Goal: Use online tool/utility

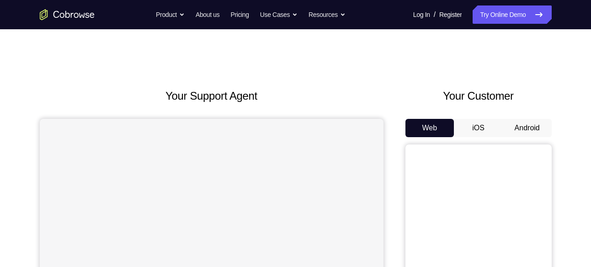
drag, startPoint x: 0, startPoint y: 0, endPoint x: 504, endPoint y: 131, distance: 521.0
click at [504, 131] on button "Android" at bounding box center [526, 128] width 49 height 18
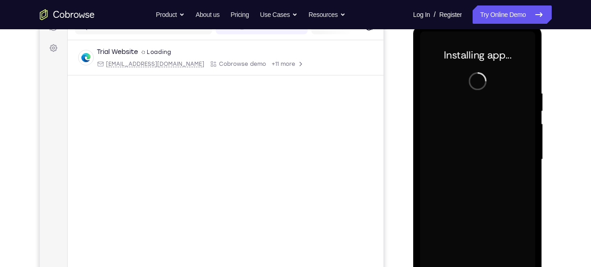
scroll to position [124, 0]
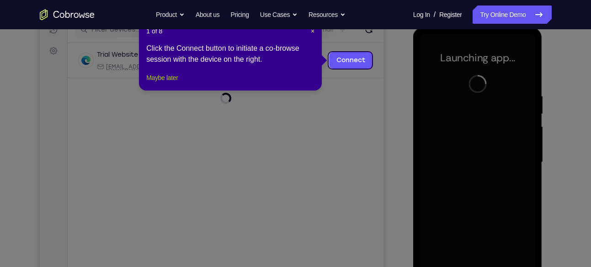
click at [157, 83] on button "Maybe later" at bounding box center [162, 77] width 32 height 11
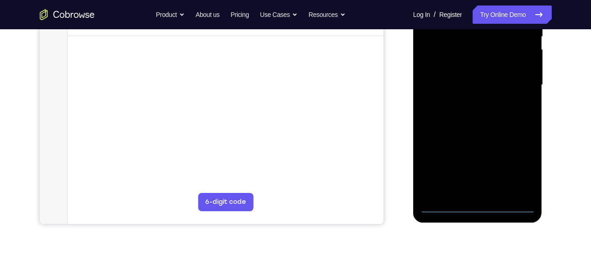
scroll to position [205, 0]
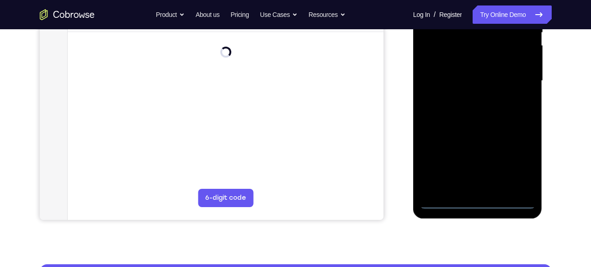
click at [479, 204] on div at bounding box center [477, 81] width 115 height 256
click at [513, 165] on div at bounding box center [477, 81] width 115 height 256
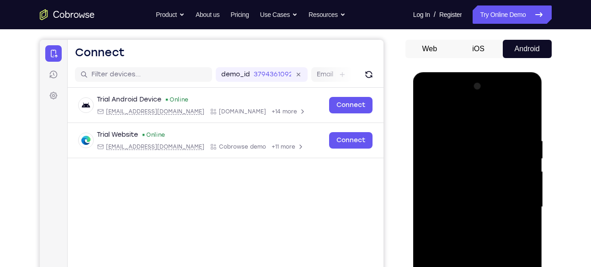
scroll to position [57, 0]
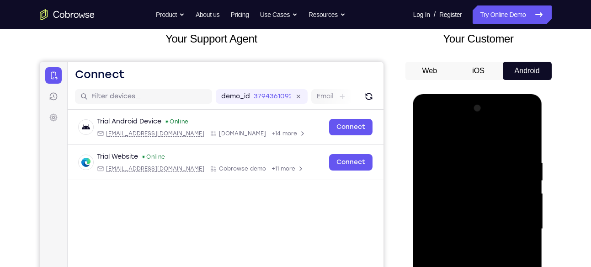
click at [478, 143] on div at bounding box center [477, 229] width 115 height 256
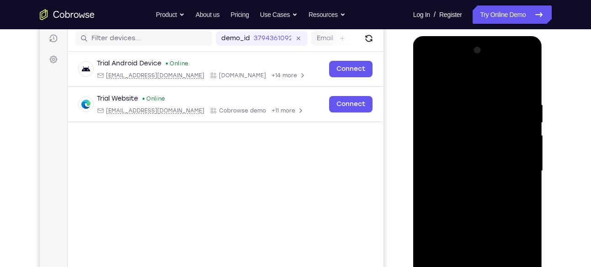
scroll to position [118, 0]
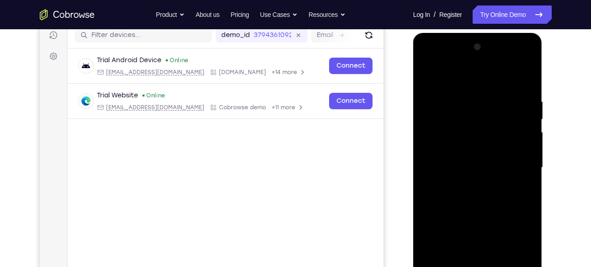
click at [510, 170] on div at bounding box center [477, 168] width 115 height 256
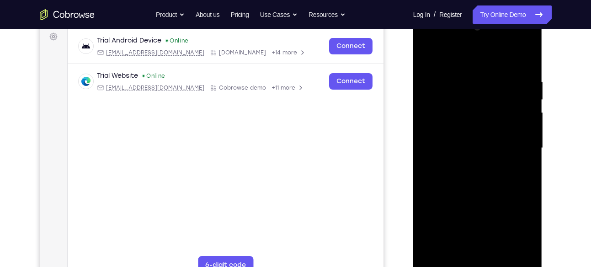
scroll to position [142, 0]
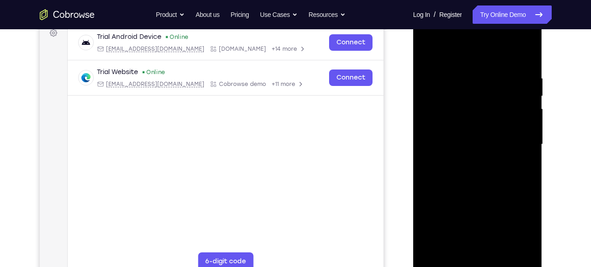
click at [467, 162] on div at bounding box center [477, 144] width 115 height 256
click at [484, 135] on div at bounding box center [477, 144] width 115 height 256
click at [469, 126] on div at bounding box center [477, 144] width 115 height 256
click at [462, 142] on div at bounding box center [477, 144] width 115 height 256
click at [471, 169] on div at bounding box center [477, 144] width 115 height 256
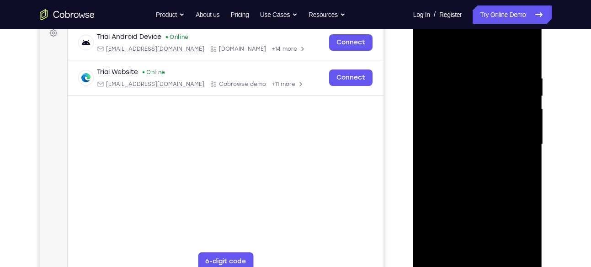
click at [471, 169] on div at bounding box center [477, 144] width 115 height 256
click at [515, 53] on div at bounding box center [477, 144] width 115 height 256
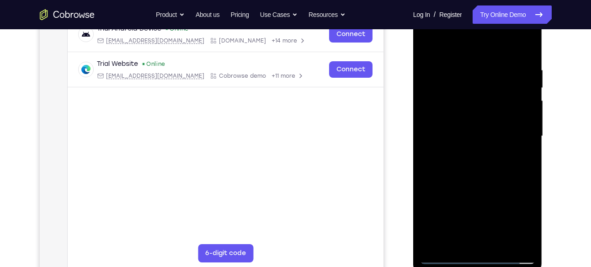
scroll to position [150, 0]
click at [484, 179] on div at bounding box center [477, 136] width 115 height 256
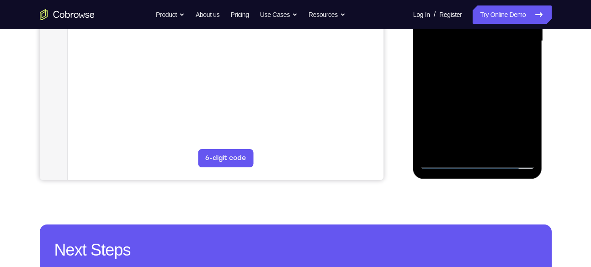
scroll to position [252, 0]
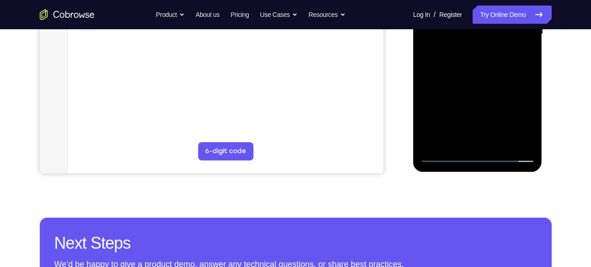
click at [501, 141] on div at bounding box center [477, 34] width 115 height 256
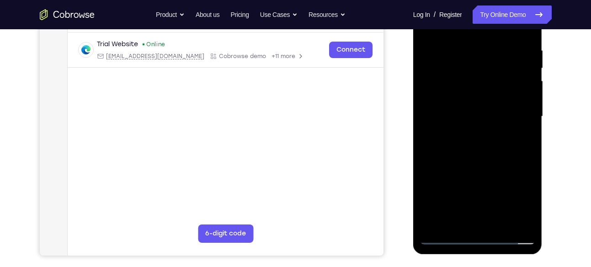
scroll to position [169, 0]
click at [483, 169] on div at bounding box center [477, 117] width 115 height 256
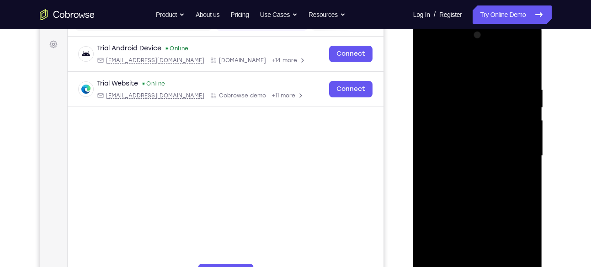
scroll to position [130, 0]
click at [428, 62] on div at bounding box center [477, 156] width 115 height 256
click at [526, 63] on div at bounding box center [477, 156] width 115 height 256
click at [430, 133] on div at bounding box center [477, 156] width 115 height 256
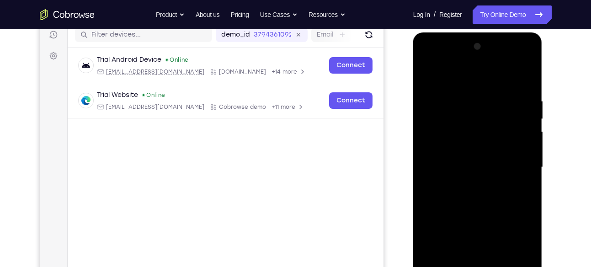
scroll to position [118, 0]
click at [473, 130] on div at bounding box center [477, 168] width 115 height 256
click at [431, 79] on div at bounding box center [477, 168] width 115 height 256
click at [473, 96] on div at bounding box center [477, 168] width 115 height 256
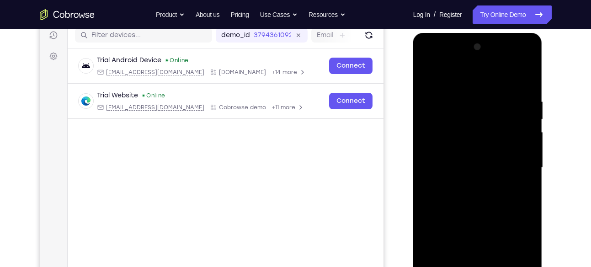
click at [496, 154] on div at bounding box center [477, 168] width 115 height 256
click at [428, 77] on div at bounding box center [477, 168] width 115 height 256
click at [452, 142] on div at bounding box center [477, 168] width 115 height 256
click at [502, 106] on div at bounding box center [477, 168] width 115 height 256
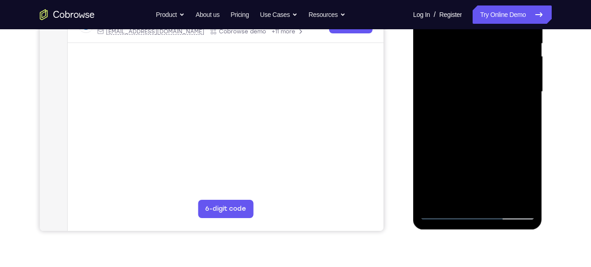
scroll to position [197, 0]
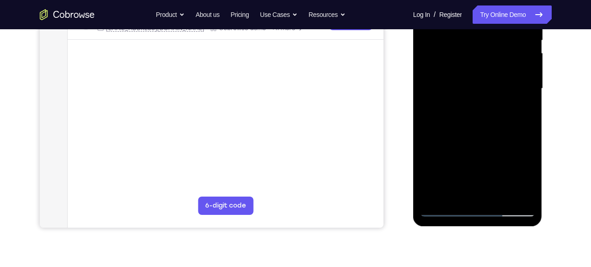
click at [437, 196] on div at bounding box center [477, 89] width 115 height 256
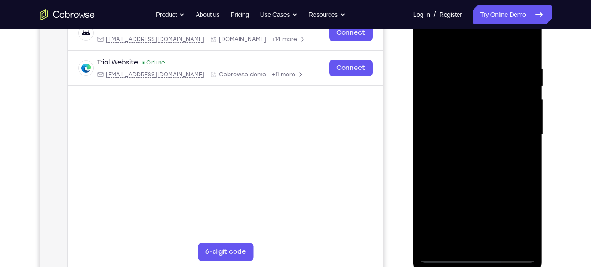
scroll to position [156, 0]
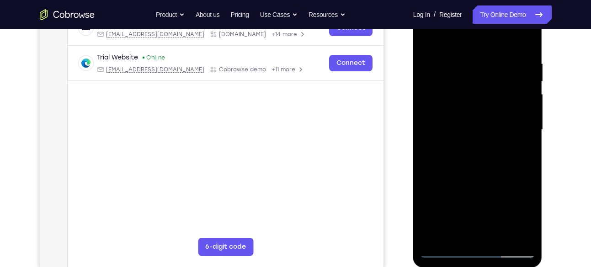
click at [527, 158] on div at bounding box center [477, 130] width 115 height 256
click at [519, 57] on div at bounding box center [477, 130] width 115 height 256
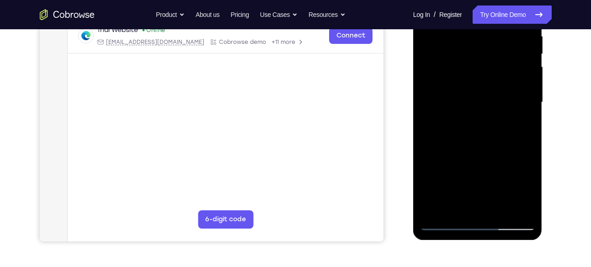
scroll to position [185, 0]
click at [513, 206] on div at bounding box center [477, 102] width 115 height 256
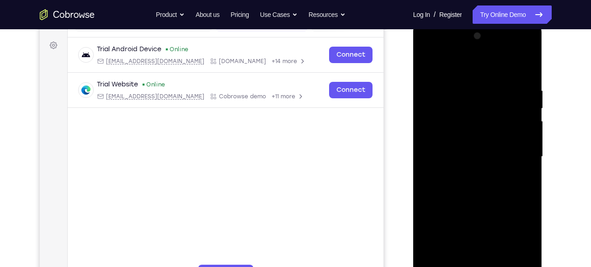
scroll to position [129, 0]
click at [524, 66] on div at bounding box center [477, 157] width 115 height 256
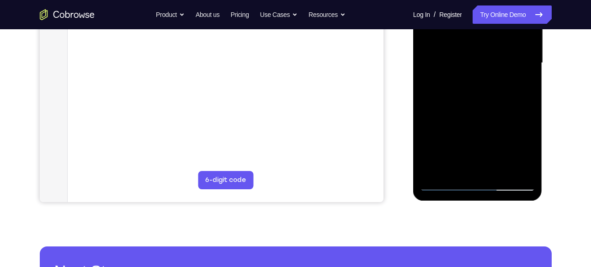
scroll to position [223, 0]
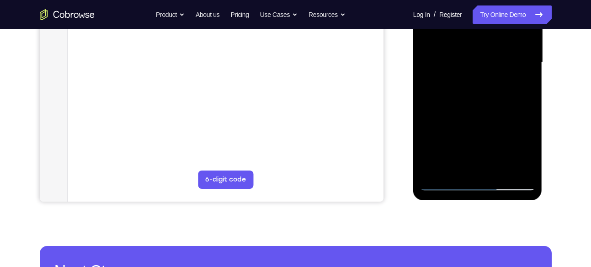
click at [500, 171] on div at bounding box center [477, 63] width 115 height 256
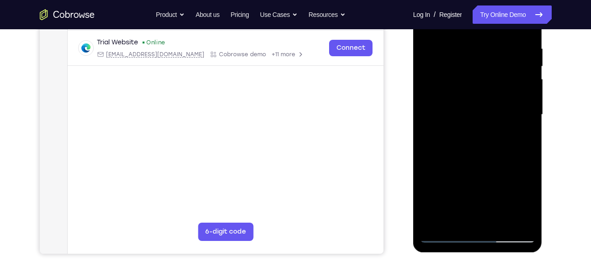
scroll to position [170, 0]
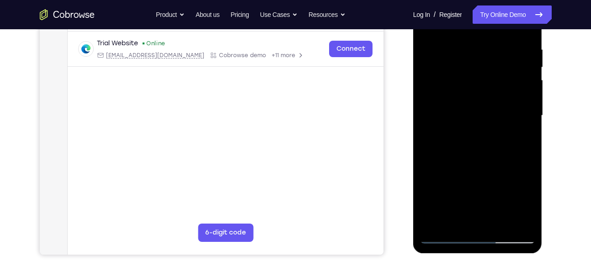
click at [480, 101] on div at bounding box center [477, 116] width 115 height 256
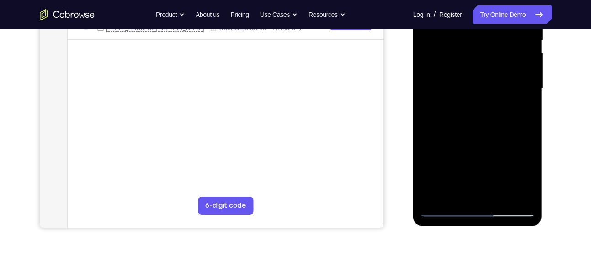
scroll to position [198, 0]
click at [454, 193] on div at bounding box center [477, 88] width 115 height 256
click at [520, 112] on div at bounding box center [477, 88] width 115 height 256
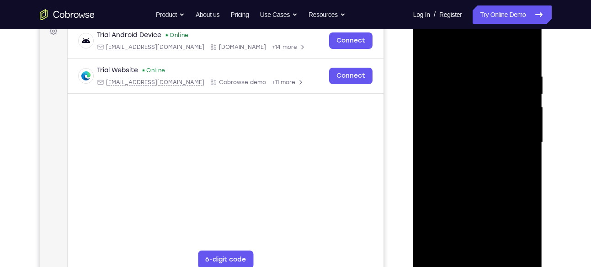
scroll to position [144, 0]
click at [518, 164] on div at bounding box center [477, 142] width 115 height 256
click at [433, 53] on div at bounding box center [477, 142] width 115 height 256
click at [469, 77] on div at bounding box center [477, 142] width 115 height 256
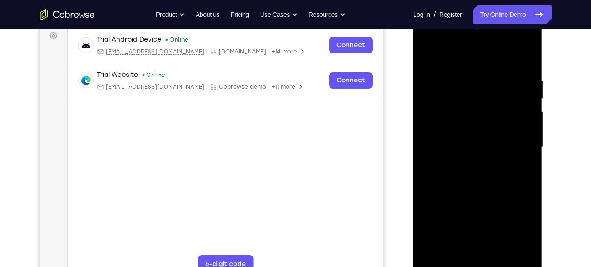
scroll to position [138, 0]
click at [513, 114] on div at bounding box center [477, 148] width 115 height 256
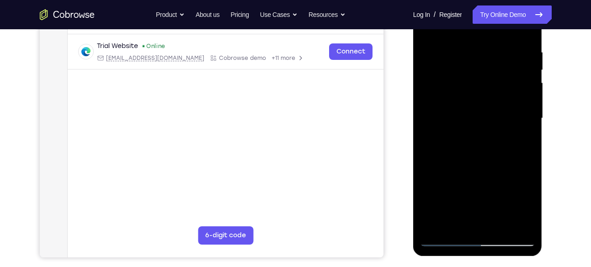
scroll to position [186, 0]
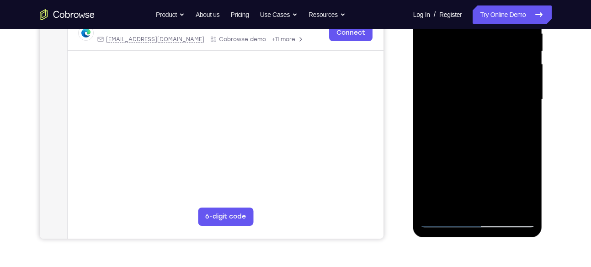
click at [513, 134] on div at bounding box center [477, 100] width 115 height 256
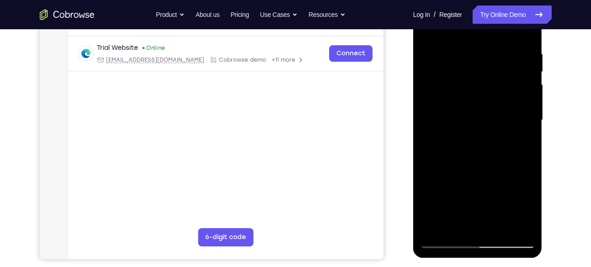
click at [513, 134] on div at bounding box center [477, 120] width 115 height 256
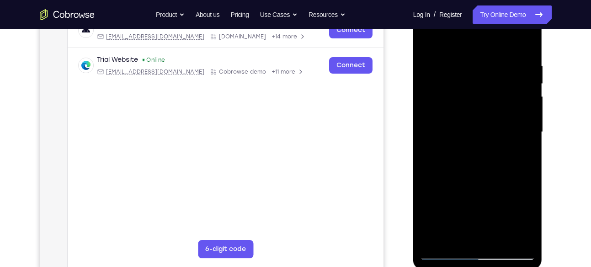
scroll to position [153, 0]
click at [513, 134] on div at bounding box center [477, 133] width 115 height 256
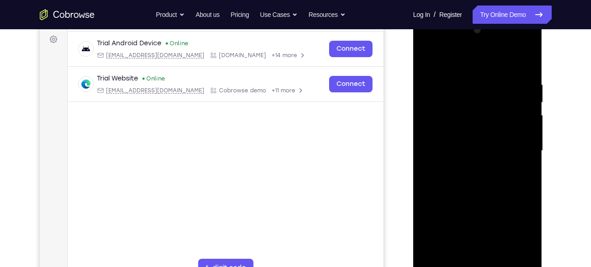
click at [532, 50] on div at bounding box center [477, 151] width 115 height 256
click at [525, 63] on div at bounding box center [477, 151] width 115 height 256
drag, startPoint x: 513, startPoint y: 83, endPoint x: 439, endPoint y: 84, distance: 74.9
click at [439, 84] on div at bounding box center [477, 151] width 115 height 256
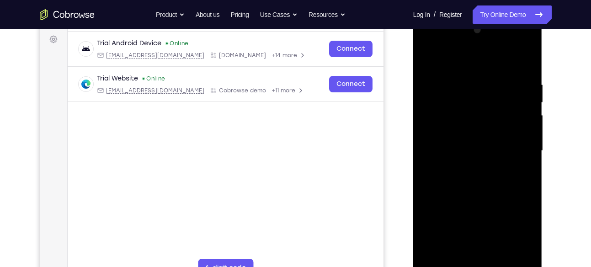
click at [478, 80] on div at bounding box center [477, 151] width 115 height 256
click at [508, 143] on div at bounding box center [477, 151] width 115 height 256
click at [514, 143] on div at bounding box center [477, 151] width 115 height 256
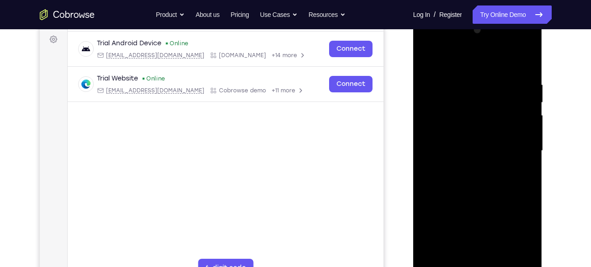
scroll to position [141, 0]
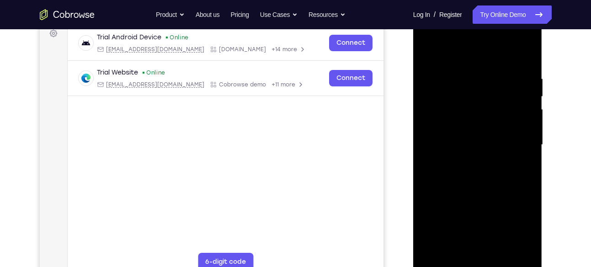
click at [427, 158] on div at bounding box center [477, 145] width 115 height 256
click at [515, 139] on div at bounding box center [477, 145] width 115 height 256
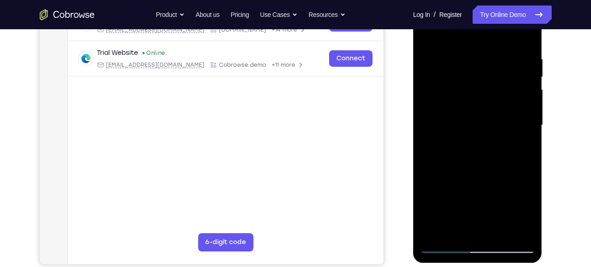
scroll to position [161, 0]
click at [523, 131] on div at bounding box center [477, 125] width 115 height 256
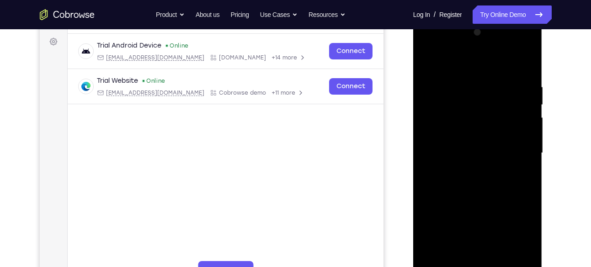
scroll to position [132, 0]
click at [418, 140] on div at bounding box center [477, 155] width 129 height 272
click at [428, 127] on div at bounding box center [477, 154] width 115 height 256
click at [524, 138] on div at bounding box center [477, 154] width 115 height 256
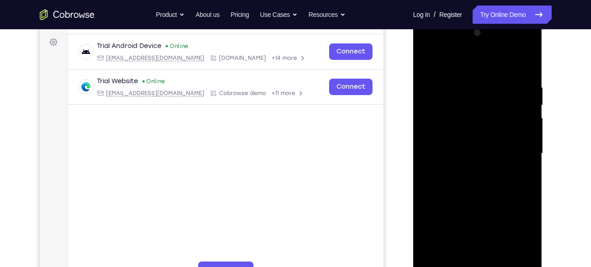
click at [524, 138] on div at bounding box center [477, 154] width 115 height 256
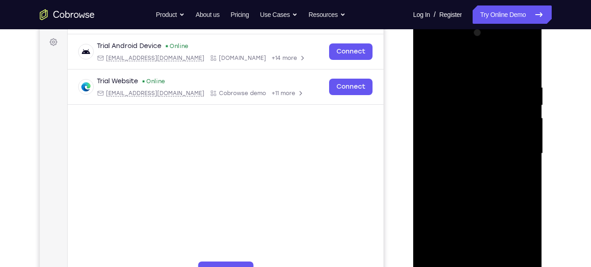
click at [524, 138] on div at bounding box center [477, 154] width 115 height 256
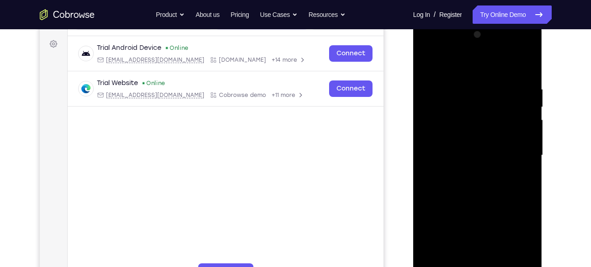
scroll to position [130, 0]
click at [524, 138] on div at bounding box center [477, 156] width 115 height 256
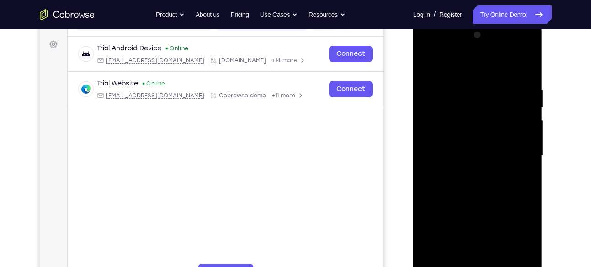
click at [524, 138] on div at bounding box center [477, 156] width 115 height 256
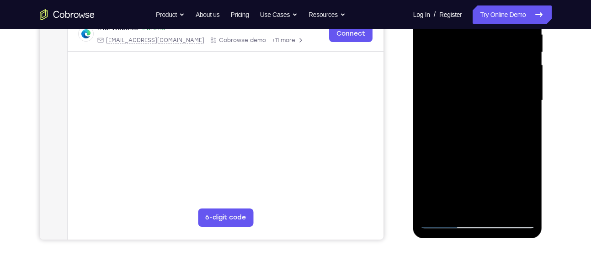
click at [524, 138] on div at bounding box center [477, 101] width 115 height 256
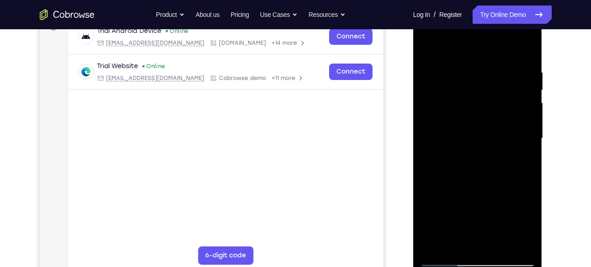
scroll to position [146, 0]
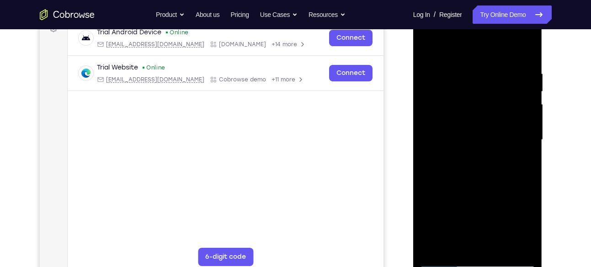
click at [524, 138] on div at bounding box center [477, 140] width 115 height 256
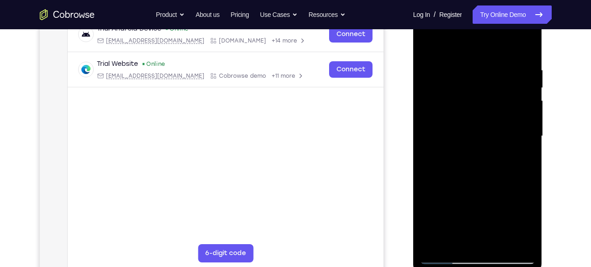
scroll to position [149, 0]
click at [524, 138] on div at bounding box center [477, 137] width 115 height 256
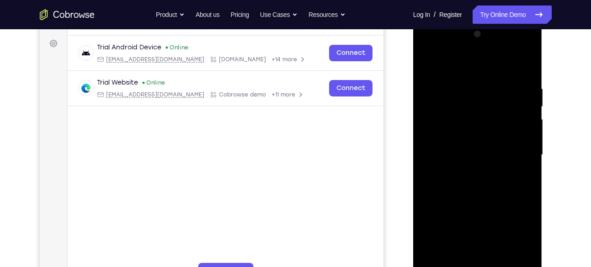
click at [526, 66] on div at bounding box center [477, 155] width 115 height 256
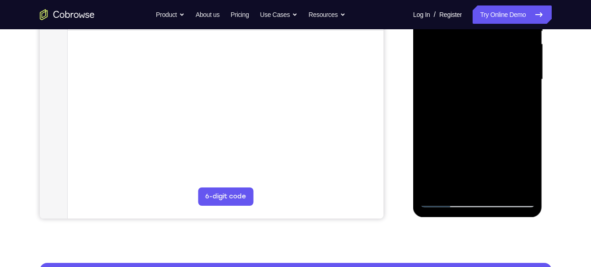
scroll to position [208, 0]
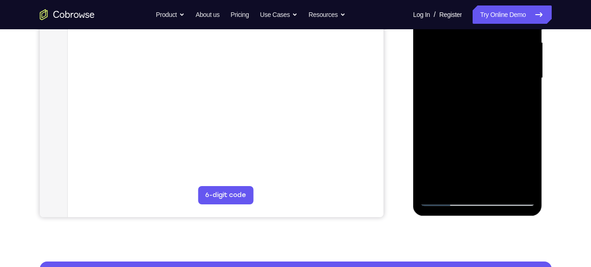
click at [496, 192] on div at bounding box center [477, 78] width 115 height 256
click at [464, 84] on div at bounding box center [477, 78] width 115 height 256
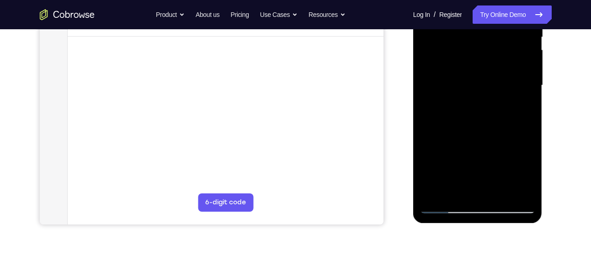
scroll to position [200, 0]
click at [457, 190] on div at bounding box center [477, 86] width 115 height 256
click at [519, 110] on div at bounding box center [477, 86] width 115 height 256
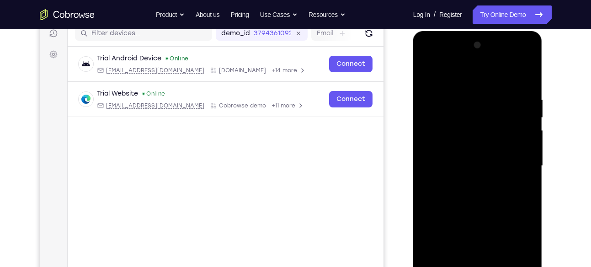
scroll to position [116, 0]
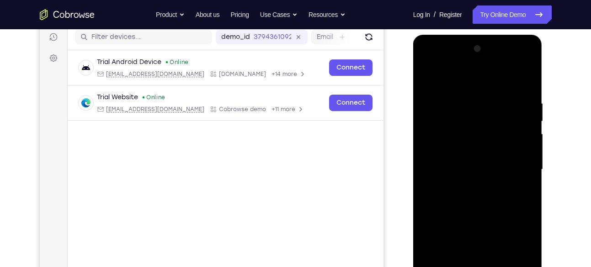
click at [428, 82] on div at bounding box center [477, 170] width 115 height 256
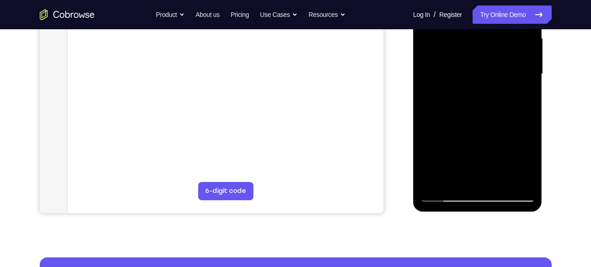
scroll to position [213, 0]
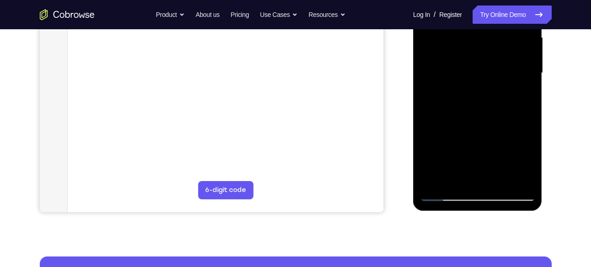
click at [495, 181] on div at bounding box center [477, 73] width 115 height 256
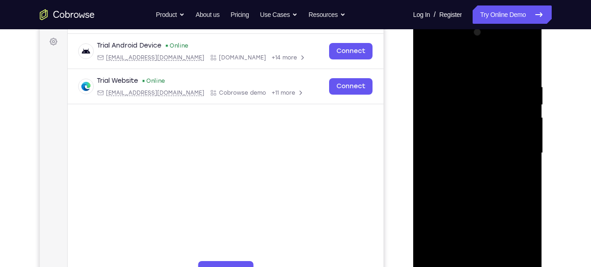
scroll to position [132, 0]
click at [524, 102] on div at bounding box center [477, 154] width 115 height 256
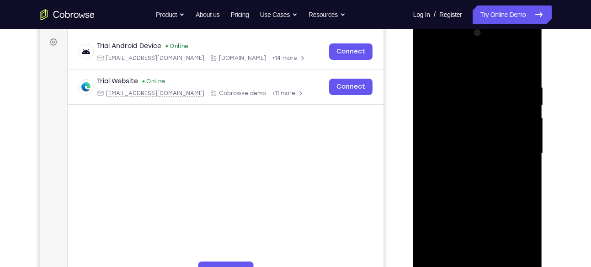
click at [524, 102] on div at bounding box center [477, 154] width 115 height 256
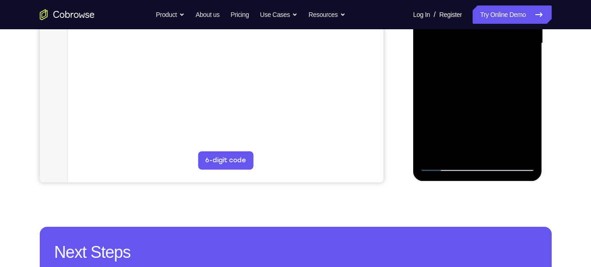
scroll to position [248, 0]
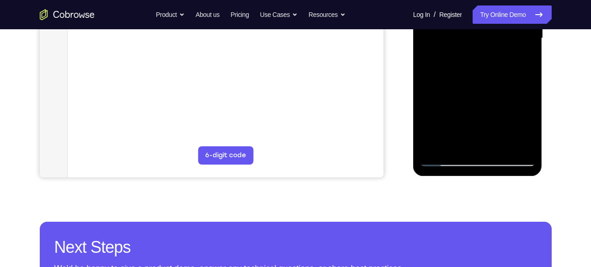
click at [442, 160] on div at bounding box center [477, 38] width 115 height 256
click at [435, 149] on div at bounding box center [477, 38] width 115 height 256
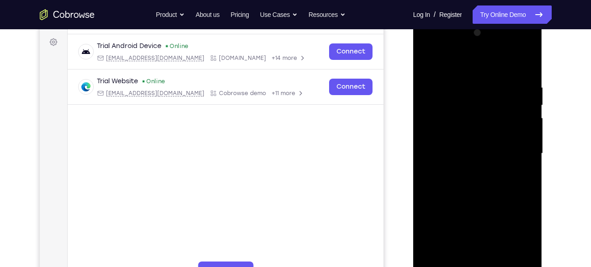
scroll to position [130, 0]
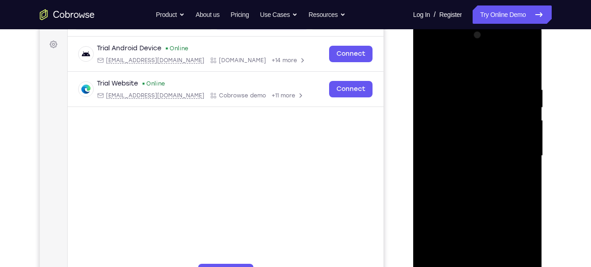
click at [526, 51] on div at bounding box center [477, 156] width 115 height 256
click at [460, 89] on div at bounding box center [477, 156] width 115 height 256
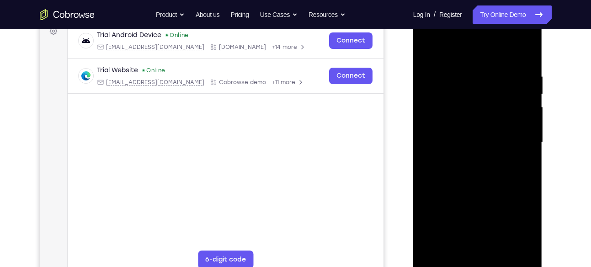
scroll to position [144, 0]
click at [528, 139] on div at bounding box center [477, 142] width 115 height 256
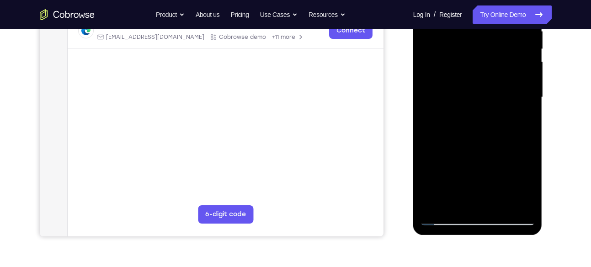
click at [524, 205] on div at bounding box center [477, 97] width 115 height 256
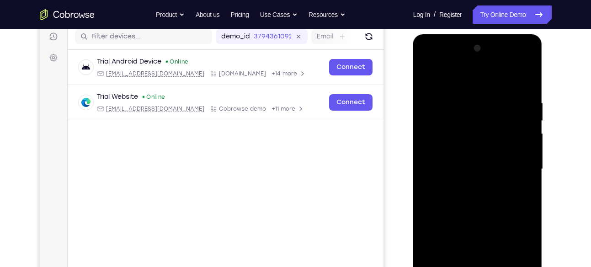
scroll to position [116, 0]
click at [523, 142] on div at bounding box center [477, 170] width 115 height 256
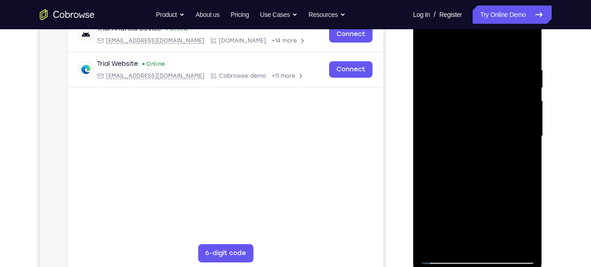
scroll to position [146, 0]
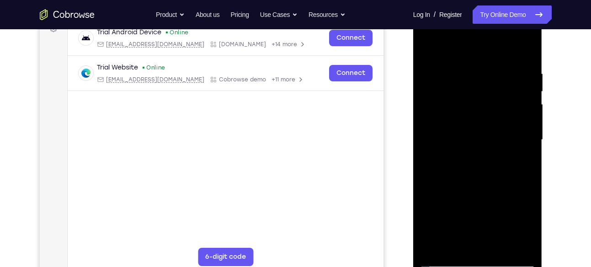
click at [526, 54] on div at bounding box center [477, 140] width 115 height 256
click at [527, 46] on div at bounding box center [477, 140] width 115 height 256
click at [450, 95] on div at bounding box center [477, 140] width 115 height 256
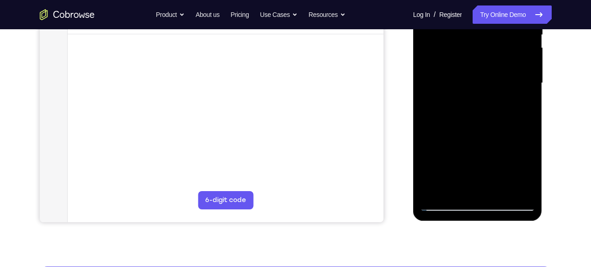
scroll to position [206, 0]
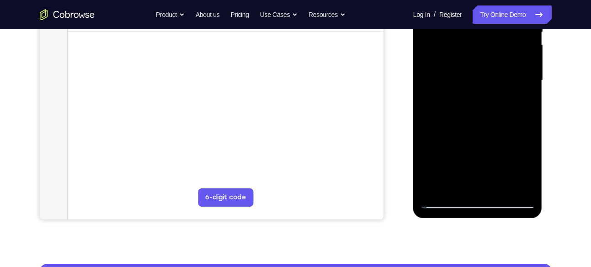
click at [434, 188] on div at bounding box center [477, 80] width 115 height 256
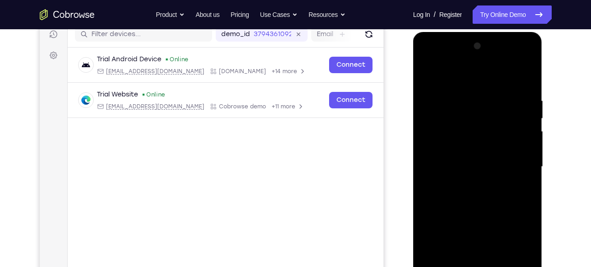
scroll to position [118, 0]
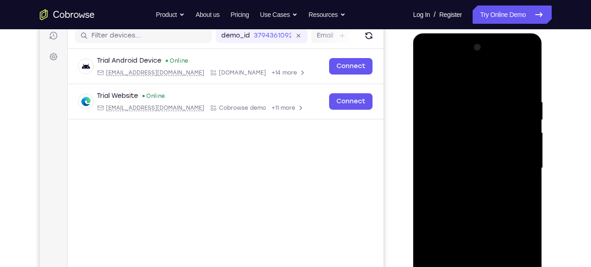
click at [523, 96] on div at bounding box center [477, 168] width 115 height 256
click at [525, 111] on div at bounding box center [477, 168] width 115 height 256
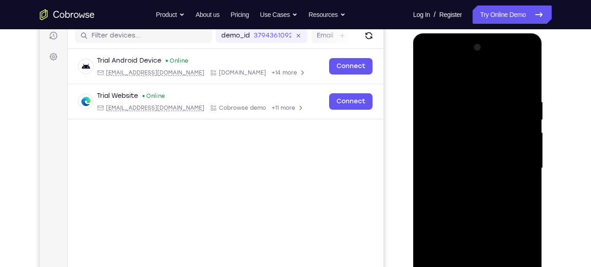
click at [525, 111] on div at bounding box center [477, 168] width 115 height 256
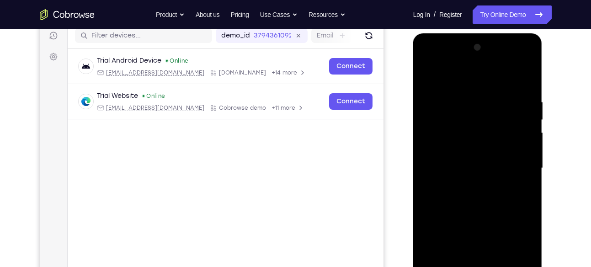
click at [525, 111] on div at bounding box center [477, 168] width 115 height 256
drag, startPoint x: 519, startPoint y: 125, endPoint x: 391, endPoint y: 145, distance: 129.4
click at [413, 145] on html "Online web based iOS Simulators and Android Emulators. Run iPhone, iPad, Mobile…" at bounding box center [478, 170] width 130 height 274
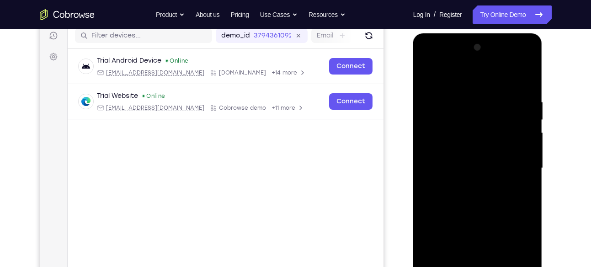
click at [523, 85] on div at bounding box center [477, 168] width 115 height 256
click at [523, 82] on div at bounding box center [477, 168] width 115 height 256
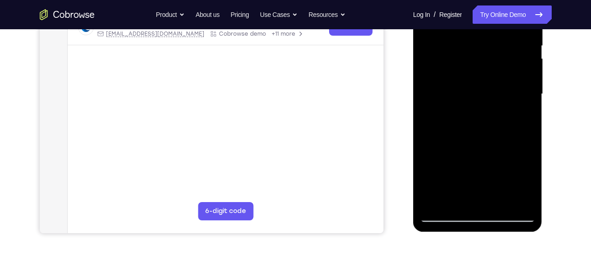
scroll to position [220, 0]
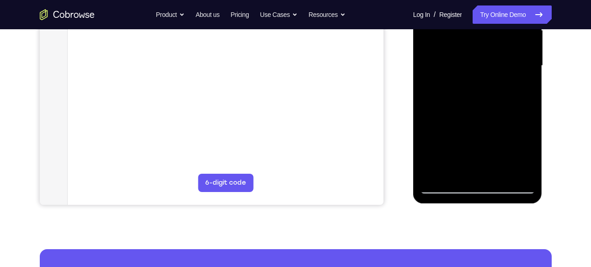
click at [444, 185] on div at bounding box center [477, 66] width 115 height 256
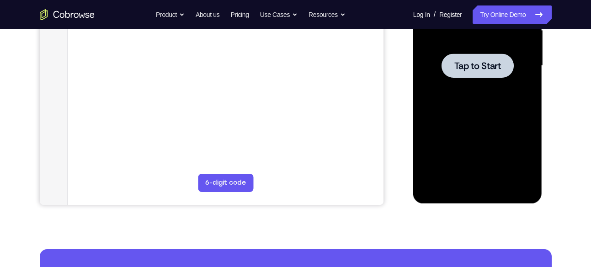
click at [433, 163] on div at bounding box center [477, 66] width 115 height 256
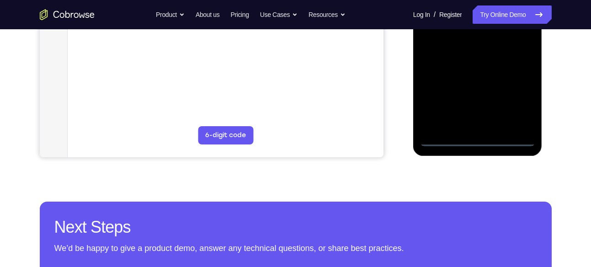
scroll to position [272, 0]
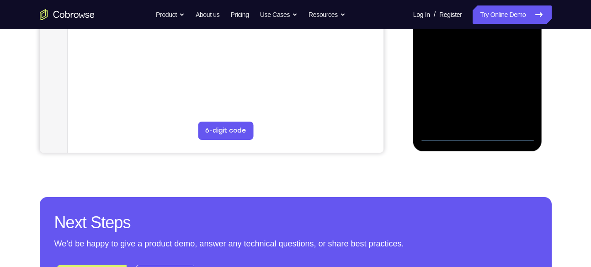
click at [476, 139] on div at bounding box center [477, 14] width 115 height 256
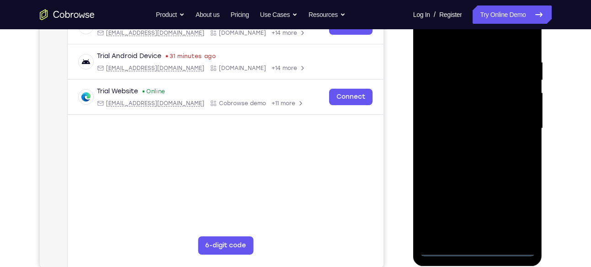
scroll to position [154, 0]
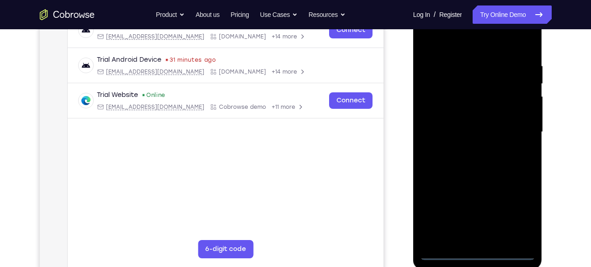
click at [514, 209] on div at bounding box center [477, 132] width 115 height 256
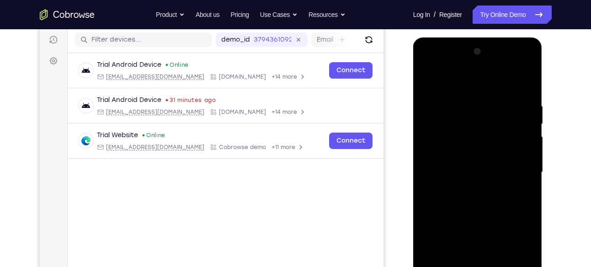
scroll to position [109, 0]
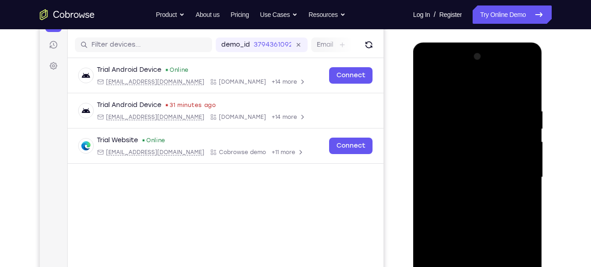
click at [464, 94] on div at bounding box center [477, 177] width 115 height 256
click at [521, 177] on div at bounding box center [477, 177] width 115 height 256
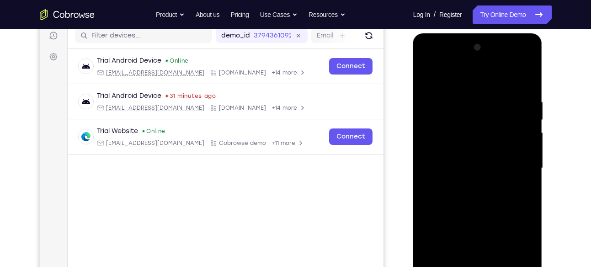
scroll to position [119, 0]
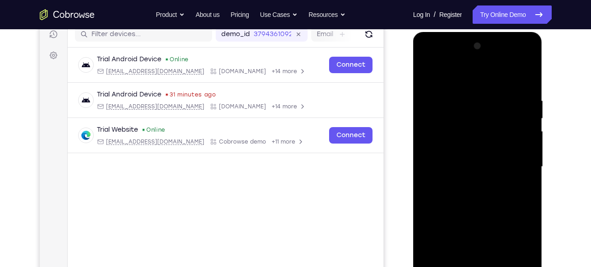
click at [464, 184] on div at bounding box center [477, 167] width 115 height 256
click at [480, 153] on div at bounding box center [477, 167] width 115 height 256
click at [477, 152] on div at bounding box center [477, 167] width 115 height 256
click at [455, 166] on div at bounding box center [477, 167] width 115 height 256
click at [447, 194] on div at bounding box center [477, 167] width 115 height 256
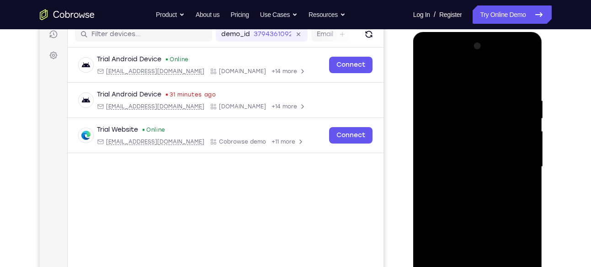
click at [447, 194] on div at bounding box center [477, 167] width 115 height 256
click at [517, 82] on div at bounding box center [477, 167] width 115 height 256
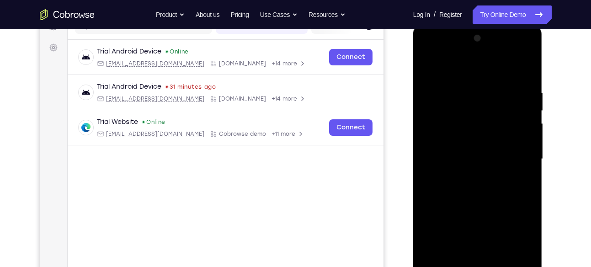
scroll to position [136, 0]
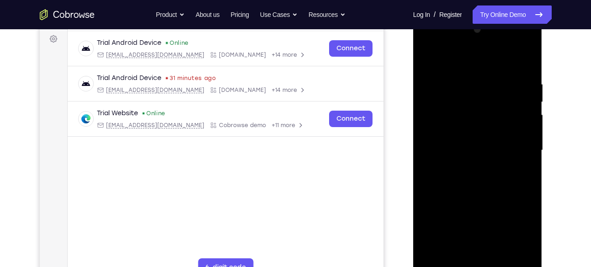
click at [471, 189] on div at bounding box center [477, 150] width 115 height 256
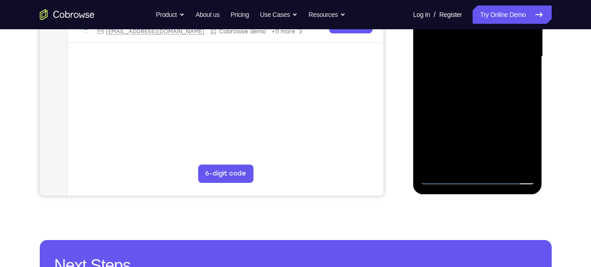
scroll to position [232, 0]
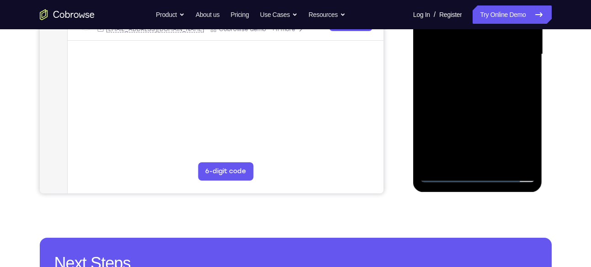
click at [529, 164] on div at bounding box center [477, 54] width 115 height 256
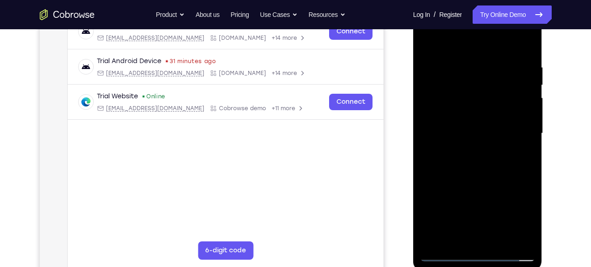
scroll to position [152, 0]
click at [453, 62] on div at bounding box center [477, 134] width 115 height 256
click at [516, 122] on div at bounding box center [477, 134] width 115 height 256
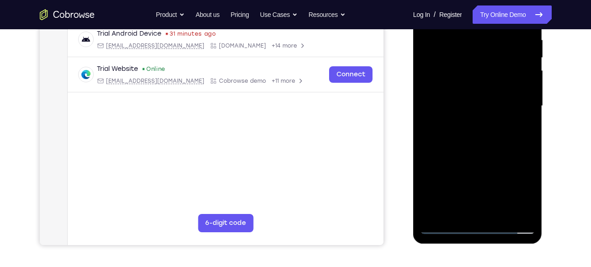
scroll to position [180, 0]
click at [522, 205] on div at bounding box center [477, 106] width 115 height 256
click at [518, 142] on div at bounding box center [477, 106] width 115 height 256
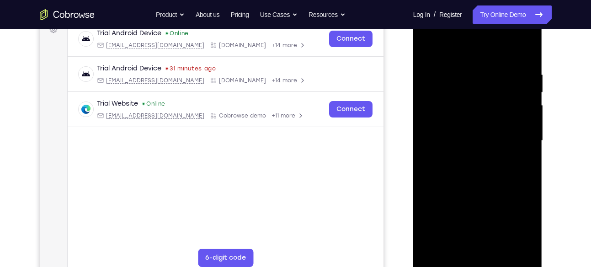
scroll to position [144, 0]
click at [518, 142] on div at bounding box center [477, 142] width 115 height 256
drag, startPoint x: 518, startPoint y: 178, endPoint x: 518, endPoint y: 142, distance: 36.1
click at [518, 142] on div at bounding box center [477, 142] width 115 height 256
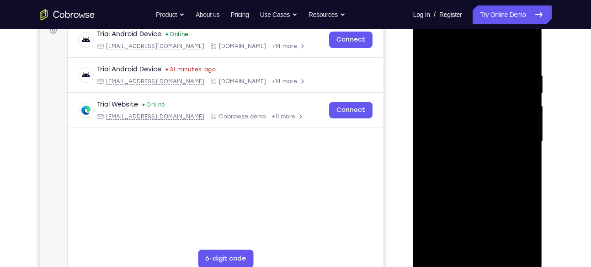
click at [518, 142] on div at bounding box center [477, 142] width 115 height 256
drag, startPoint x: 518, startPoint y: 142, endPoint x: 369, endPoint y: 159, distance: 150.4
click at [413, 159] on html "Online web based iOS Simulators and Android Emulators. Run iPhone, iPad, Mobile…" at bounding box center [478, 144] width 130 height 274
click at [521, 129] on div at bounding box center [477, 142] width 115 height 256
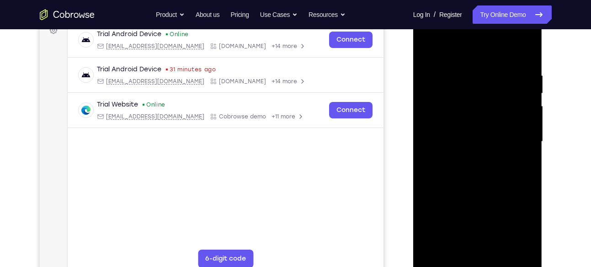
click at [434, 139] on div at bounding box center [477, 142] width 115 height 256
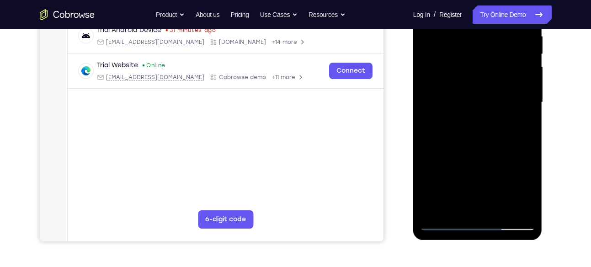
scroll to position [185, 0]
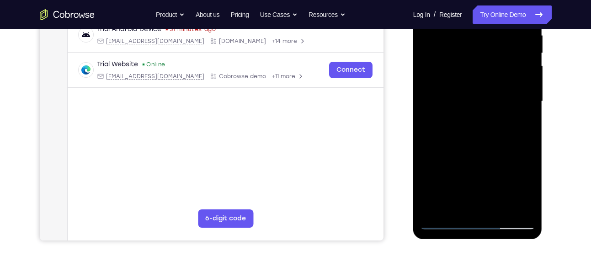
click at [433, 140] on div at bounding box center [477, 102] width 115 height 256
click at [452, 210] on div at bounding box center [477, 102] width 115 height 256
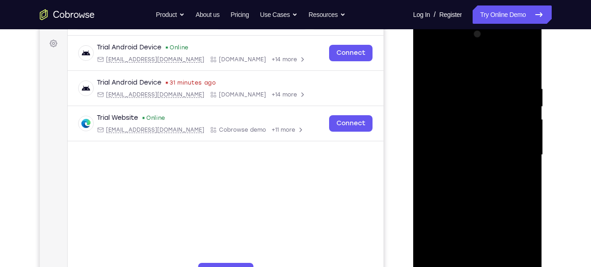
scroll to position [131, 0]
click at [452, 147] on div at bounding box center [477, 155] width 115 height 256
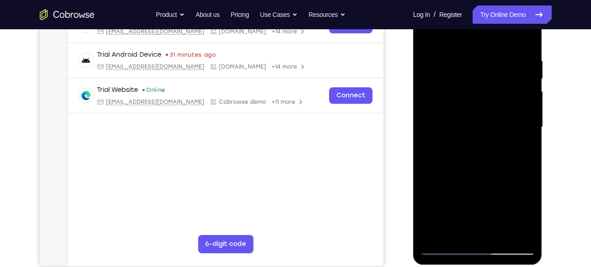
scroll to position [159, 0]
click at [500, 136] on div at bounding box center [477, 127] width 115 height 256
click at [519, 135] on div at bounding box center [477, 127] width 115 height 256
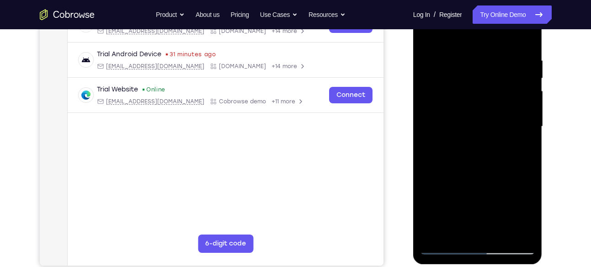
scroll to position [156, 0]
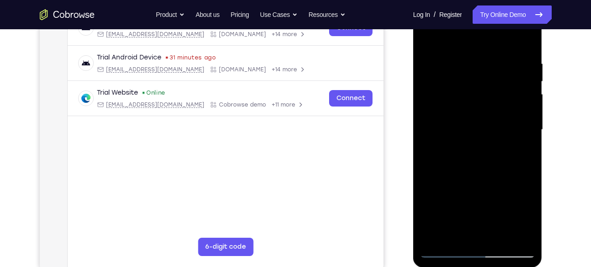
click at [519, 135] on div at bounding box center [477, 130] width 115 height 256
click at [440, 150] on div at bounding box center [477, 130] width 115 height 256
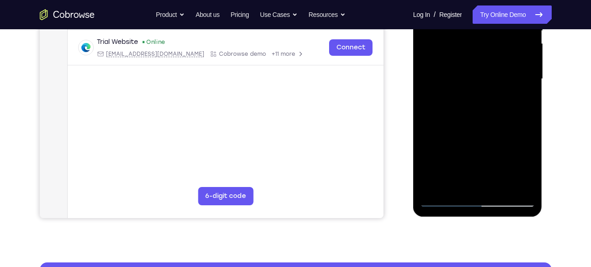
scroll to position [208, 0]
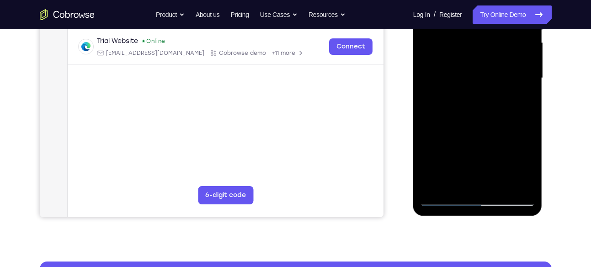
click at [513, 178] on div at bounding box center [477, 78] width 115 height 256
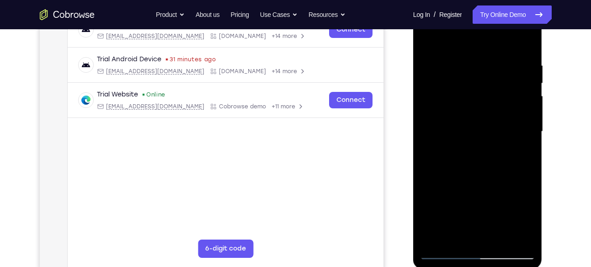
scroll to position [154, 0]
click at [519, 134] on div at bounding box center [477, 132] width 115 height 256
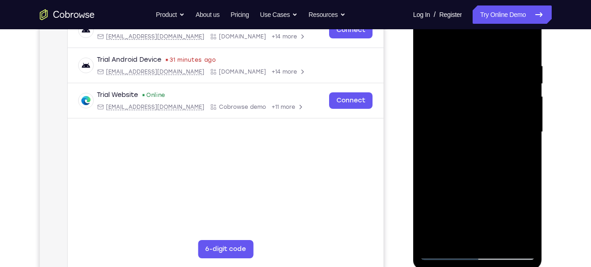
drag, startPoint x: 519, startPoint y: 188, endPoint x: 519, endPoint y: 134, distance: 53.9
click at [519, 134] on div at bounding box center [477, 132] width 115 height 256
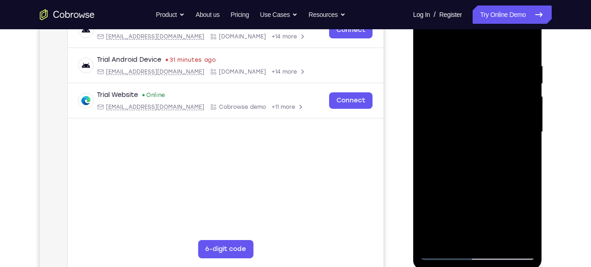
click at [519, 134] on div at bounding box center [477, 132] width 115 height 256
click at [497, 100] on div at bounding box center [477, 132] width 115 height 256
click at [498, 100] on div at bounding box center [477, 132] width 115 height 256
click at [509, 101] on div at bounding box center [477, 132] width 115 height 256
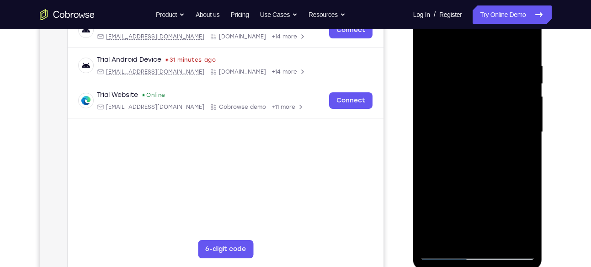
click at [509, 101] on div at bounding box center [477, 132] width 115 height 256
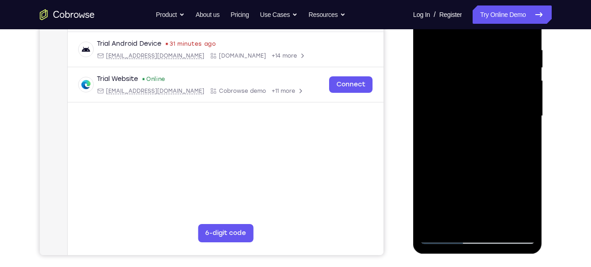
scroll to position [170, 0]
click at [525, 125] on div at bounding box center [477, 116] width 115 height 256
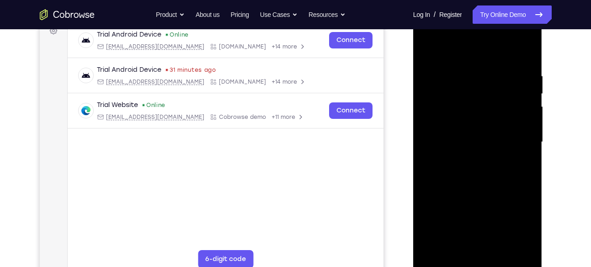
scroll to position [141, 0]
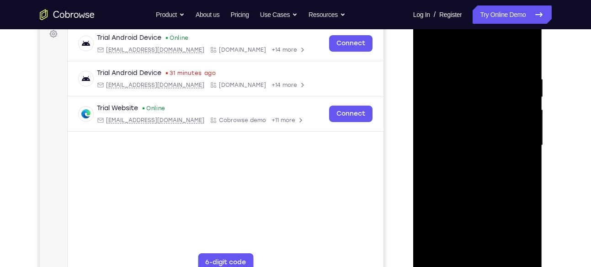
click at [435, 131] on div at bounding box center [477, 145] width 115 height 256
click at [513, 122] on div at bounding box center [477, 145] width 115 height 256
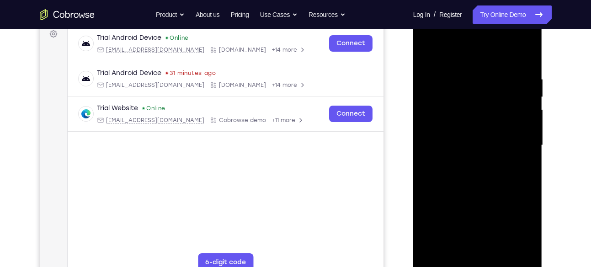
click at [513, 122] on div at bounding box center [477, 145] width 115 height 256
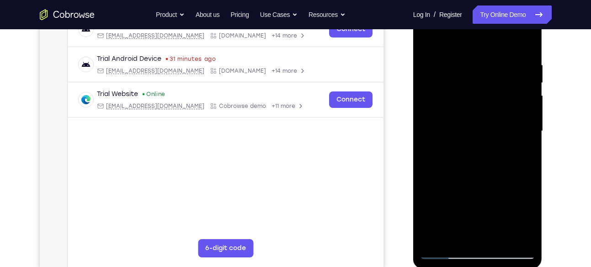
scroll to position [155, 0]
click at [516, 128] on div at bounding box center [477, 131] width 115 height 256
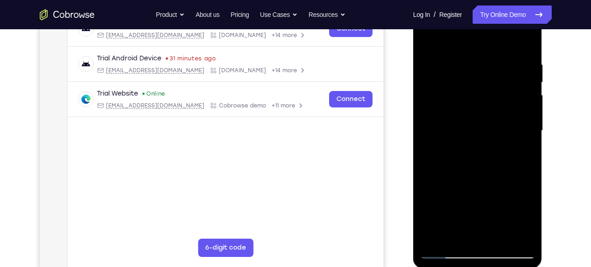
click at [516, 128] on div at bounding box center [477, 131] width 115 height 256
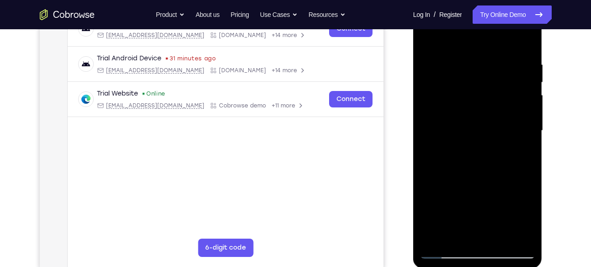
click at [434, 124] on div at bounding box center [477, 131] width 115 height 256
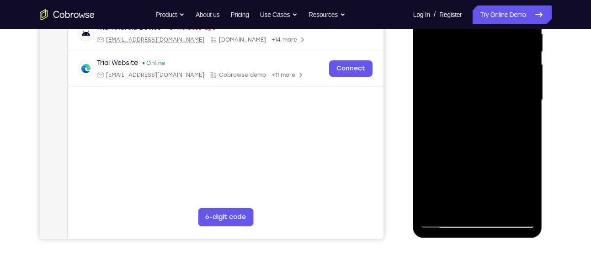
scroll to position [186, 0]
click at [430, 126] on div at bounding box center [477, 100] width 115 height 256
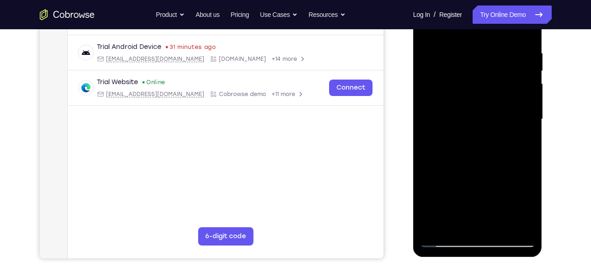
scroll to position [153, 0]
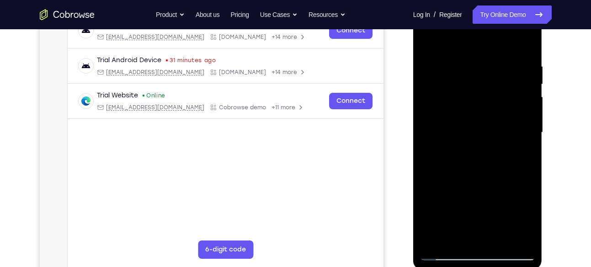
click at [508, 128] on div at bounding box center [477, 133] width 115 height 256
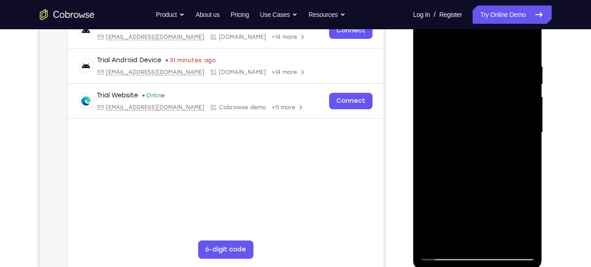
click at [508, 128] on div at bounding box center [477, 133] width 115 height 256
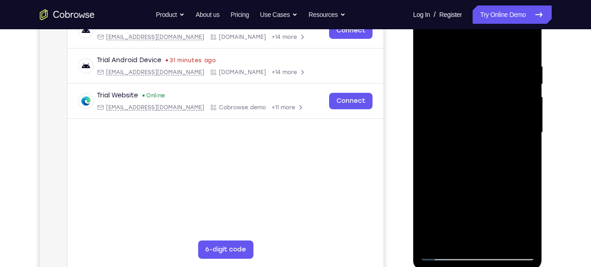
click at [508, 128] on div at bounding box center [477, 133] width 115 height 256
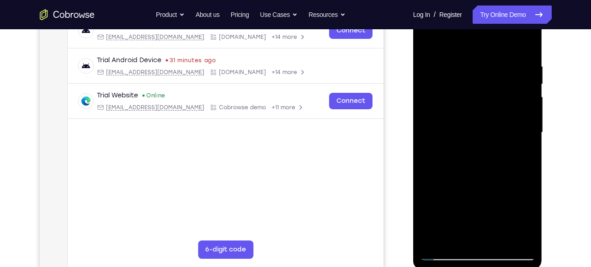
click at [508, 128] on div at bounding box center [477, 133] width 115 height 256
click at [510, 119] on div at bounding box center [477, 133] width 115 height 256
click at [518, 121] on div at bounding box center [477, 133] width 115 height 256
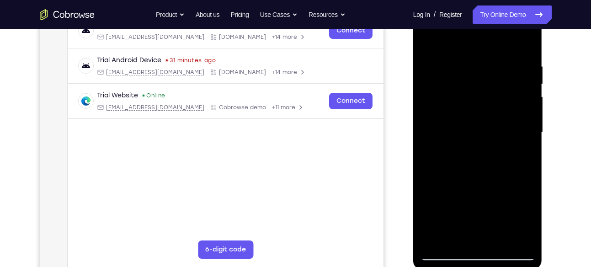
click at [518, 121] on div at bounding box center [477, 133] width 115 height 256
click at [439, 160] on div at bounding box center [477, 133] width 115 height 256
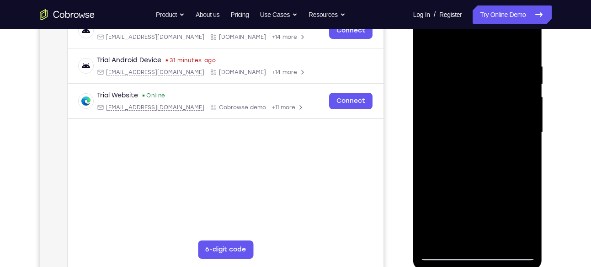
scroll to position [185, 0]
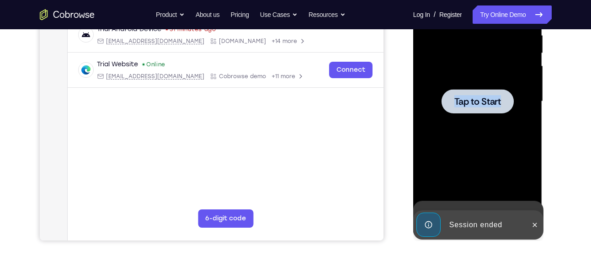
click at [507, 153] on div at bounding box center [477, 102] width 115 height 256
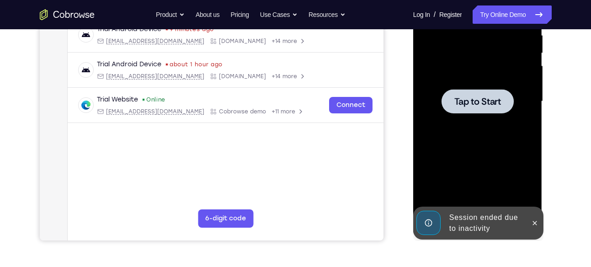
click at [461, 152] on div at bounding box center [477, 102] width 115 height 256
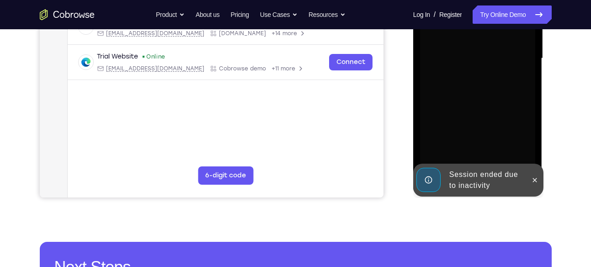
scroll to position [228, 0]
click at [531, 172] on button at bounding box center [534, 179] width 15 height 15
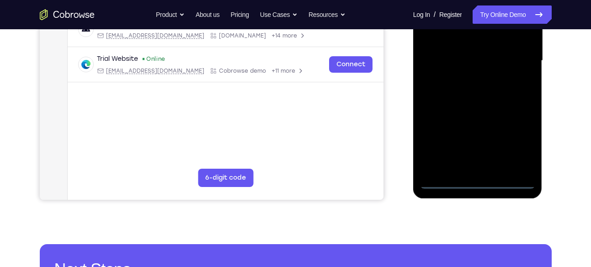
scroll to position [240, 0]
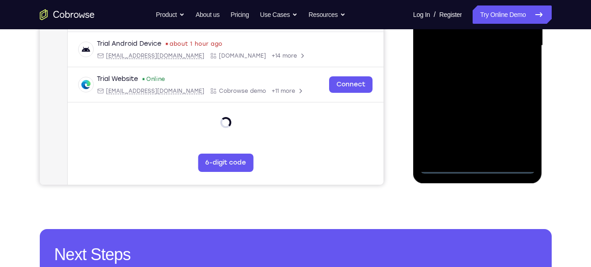
click at [472, 164] on div at bounding box center [477, 46] width 115 height 256
click at [515, 120] on div at bounding box center [477, 46] width 115 height 256
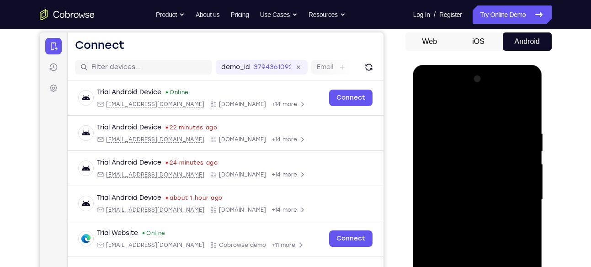
scroll to position [86, 0]
click at [466, 117] on div at bounding box center [477, 200] width 115 height 256
click at [524, 204] on div at bounding box center [477, 200] width 115 height 256
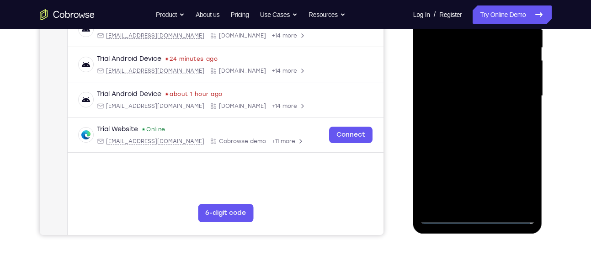
scroll to position [194, 0]
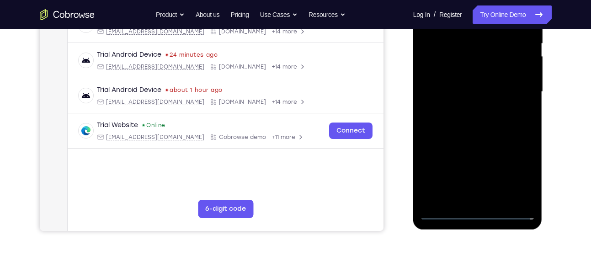
click at [485, 203] on div at bounding box center [477, 92] width 115 height 256
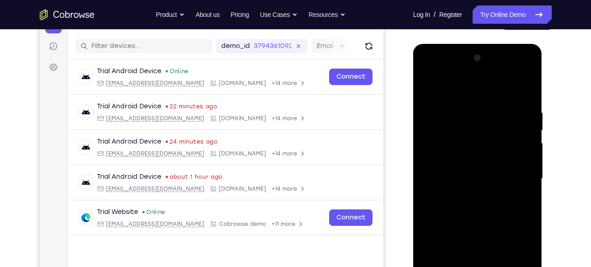
scroll to position [107, 0]
click at [491, 166] on div at bounding box center [477, 179] width 115 height 256
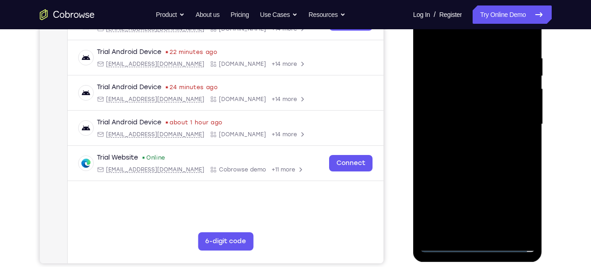
scroll to position [165, 0]
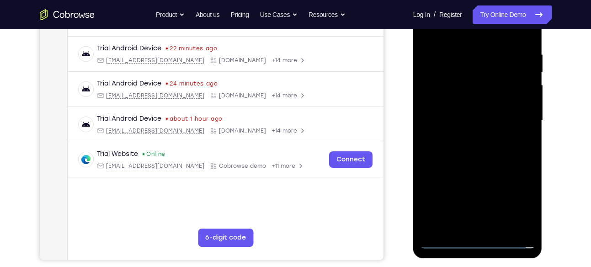
click at [486, 106] on div at bounding box center [477, 121] width 115 height 256
click at [469, 124] on div at bounding box center [477, 121] width 115 height 256
click at [465, 154] on div at bounding box center [477, 121] width 115 height 256
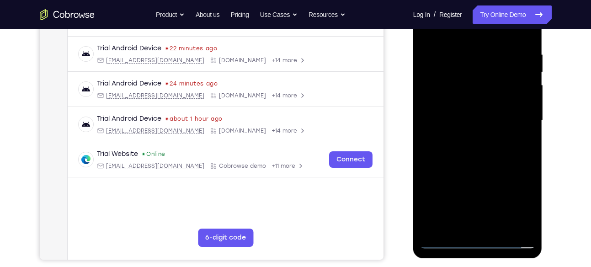
click at [465, 154] on div at bounding box center [477, 121] width 115 height 256
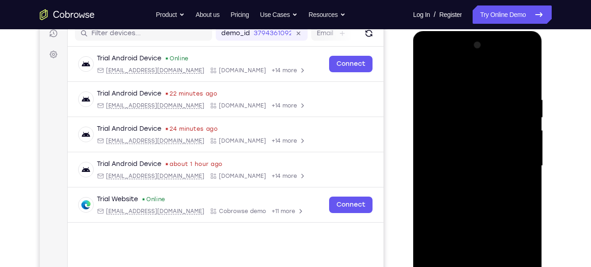
scroll to position [115, 0]
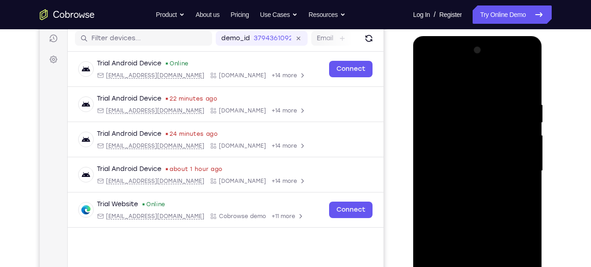
click at [487, 219] on div at bounding box center [477, 171] width 115 height 256
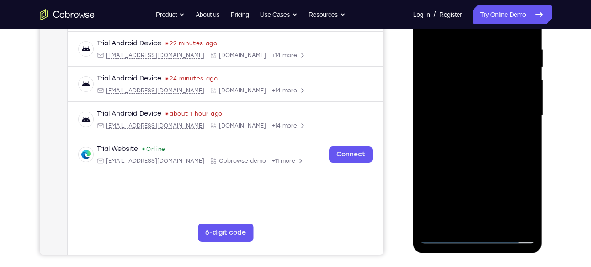
scroll to position [164, 0]
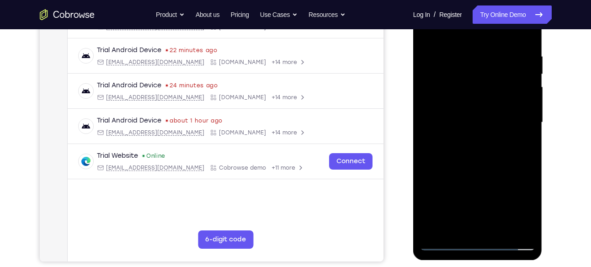
click at [461, 229] on div at bounding box center [477, 123] width 115 height 256
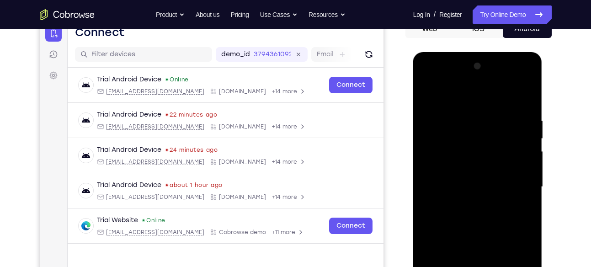
scroll to position [94, 0]
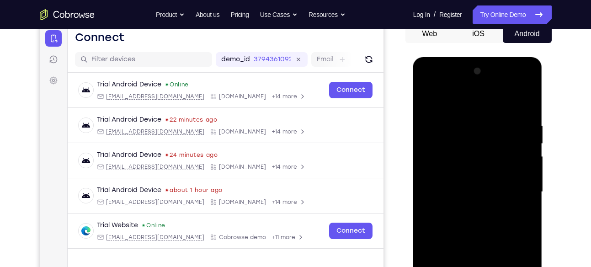
click at [492, 104] on div at bounding box center [477, 192] width 115 height 256
click at [471, 181] on div at bounding box center [477, 192] width 115 height 256
click at [438, 132] on div at bounding box center [477, 192] width 115 height 256
click at [428, 101] on div at bounding box center [477, 192] width 115 height 256
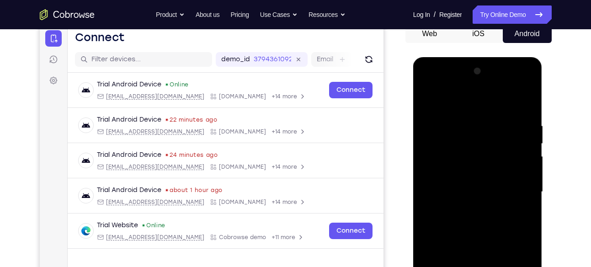
click at [448, 149] on div at bounding box center [477, 192] width 115 height 256
click at [430, 100] on div at bounding box center [477, 192] width 115 height 256
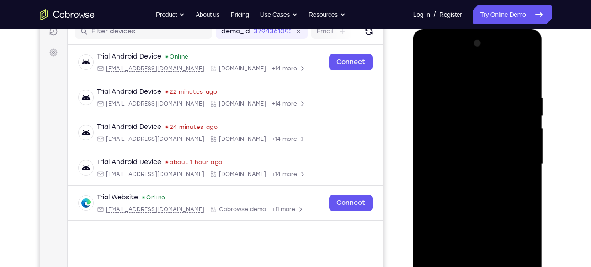
scroll to position [121, 0]
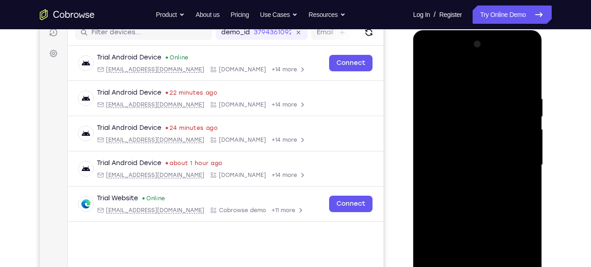
drag, startPoint x: 450, startPoint y: 173, endPoint x: 450, endPoint y: 121, distance: 51.6
click at [450, 121] on div at bounding box center [477, 165] width 115 height 256
drag, startPoint x: 452, startPoint y: 168, endPoint x: 455, endPoint y: 88, distance: 80.0
click at [455, 88] on div at bounding box center [477, 165] width 115 height 256
drag, startPoint x: 456, startPoint y: 166, endPoint x: 459, endPoint y: 112, distance: 54.5
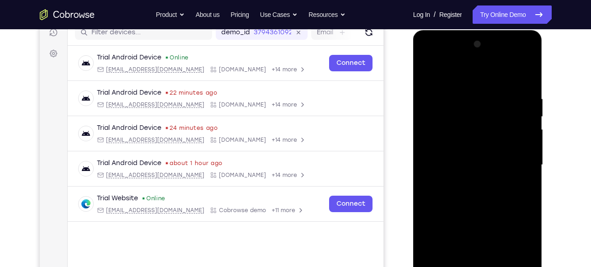
click at [459, 112] on div at bounding box center [477, 165] width 115 height 256
drag, startPoint x: 463, startPoint y: 96, endPoint x: 461, endPoint y: 130, distance: 33.4
click at [461, 130] on div at bounding box center [477, 165] width 115 height 256
click at [465, 104] on div at bounding box center [477, 165] width 115 height 256
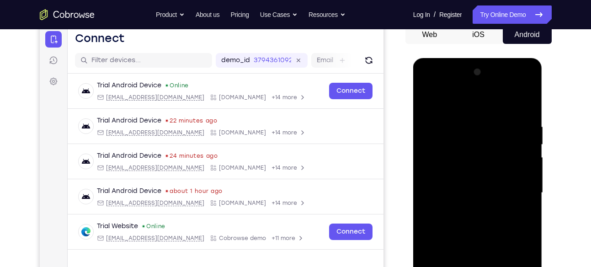
scroll to position [93, 0]
drag, startPoint x: 460, startPoint y: 165, endPoint x: 460, endPoint y: 144, distance: 21.0
click at [460, 144] on div at bounding box center [477, 193] width 115 height 256
drag, startPoint x: 469, startPoint y: 159, endPoint x: 469, endPoint y: 167, distance: 7.3
click at [469, 167] on div at bounding box center [477, 193] width 115 height 256
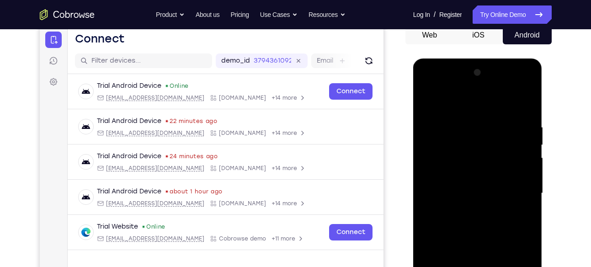
click at [471, 166] on div at bounding box center [477, 193] width 115 height 256
drag, startPoint x: 471, startPoint y: 166, endPoint x: 465, endPoint y: 193, distance: 27.4
click at [465, 193] on div at bounding box center [477, 193] width 115 height 256
click at [430, 100] on div at bounding box center [477, 193] width 115 height 256
drag, startPoint x: 450, startPoint y: 171, endPoint x: 449, endPoint y: 160, distance: 11.0
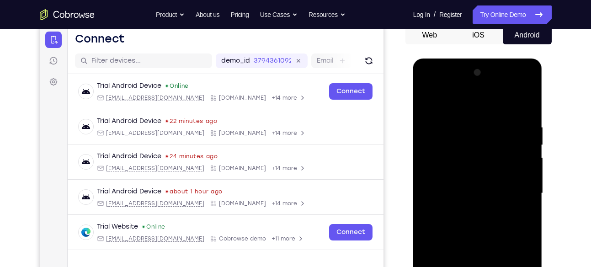
click at [449, 160] on div at bounding box center [477, 193] width 115 height 256
click at [450, 146] on div at bounding box center [477, 193] width 115 height 256
drag, startPoint x: 487, startPoint y: 164, endPoint x: 489, endPoint y: 118, distance: 45.7
click at [489, 118] on div at bounding box center [477, 193] width 115 height 256
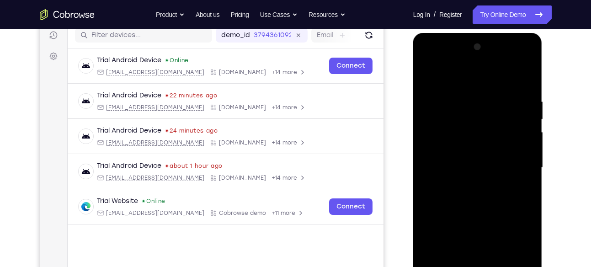
scroll to position [141, 0]
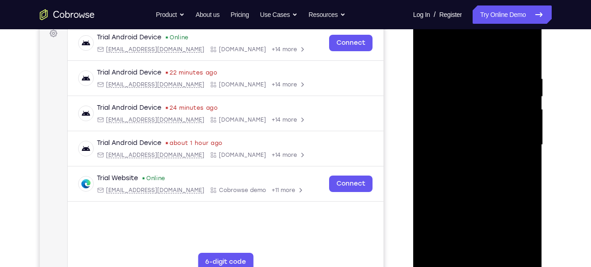
click at [485, 173] on div at bounding box center [477, 145] width 115 height 256
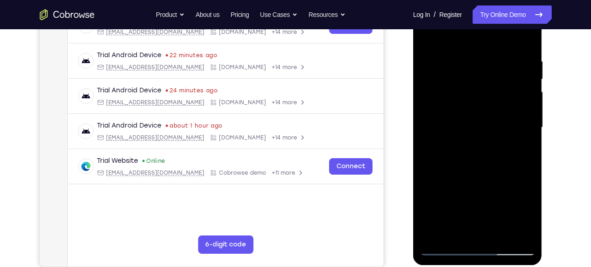
scroll to position [162, 0]
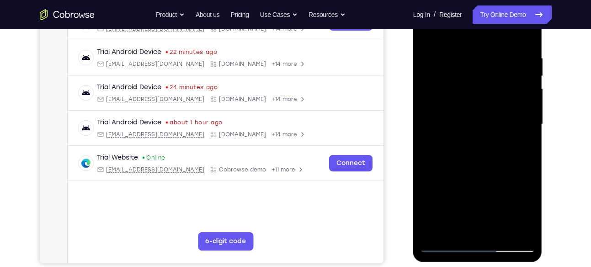
drag, startPoint x: 481, startPoint y: 183, endPoint x: 487, endPoint y: 129, distance: 54.7
click at [487, 129] on div at bounding box center [477, 124] width 115 height 256
drag, startPoint x: 522, startPoint y: 140, endPoint x: 475, endPoint y: 142, distance: 47.1
click at [475, 142] on div at bounding box center [477, 124] width 115 height 256
drag, startPoint x: 507, startPoint y: 146, endPoint x: 439, endPoint y: 156, distance: 68.4
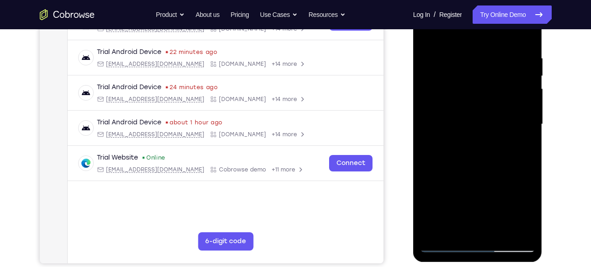
click at [439, 156] on div at bounding box center [477, 124] width 115 height 256
drag, startPoint x: 500, startPoint y: 147, endPoint x: 437, endPoint y: 161, distance: 65.1
click at [437, 161] on div at bounding box center [477, 124] width 115 height 256
drag, startPoint x: 502, startPoint y: 152, endPoint x: 422, endPoint y: 162, distance: 80.1
click at [422, 162] on div at bounding box center [477, 124] width 115 height 256
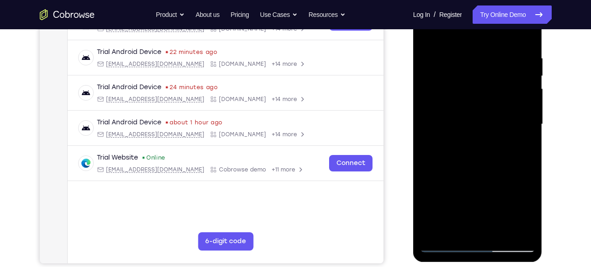
drag, startPoint x: 434, startPoint y: 161, endPoint x: 531, endPoint y: 162, distance: 97.3
click at [531, 162] on div at bounding box center [477, 124] width 115 height 256
drag, startPoint x: 450, startPoint y: 166, endPoint x: 521, endPoint y: 164, distance: 71.7
click at [521, 164] on div at bounding box center [477, 124] width 115 height 256
drag, startPoint x: 460, startPoint y: 166, endPoint x: 542, endPoint y: 164, distance: 81.8
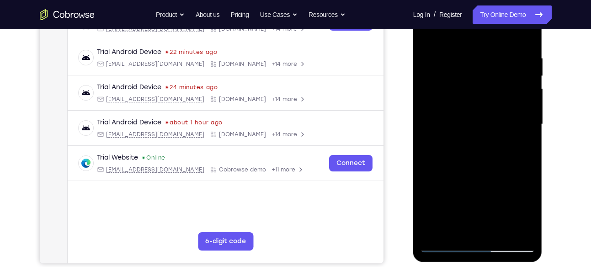
click at [542, 164] on div at bounding box center [478, 126] width 130 height 274
drag, startPoint x: 474, startPoint y: 178, endPoint x: 479, endPoint y: 90, distance: 87.4
click at [479, 90] on div at bounding box center [477, 124] width 115 height 256
drag, startPoint x: 479, startPoint y: 170, endPoint x: 480, endPoint y: 83, distance: 87.3
click at [480, 83] on div at bounding box center [477, 124] width 115 height 256
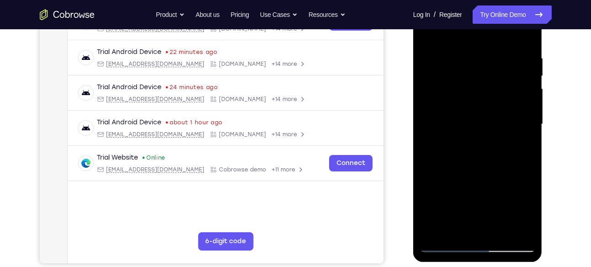
drag, startPoint x: 476, startPoint y: 175, endPoint x: 478, endPoint y: 90, distance: 85.0
click at [478, 90] on div at bounding box center [477, 124] width 115 height 256
drag, startPoint x: 490, startPoint y: 186, endPoint x: 477, endPoint y: 93, distance: 93.6
click at [477, 93] on div at bounding box center [477, 124] width 115 height 256
drag, startPoint x: 470, startPoint y: 171, endPoint x: 471, endPoint y: 80, distance: 91.4
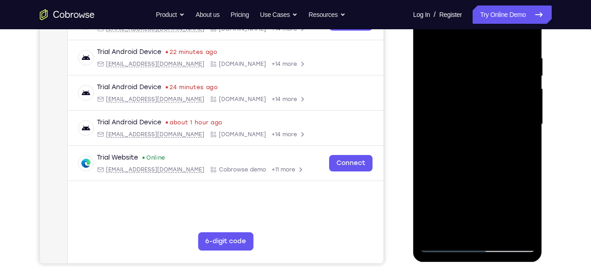
click at [471, 80] on div at bounding box center [477, 124] width 115 height 256
drag, startPoint x: 466, startPoint y: 179, endPoint x: 469, endPoint y: 68, distance: 111.1
click at [469, 68] on div at bounding box center [477, 124] width 115 height 256
drag, startPoint x: 463, startPoint y: 174, endPoint x: 465, endPoint y: 90, distance: 84.1
click at [465, 90] on div at bounding box center [477, 124] width 115 height 256
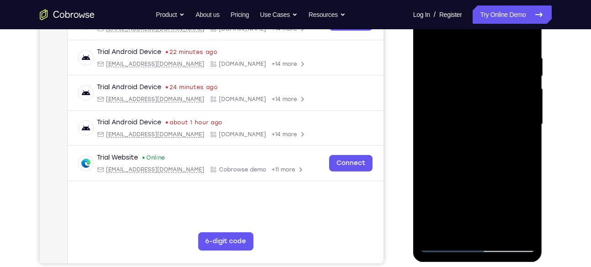
drag, startPoint x: 464, startPoint y: 162, endPoint x: 471, endPoint y: 87, distance: 75.7
click at [471, 87] on div at bounding box center [477, 124] width 115 height 256
drag, startPoint x: 461, startPoint y: 188, endPoint x: 465, endPoint y: 104, distance: 84.2
click at [465, 104] on div at bounding box center [477, 124] width 115 height 256
drag, startPoint x: 456, startPoint y: 183, endPoint x: 459, endPoint y: 112, distance: 70.8
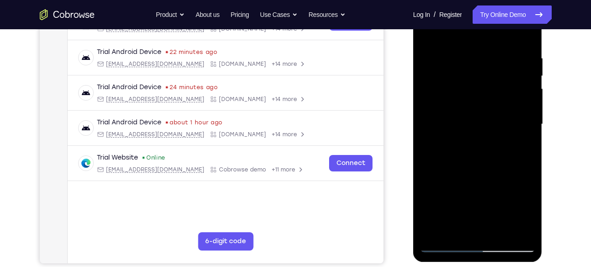
click at [459, 112] on div at bounding box center [477, 124] width 115 height 256
drag, startPoint x: 454, startPoint y: 192, endPoint x: 461, endPoint y: 85, distance: 107.6
click at [461, 85] on div at bounding box center [477, 124] width 115 height 256
drag, startPoint x: 450, startPoint y: 182, endPoint x: 455, endPoint y: 81, distance: 100.7
click at [455, 81] on div at bounding box center [477, 124] width 115 height 256
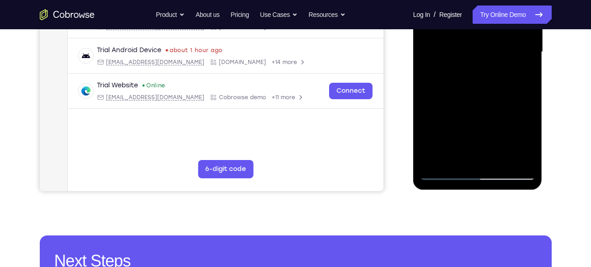
scroll to position [234, 0]
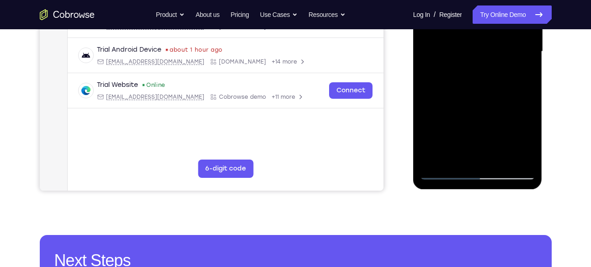
click at [432, 162] on div at bounding box center [477, 52] width 115 height 256
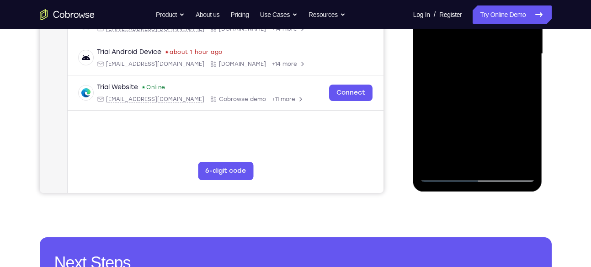
scroll to position [234, 0]
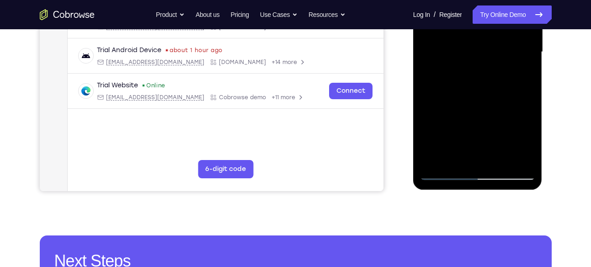
click at [432, 162] on div at bounding box center [477, 52] width 115 height 256
click at [440, 173] on div at bounding box center [477, 52] width 115 height 256
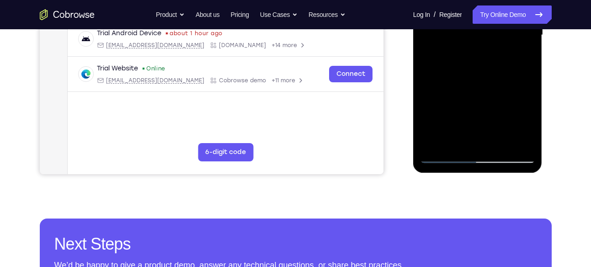
scroll to position [253, 0]
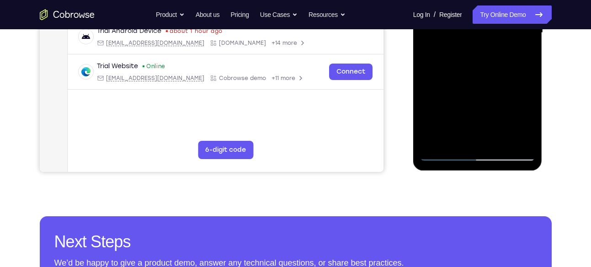
click at [445, 155] on div at bounding box center [477, 33] width 115 height 256
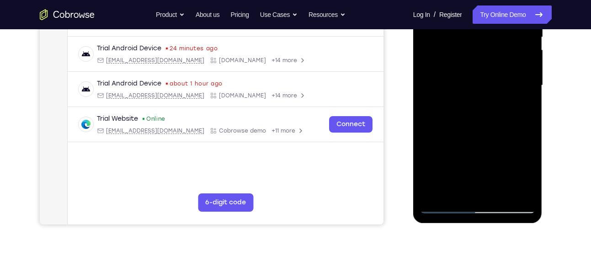
scroll to position [222, 0]
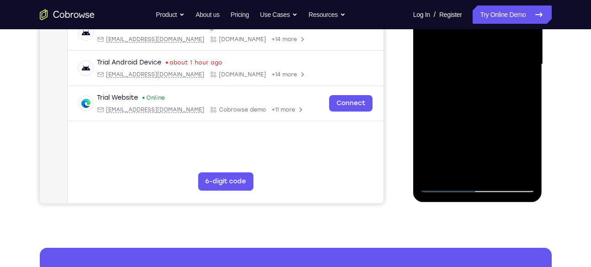
click at [435, 172] on div at bounding box center [477, 65] width 115 height 256
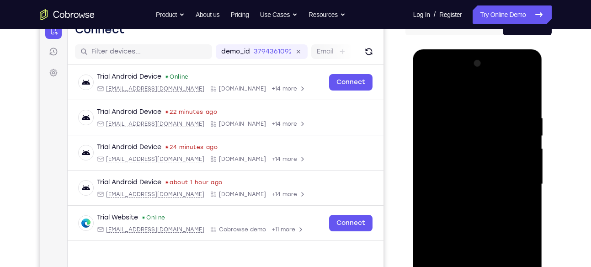
scroll to position [101, 0]
click at [457, 120] on div at bounding box center [477, 185] width 115 height 256
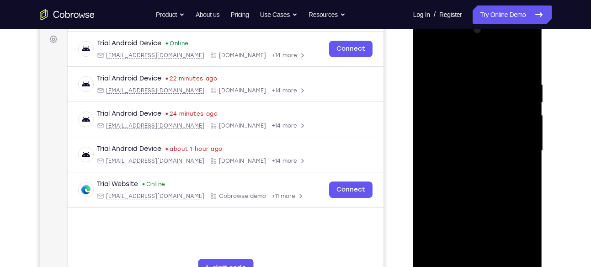
click at [519, 158] on div at bounding box center [477, 151] width 115 height 256
drag, startPoint x: 519, startPoint y: 124, endPoint x: 519, endPoint y: 158, distance: 33.8
click at [519, 158] on div at bounding box center [477, 151] width 115 height 256
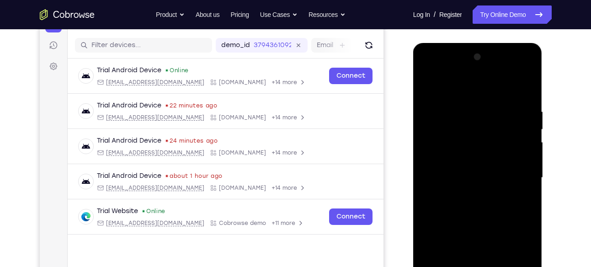
scroll to position [106, 0]
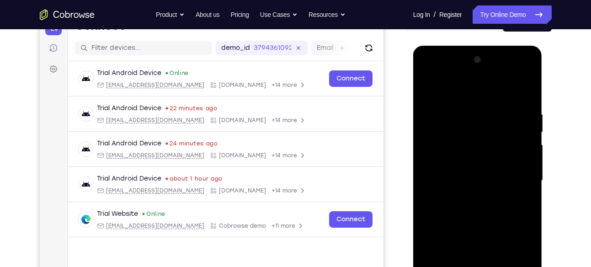
click at [519, 158] on div at bounding box center [477, 181] width 115 height 256
click at [423, 175] on div at bounding box center [477, 181] width 115 height 256
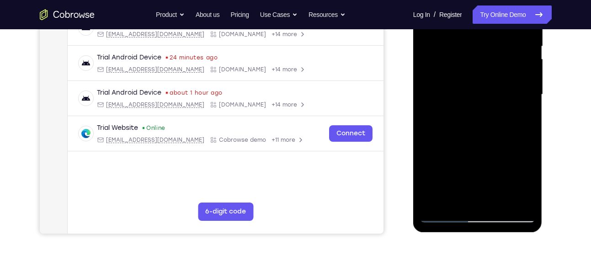
scroll to position [193, 0]
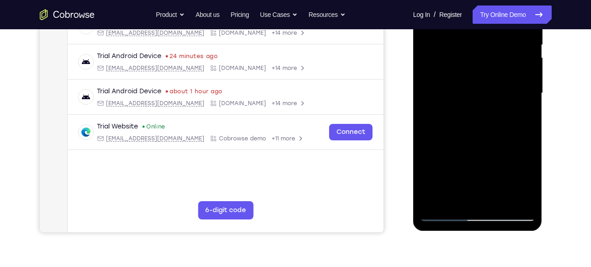
click at [514, 195] on div at bounding box center [477, 93] width 115 height 256
click at [516, 158] on div at bounding box center [477, 93] width 115 height 256
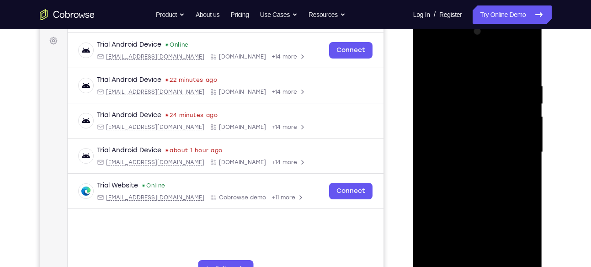
click at [516, 158] on div at bounding box center [477, 152] width 115 height 256
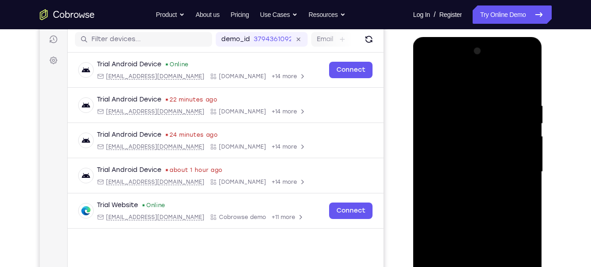
scroll to position [115, 0]
drag, startPoint x: 516, startPoint y: 236, endPoint x: 414, endPoint y: 176, distance: 118.5
click at [414, 176] on div at bounding box center [477, 173] width 129 height 272
click at [513, 157] on div at bounding box center [477, 171] width 115 height 256
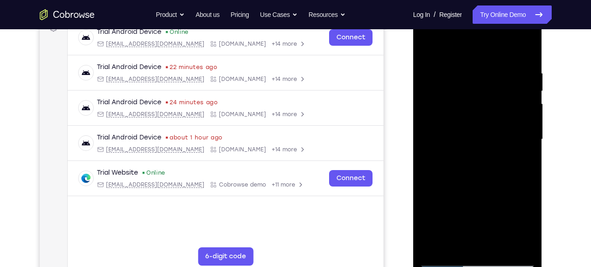
scroll to position [147, 0]
click at [524, 153] on div at bounding box center [477, 139] width 115 height 256
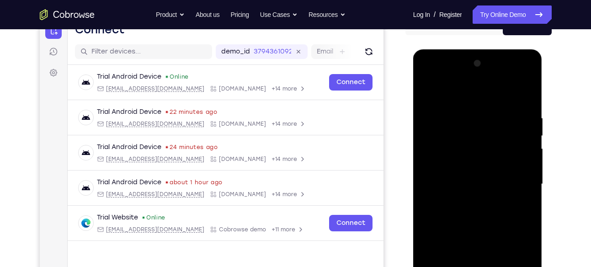
scroll to position [100, 0]
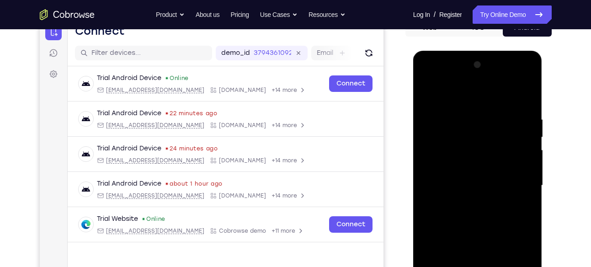
click at [524, 153] on div at bounding box center [477, 186] width 115 height 256
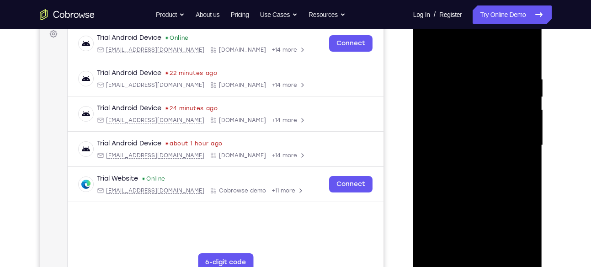
scroll to position [141, 0]
click at [524, 153] on div at bounding box center [477, 145] width 115 height 256
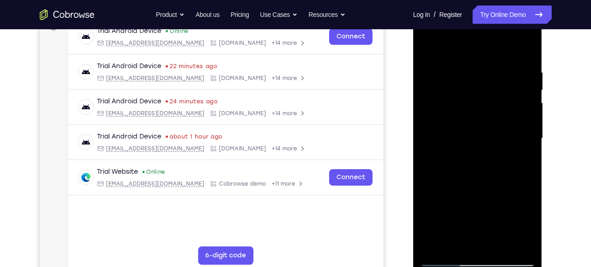
scroll to position [148, 0]
click at [524, 153] on div at bounding box center [477, 138] width 115 height 256
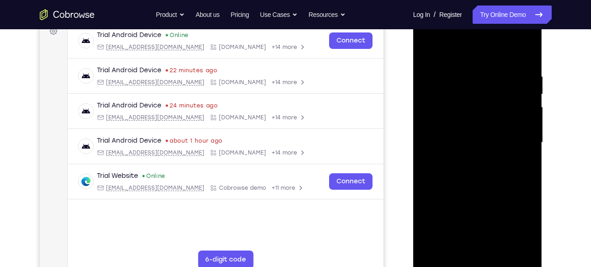
scroll to position [144, 0]
click at [513, 143] on div at bounding box center [477, 142] width 115 height 256
click at [513, 142] on div at bounding box center [477, 142] width 115 height 256
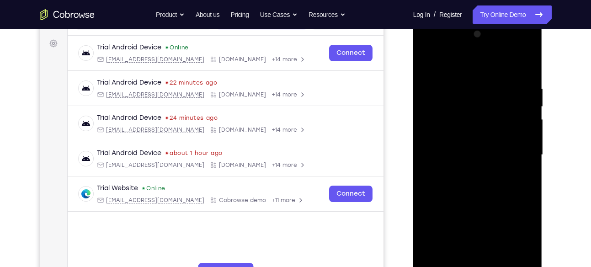
scroll to position [130, 0]
click at [518, 144] on div at bounding box center [477, 156] width 115 height 256
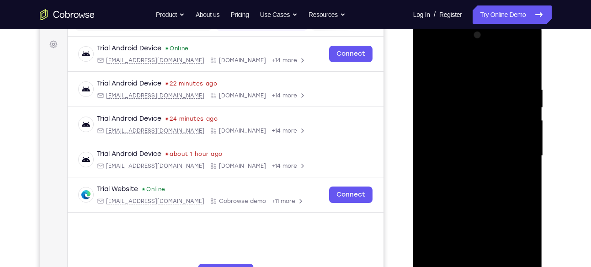
click at [518, 144] on div at bounding box center [477, 156] width 115 height 256
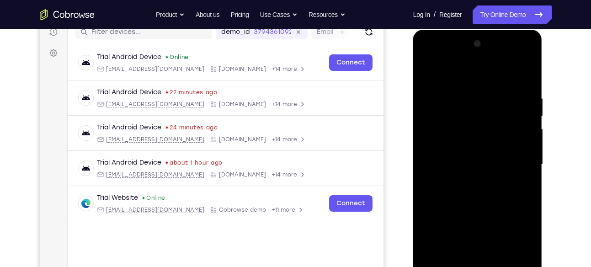
scroll to position [121, 0]
click at [522, 94] on div at bounding box center [477, 165] width 115 height 256
drag, startPoint x: 522, startPoint y: 103, endPoint x: 522, endPoint y: 94, distance: 9.1
click at [522, 94] on div at bounding box center [477, 165] width 115 height 256
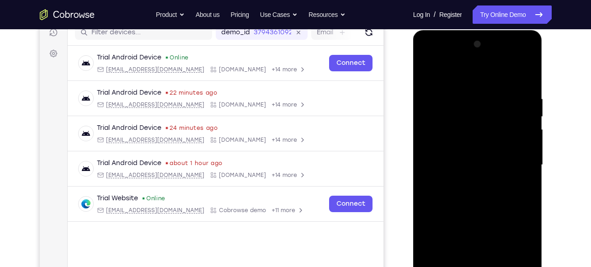
click at [524, 76] on div at bounding box center [477, 165] width 115 height 256
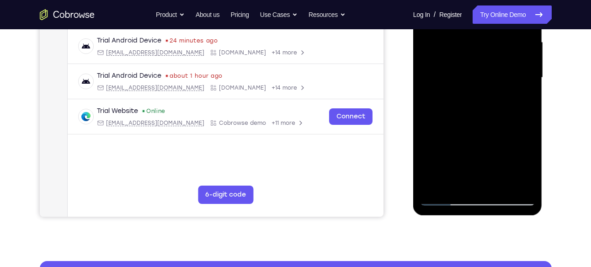
scroll to position [209, 0]
click at [497, 189] on div at bounding box center [477, 77] width 115 height 256
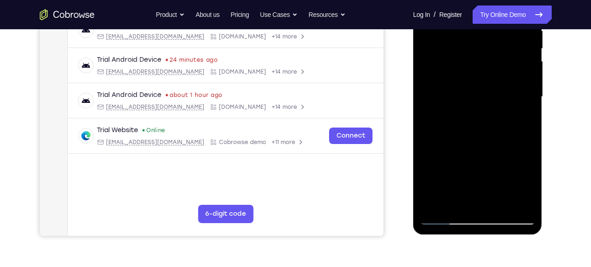
scroll to position [190, 0]
click at [498, 148] on div at bounding box center [477, 96] width 115 height 256
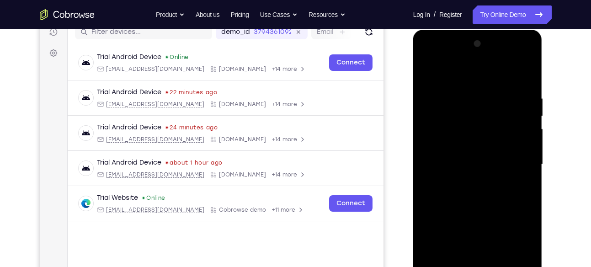
scroll to position [105, 0]
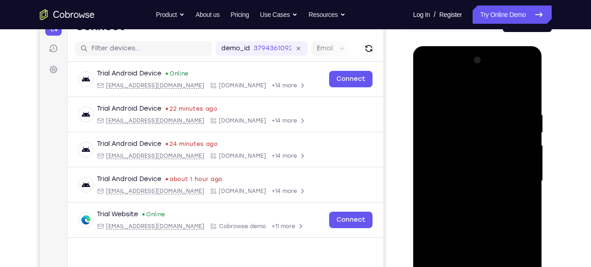
drag, startPoint x: 494, startPoint y: 129, endPoint x: 433, endPoint y: 134, distance: 61.5
click at [433, 134] on div at bounding box center [477, 181] width 115 height 256
drag, startPoint x: 493, startPoint y: 128, endPoint x: 400, endPoint y: 149, distance: 95.0
click at [413, 149] on html "Online web based iOS Simulators and Android Emulators. Run iPhone, iPad, Mobile…" at bounding box center [478, 183] width 130 height 274
click at [439, 119] on div at bounding box center [477, 181] width 115 height 256
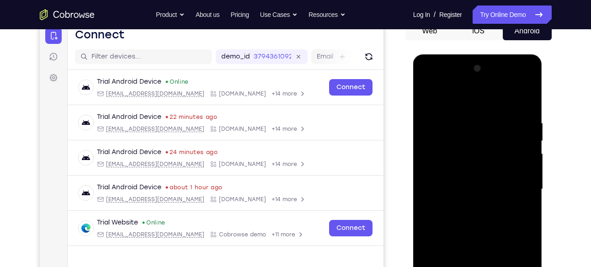
scroll to position [91, 0]
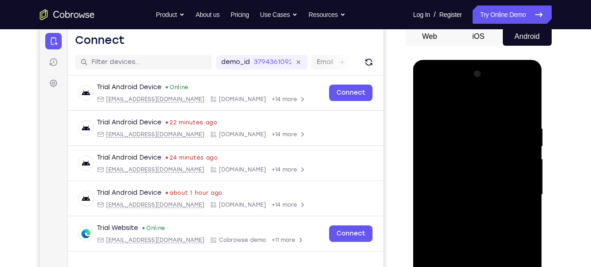
click at [513, 136] on div at bounding box center [477, 195] width 115 height 256
click at [515, 141] on div at bounding box center [477, 195] width 115 height 256
click at [529, 141] on div at bounding box center [477, 195] width 115 height 256
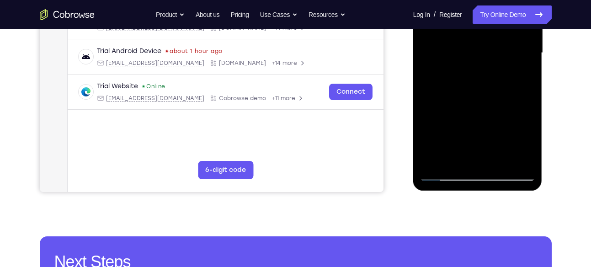
scroll to position [234, 0]
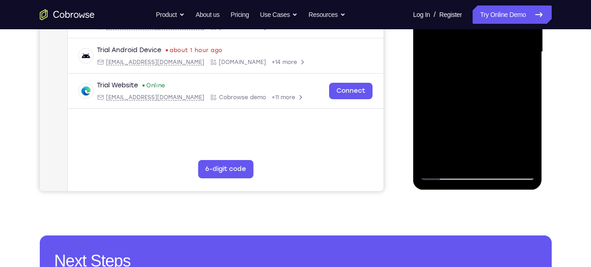
click at [440, 175] on div at bounding box center [477, 52] width 115 height 256
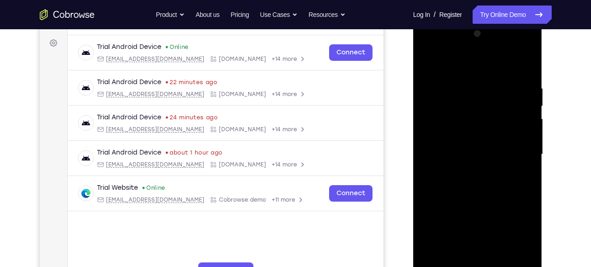
scroll to position [131, 0]
drag, startPoint x: 450, startPoint y: 158, endPoint x: 454, endPoint y: 106, distance: 52.7
click at [454, 106] on div at bounding box center [477, 155] width 115 height 256
drag, startPoint x: 448, startPoint y: 148, endPoint x: 455, endPoint y: 60, distance: 87.9
click at [455, 60] on div at bounding box center [477, 155] width 115 height 256
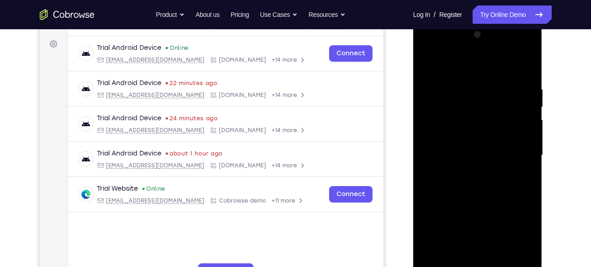
drag, startPoint x: 451, startPoint y: 157, endPoint x: 453, endPoint y: 138, distance: 19.8
click at [453, 138] on div at bounding box center [477, 155] width 115 height 256
click at [465, 109] on div at bounding box center [477, 155] width 115 height 256
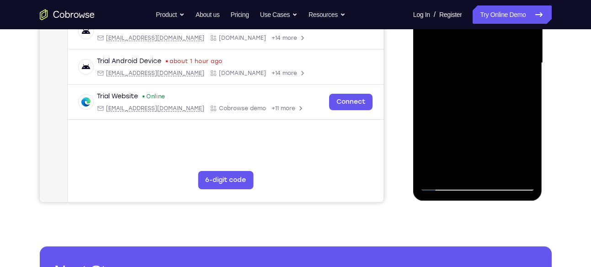
scroll to position [227, 0]
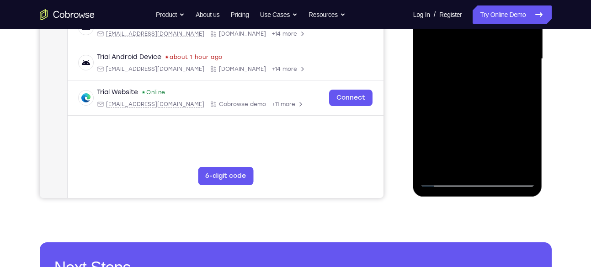
click at [435, 168] on div at bounding box center [477, 59] width 115 height 256
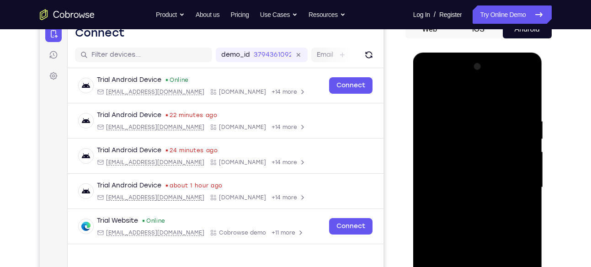
scroll to position [98, 0]
click at [528, 78] on div at bounding box center [477, 188] width 115 height 256
click at [439, 140] on div at bounding box center [477, 188] width 115 height 256
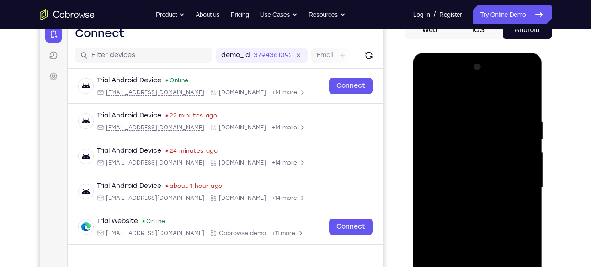
click at [460, 119] on div at bounding box center [477, 188] width 115 height 256
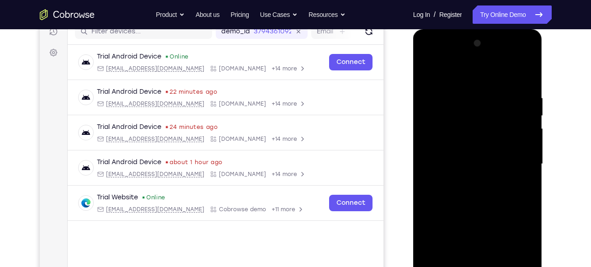
scroll to position [122, 0]
click at [528, 78] on div at bounding box center [477, 165] width 115 height 256
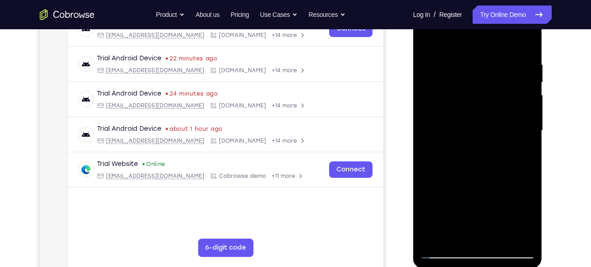
scroll to position [158, 0]
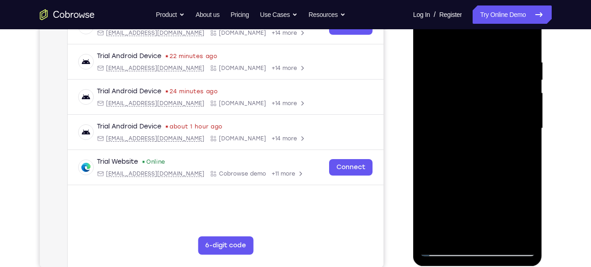
click at [528, 150] on div at bounding box center [477, 128] width 115 height 256
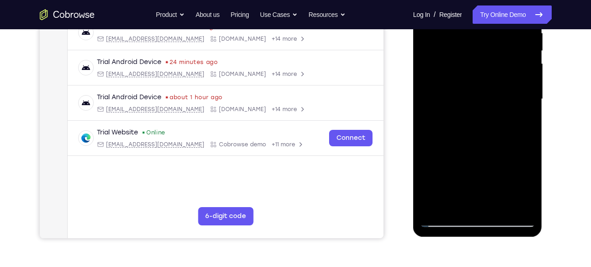
scroll to position [188, 0]
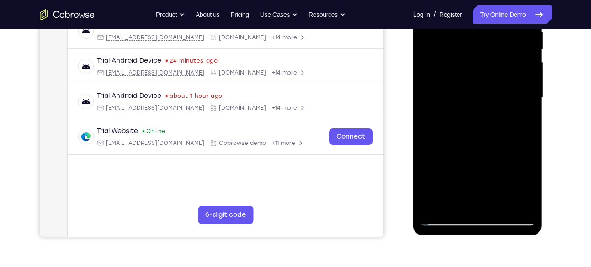
click at [530, 122] on div at bounding box center [477, 98] width 115 height 256
drag, startPoint x: 492, startPoint y: 175, endPoint x: 492, endPoint y: 164, distance: 10.5
click at [492, 164] on div at bounding box center [477, 98] width 115 height 256
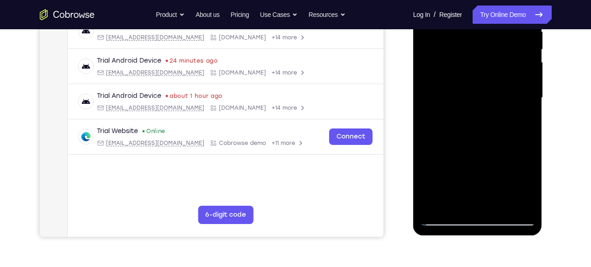
scroll to position [201, 0]
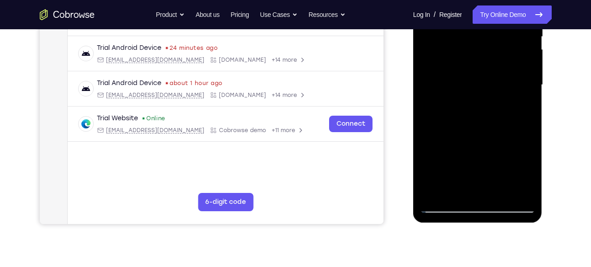
click at [427, 100] on div at bounding box center [477, 85] width 115 height 256
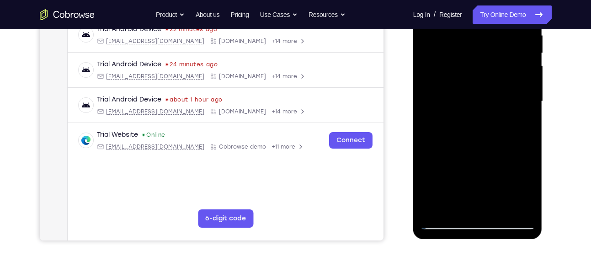
scroll to position [180, 0]
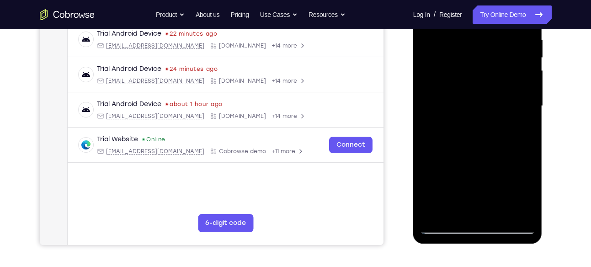
click at [428, 125] on div at bounding box center [477, 106] width 115 height 256
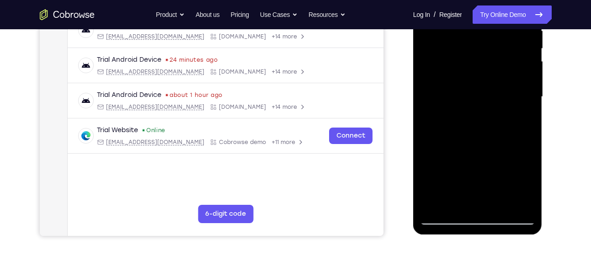
scroll to position [199, 0]
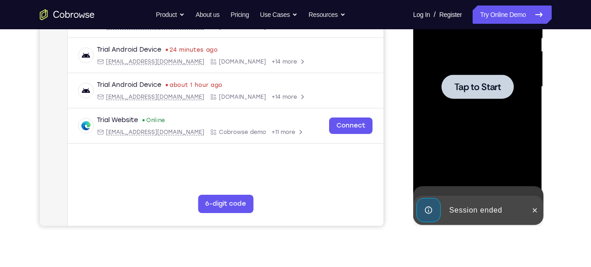
click at [520, 191] on div "Online web based iOS Simulators and Android Emulators. Run iPhone, iPad, Mobile…" at bounding box center [478, 89] width 130 height 274
click at [489, 107] on div at bounding box center [477, 87] width 115 height 256
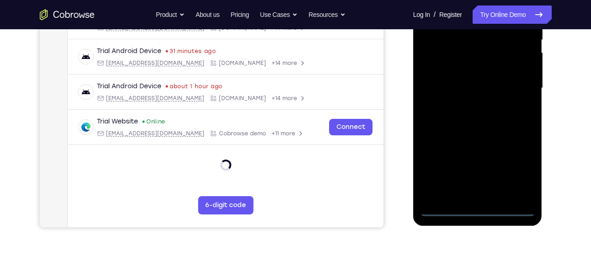
scroll to position [202, 0]
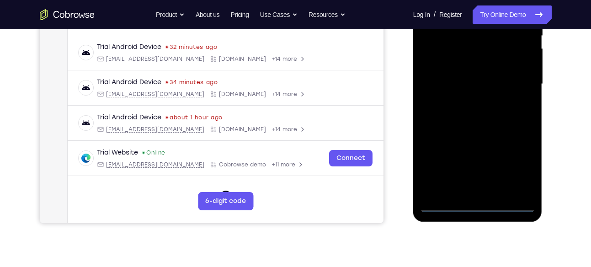
click at [476, 210] on div at bounding box center [477, 84] width 115 height 256
click at [518, 170] on div at bounding box center [477, 84] width 115 height 256
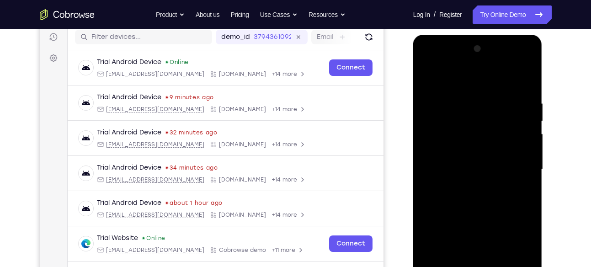
scroll to position [110, 0]
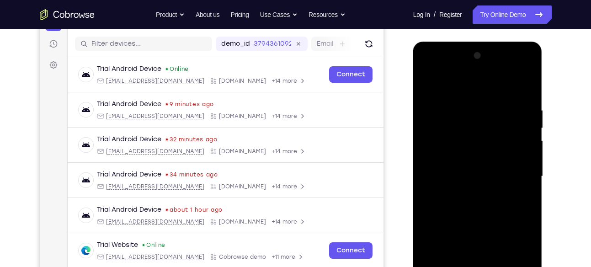
click at [463, 90] on div at bounding box center [477, 176] width 115 height 256
click at [509, 180] on div at bounding box center [477, 176] width 115 height 256
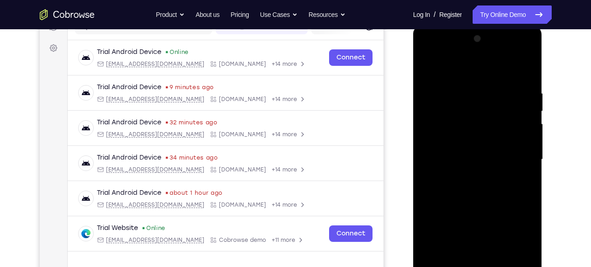
scroll to position [127, 0]
click at [470, 175] on div at bounding box center [477, 159] width 115 height 256
click at [465, 177] on div at bounding box center [477, 159] width 115 height 256
click at [489, 151] on div at bounding box center [477, 159] width 115 height 256
click at [484, 142] on div at bounding box center [477, 159] width 115 height 256
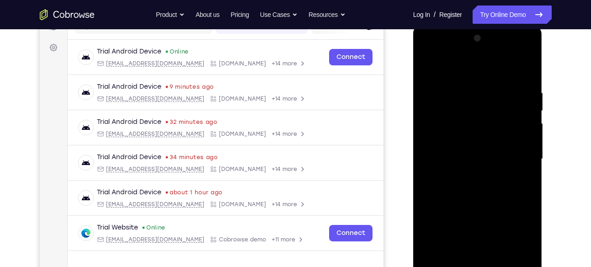
click at [473, 157] on div at bounding box center [477, 159] width 115 height 256
click at [471, 181] on div at bounding box center [477, 159] width 115 height 256
click at [469, 162] on div at bounding box center [477, 159] width 115 height 256
click at [458, 177] on div at bounding box center [477, 159] width 115 height 256
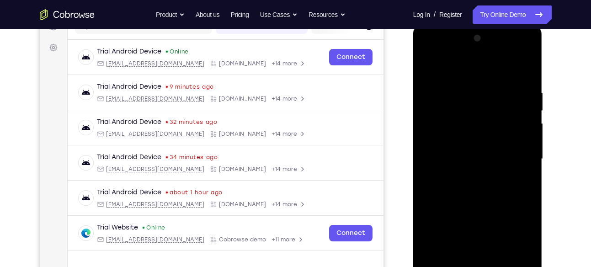
click at [458, 177] on div at bounding box center [477, 159] width 115 height 256
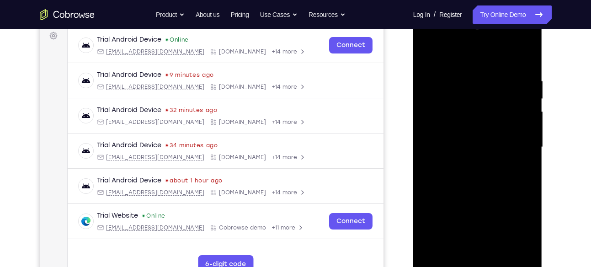
scroll to position [137, 0]
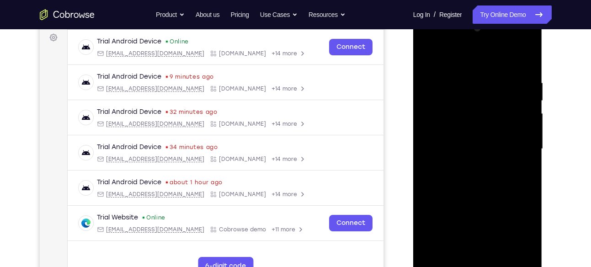
click at [457, 194] on div at bounding box center [477, 149] width 115 height 256
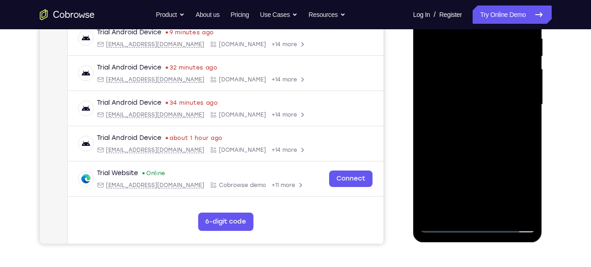
click at [452, 212] on div at bounding box center [477, 105] width 115 height 256
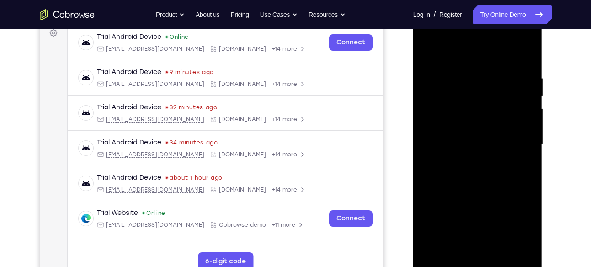
scroll to position [138, 0]
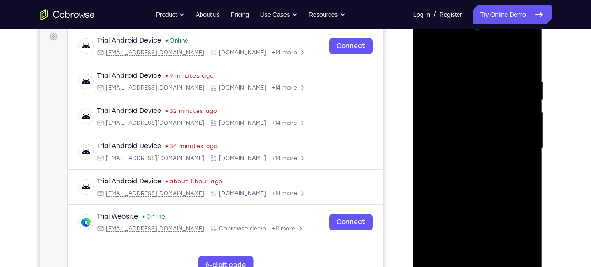
click at [481, 57] on div at bounding box center [477, 148] width 115 height 256
click at [469, 77] on div at bounding box center [477, 148] width 115 height 256
click at [486, 118] on div at bounding box center [477, 148] width 115 height 256
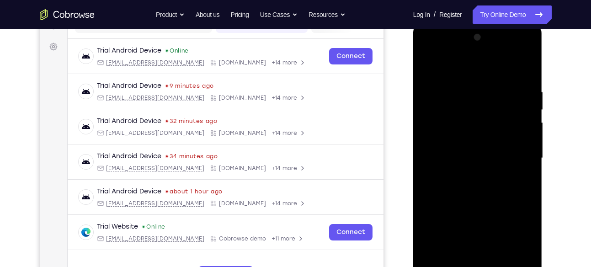
click at [425, 60] on div at bounding box center [477, 158] width 115 height 256
click at [489, 96] on div at bounding box center [477, 158] width 115 height 256
click at [428, 65] on div at bounding box center [477, 158] width 115 height 256
click at [449, 96] on div at bounding box center [477, 158] width 115 height 256
click at [481, 139] on div at bounding box center [477, 158] width 115 height 256
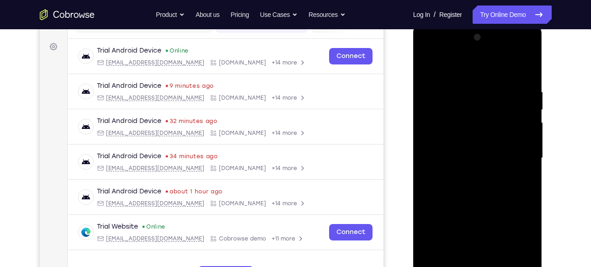
click at [429, 65] on div at bounding box center [477, 158] width 115 height 256
click at [470, 102] on div at bounding box center [477, 158] width 115 height 256
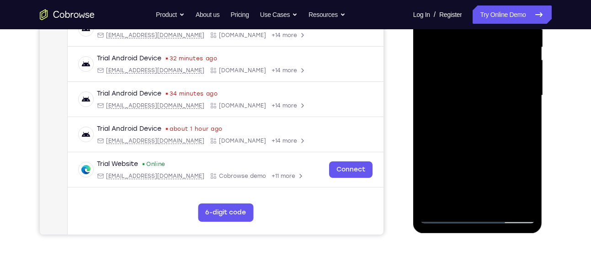
scroll to position [192, 0]
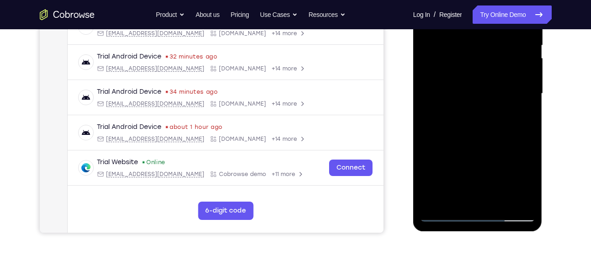
drag, startPoint x: 501, startPoint y: 174, endPoint x: 454, endPoint y: 176, distance: 47.6
click at [454, 176] on div at bounding box center [477, 94] width 115 height 256
drag, startPoint x: 488, startPoint y: 168, endPoint x: 433, endPoint y: 174, distance: 55.2
click at [433, 174] on div at bounding box center [477, 94] width 115 height 256
click at [444, 171] on div at bounding box center [477, 94] width 115 height 256
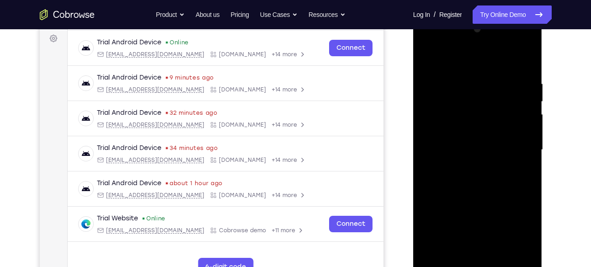
scroll to position [136, 0]
click at [450, 122] on div at bounding box center [477, 150] width 115 height 256
click at [424, 61] on div at bounding box center [477, 150] width 115 height 256
click at [439, 112] on div at bounding box center [477, 150] width 115 height 256
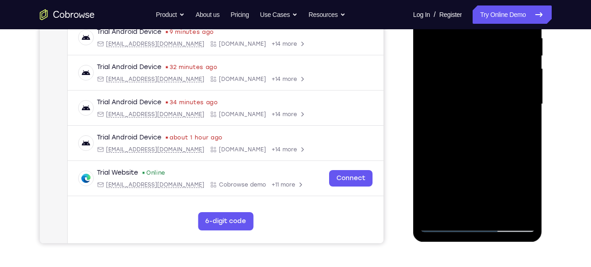
scroll to position [181, 0]
click at [444, 221] on div at bounding box center [477, 105] width 115 height 256
click at [443, 226] on div at bounding box center [477, 105] width 115 height 256
click at [441, 224] on div at bounding box center [477, 105] width 115 height 256
drag, startPoint x: 507, startPoint y: 191, endPoint x: 451, endPoint y: 200, distance: 56.0
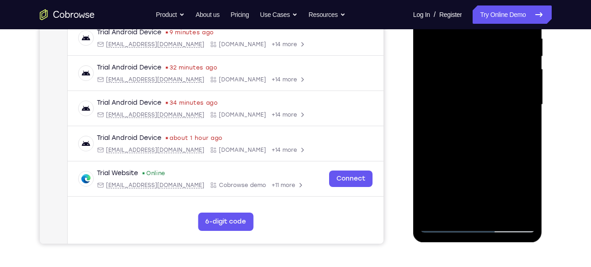
click at [451, 200] on div at bounding box center [477, 105] width 115 height 256
drag, startPoint x: 493, startPoint y: 178, endPoint x: 440, endPoint y: 188, distance: 54.5
click at [440, 188] on div at bounding box center [477, 105] width 115 height 256
drag, startPoint x: 511, startPoint y: 177, endPoint x: 427, endPoint y: 193, distance: 86.1
click at [427, 193] on div at bounding box center [477, 105] width 115 height 256
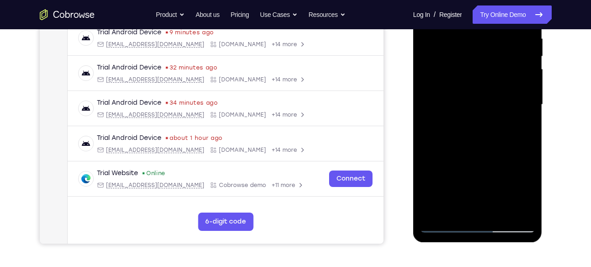
click at [486, 169] on div at bounding box center [477, 105] width 115 height 256
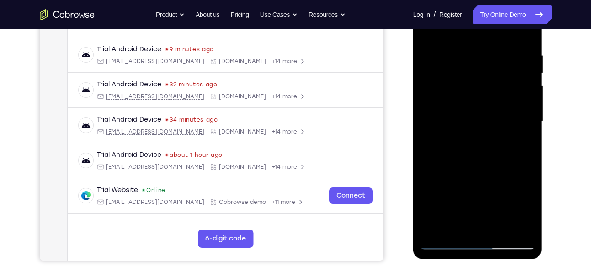
scroll to position [162, 0]
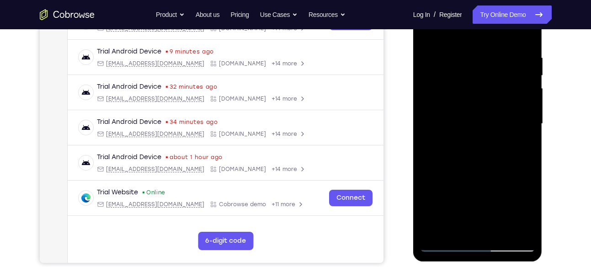
drag, startPoint x: 491, startPoint y: 132, endPoint x: 486, endPoint y: 167, distance: 35.5
click at [486, 167] on div at bounding box center [477, 124] width 115 height 256
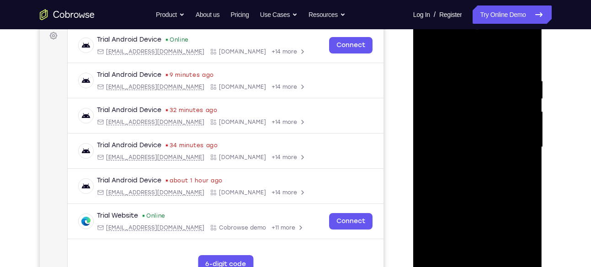
scroll to position [138, 0]
drag, startPoint x: 479, startPoint y: 196, endPoint x: 479, endPoint y: 133, distance: 63.5
click at [479, 133] on div at bounding box center [477, 148] width 115 height 256
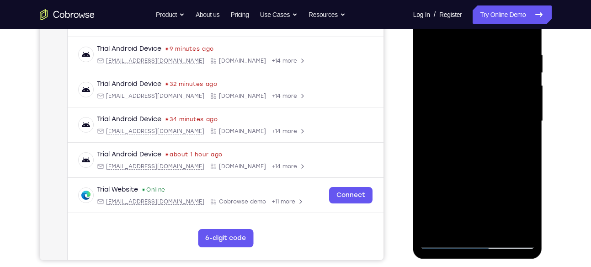
scroll to position [172, 0]
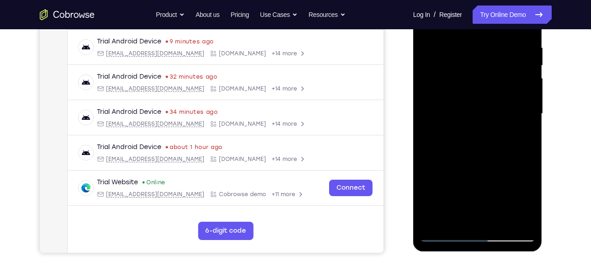
click at [446, 234] on div at bounding box center [477, 114] width 115 height 256
click at [531, 173] on div at bounding box center [477, 114] width 115 height 256
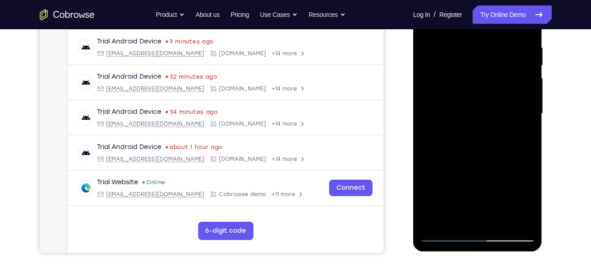
click at [531, 173] on div at bounding box center [477, 114] width 115 height 256
drag, startPoint x: 447, startPoint y: 163, endPoint x: 518, endPoint y: 155, distance: 71.2
click at [518, 155] on div at bounding box center [477, 114] width 115 height 256
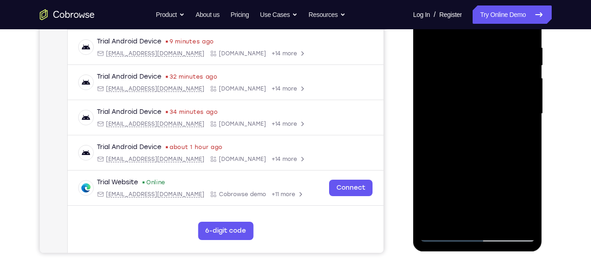
drag, startPoint x: 504, startPoint y: 158, endPoint x: 436, endPoint y: 163, distance: 68.7
click at [436, 163] on div at bounding box center [477, 114] width 115 height 256
click at [501, 159] on div at bounding box center [477, 114] width 115 height 256
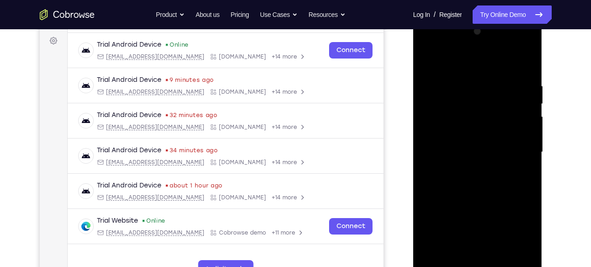
scroll to position [131, 0]
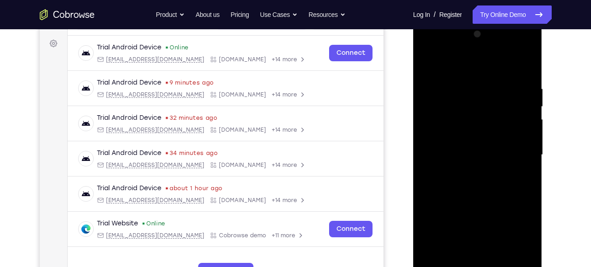
drag, startPoint x: 501, startPoint y: 156, endPoint x: 501, endPoint y: 198, distance: 41.6
click at [501, 198] on div at bounding box center [477, 155] width 115 height 256
click at [496, 116] on div at bounding box center [477, 155] width 115 height 256
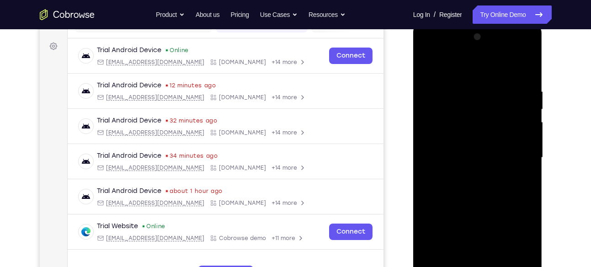
click at [427, 67] on div at bounding box center [477, 158] width 115 height 256
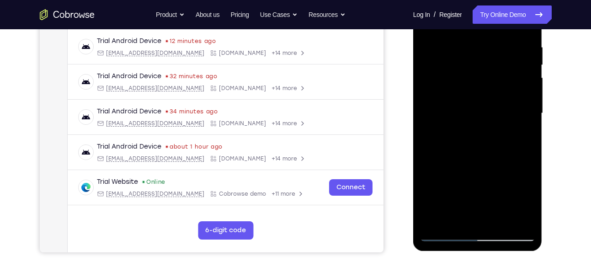
scroll to position [173, 0]
click at [471, 131] on div at bounding box center [477, 113] width 115 height 256
click at [529, 182] on div at bounding box center [477, 113] width 115 height 256
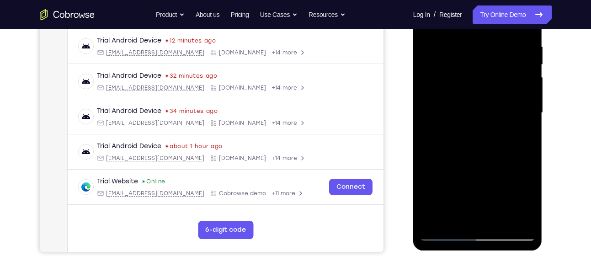
click at [529, 182] on div at bounding box center [477, 113] width 115 height 256
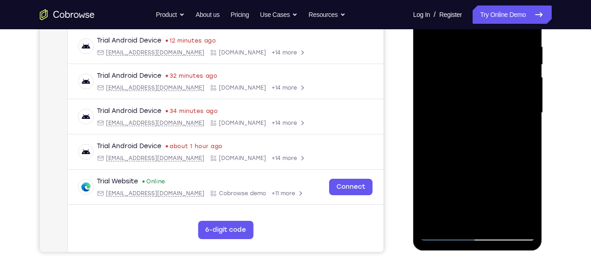
click at [529, 182] on div at bounding box center [477, 113] width 115 height 256
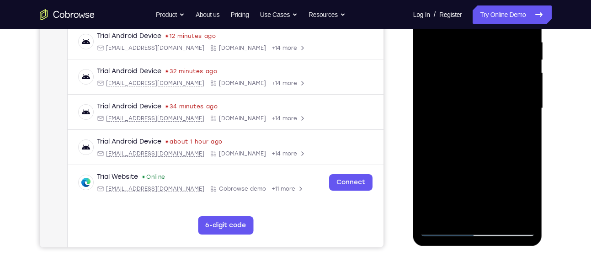
scroll to position [182, 0]
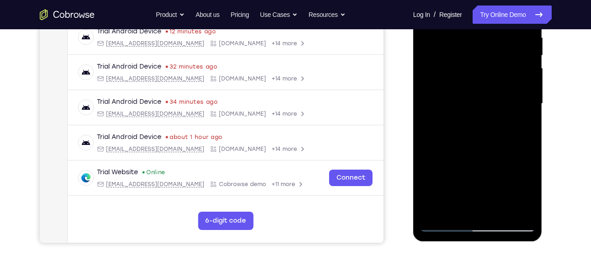
click at [423, 170] on div at bounding box center [477, 104] width 115 height 256
click at [491, 162] on div at bounding box center [477, 104] width 115 height 256
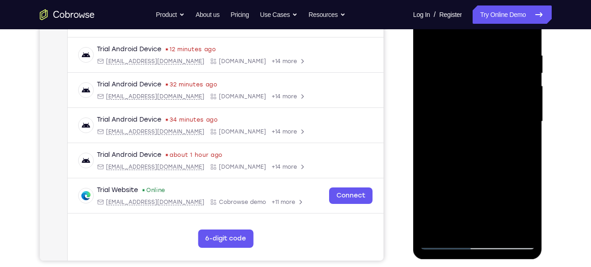
scroll to position [164, 0]
drag, startPoint x: 457, startPoint y: 94, endPoint x: 457, endPoint y: 122, distance: 28.3
click at [457, 122] on div at bounding box center [477, 122] width 115 height 256
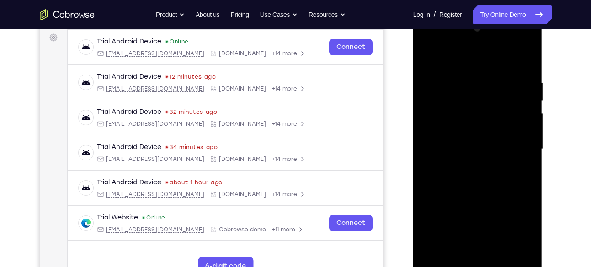
scroll to position [137, 0]
click at [435, 111] on div at bounding box center [477, 149] width 115 height 256
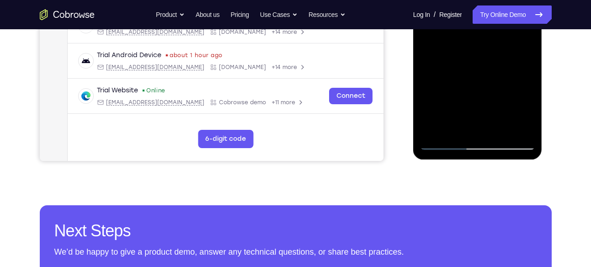
scroll to position [264, 0]
click at [445, 143] on div at bounding box center [477, 22] width 115 height 256
drag, startPoint x: 472, startPoint y: 103, endPoint x: 497, endPoint y: 102, distance: 24.7
click at [497, 102] on div at bounding box center [477, 22] width 115 height 256
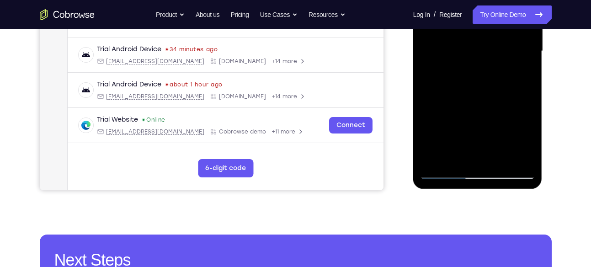
scroll to position [239, 0]
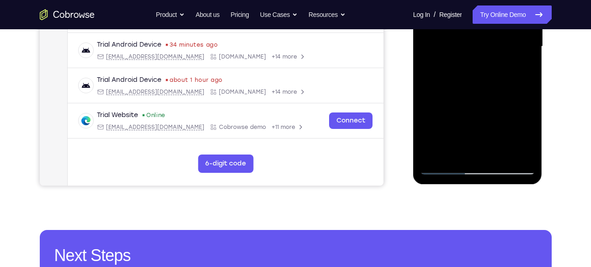
click at [529, 114] on div at bounding box center [477, 47] width 115 height 256
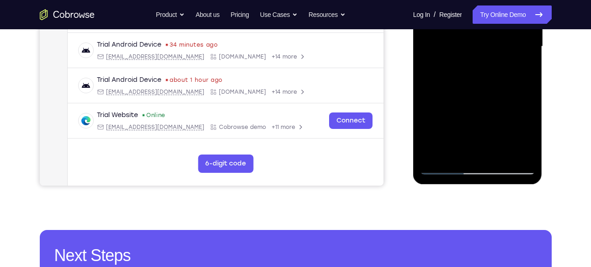
click at [529, 114] on div at bounding box center [477, 47] width 115 height 256
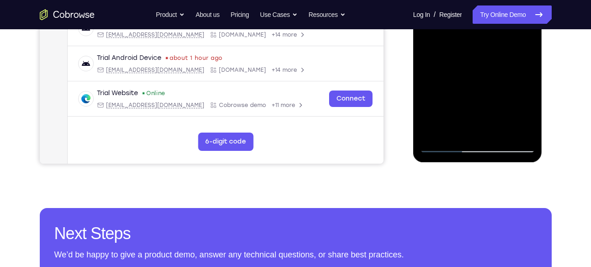
scroll to position [262, 0]
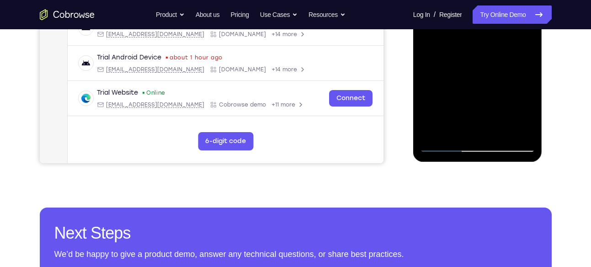
click at [492, 95] on div at bounding box center [477, 24] width 115 height 256
click at [529, 111] on div at bounding box center [477, 24] width 115 height 256
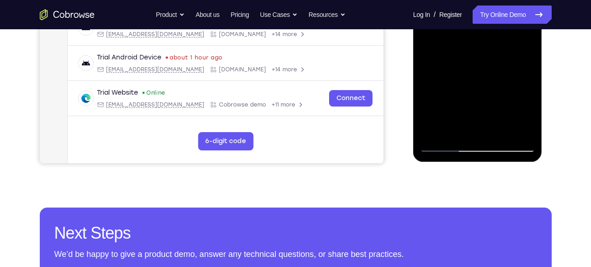
click at [529, 111] on div at bounding box center [477, 24] width 115 height 256
drag, startPoint x: 497, startPoint y: 103, endPoint x: 492, endPoint y: 88, distance: 16.2
click at [492, 88] on div at bounding box center [477, 24] width 115 height 256
click at [454, 93] on div at bounding box center [477, 24] width 115 height 256
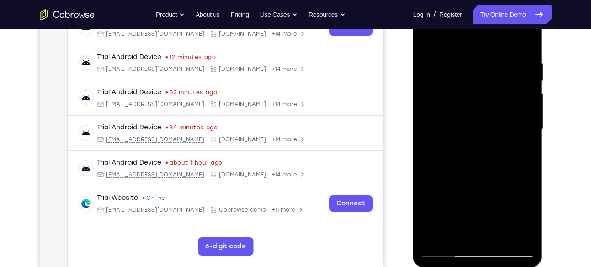
scroll to position [156, 0]
click at [470, 86] on div at bounding box center [477, 130] width 115 height 256
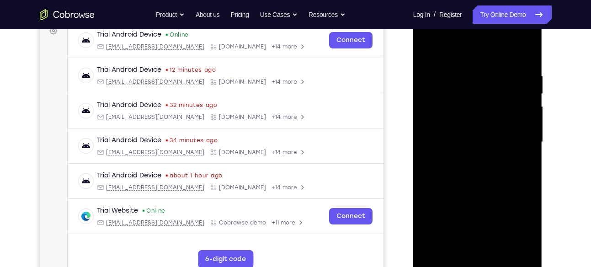
scroll to position [143, 0]
drag, startPoint x: 470, startPoint y: 99, endPoint x: 471, endPoint y: 119, distance: 20.6
click at [471, 119] on div at bounding box center [477, 143] width 115 height 256
click at [428, 53] on div at bounding box center [477, 143] width 115 height 256
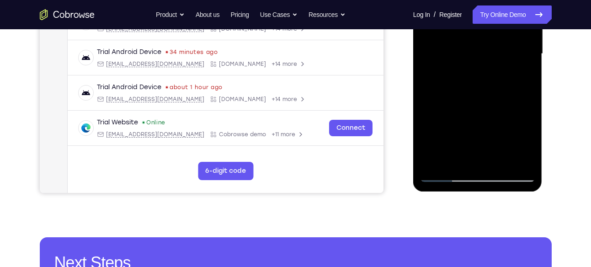
scroll to position [233, 0]
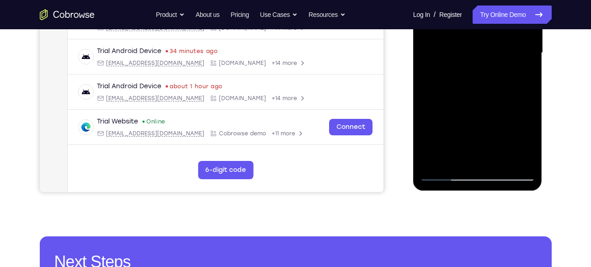
click at [527, 128] on div at bounding box center [477, 53] width 115 height 256
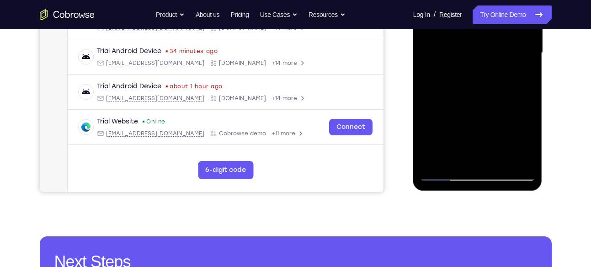
click at [527, 128] on div at bounding box center [477, 53] width 115 height 256
click at [531, 128] on div at bounding box center [477, 53] width 115 height 256
click at [425, 129] on div at bounding box center [477, 53] width 115 height 256
click at [445, 119] on div at bounding box center [477, 53] width 115 height 256
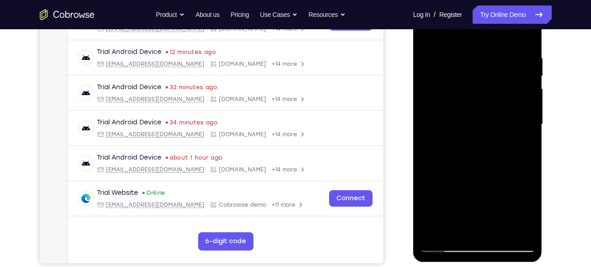
scroll to position [161, 0]
click at [478, 96] on div at bounding box center [477, 125] width 115 height 256
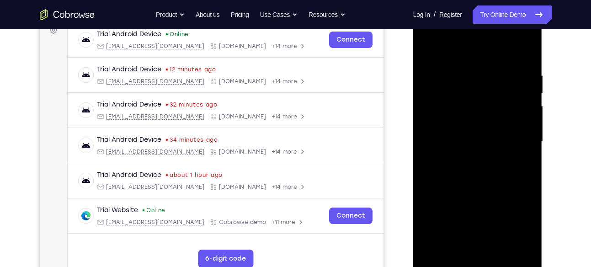
scroll to position [142, 0]
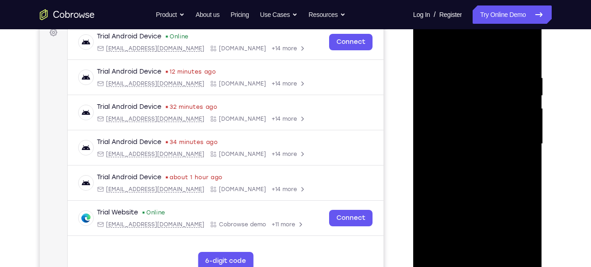
click at [429, 50] on div at bounding box center [477, 144] width 115 height 256
click at [435, 103] on div at bounding box center [477, 144] width 115 height 256
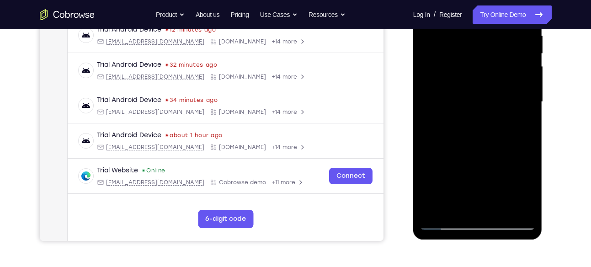
scroll to position [185, 0]
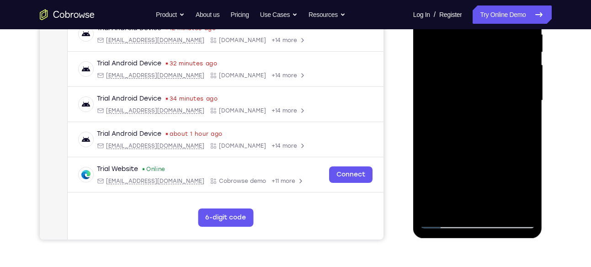
click at [465, 146] on div at bounding box center [477, 101] width 115 height 256
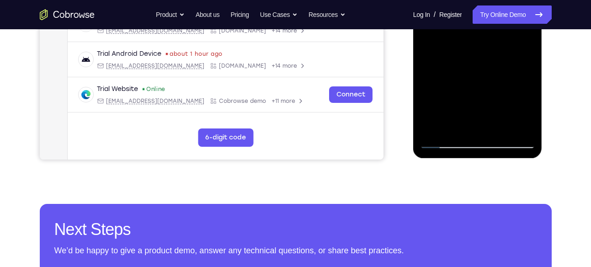
scroll to position [270, 0]
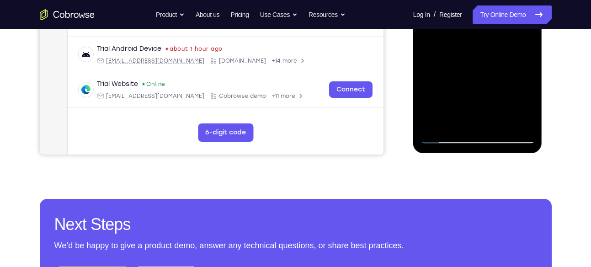
click at [449, 135] on div at bounding box center [477, 16] width 115 height 256
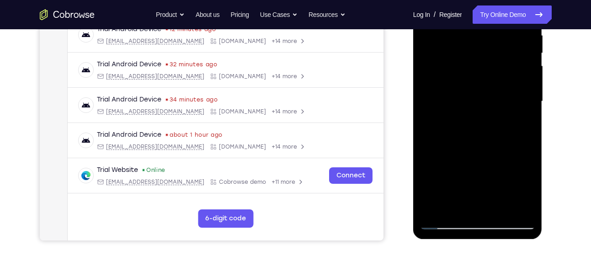
scroll to position [185, 0]
click at [455, 126] on div at bounding box center [477, 101] width 115 height 256
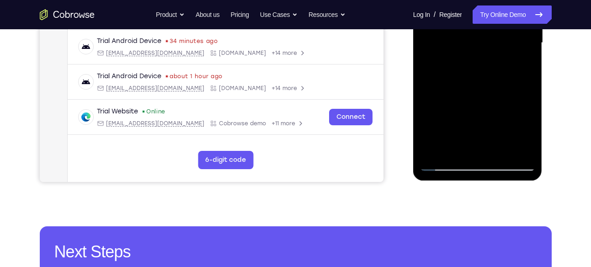
scroll to position [243, 0]
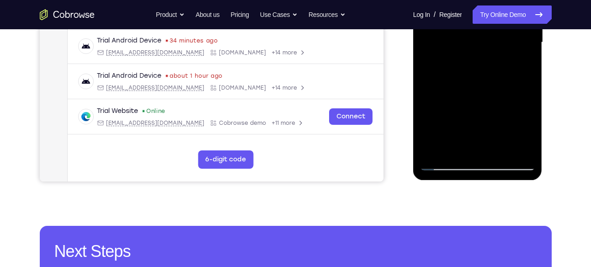
click at [423, 121] on div at bounding box center [477, 43] width 115 height 256
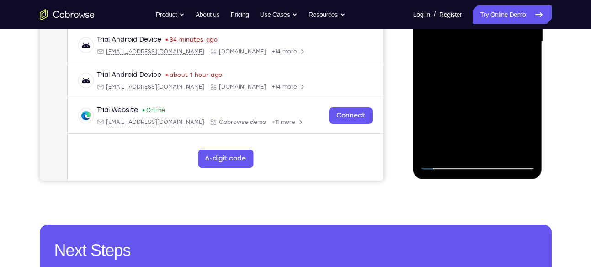
scroll to position [275, 0]
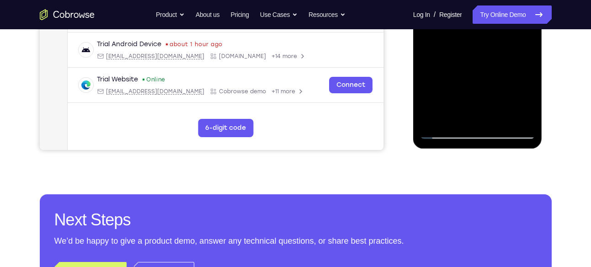
click at [433, 132] on div at bounding box center [477, 11] width 115 height 256
click at [438, 135] on div at bounding box center [477, 11] width 115 height 256
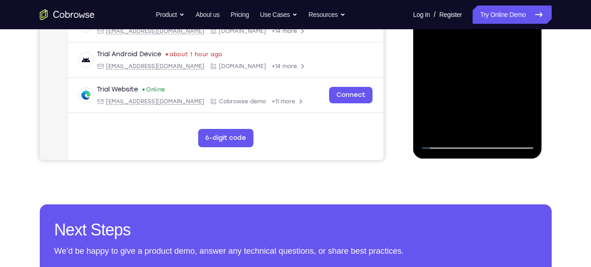
click at [448, 143] on div at bounding box center [477, 21] width 115 height 256
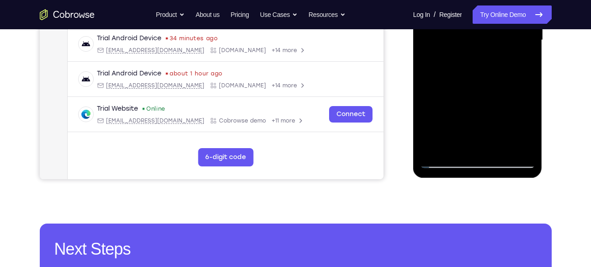
click at [528, 115] on div at bounding box center [477, 40] width 115 height 256
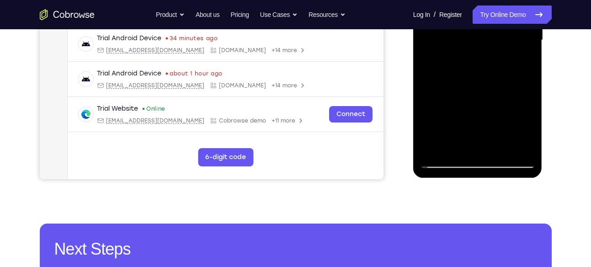
click at [528, 115] on div at bounding box center [477, 40] width 115 height 256
click at [426, 117] on div at bounding box center [477, 40] width 115 height 256
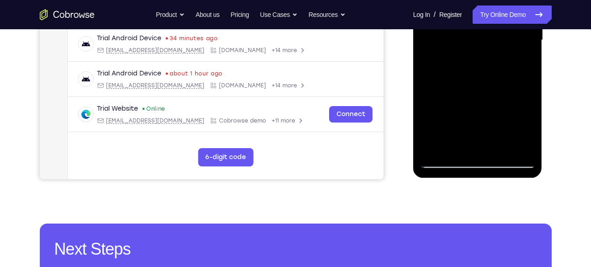
click at [528, 115] on div at bounding box center [477, 40] width 115 height 256
click at [496, 114] on div at bounding box center [477, 40] width 115 height 256
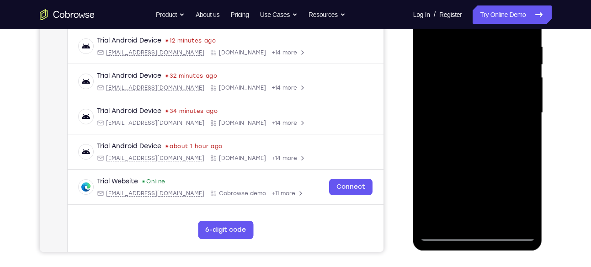
scroll to position [173, 0]
click at [479, 79] on div at bounding box center [477, 113] width 115 height 256
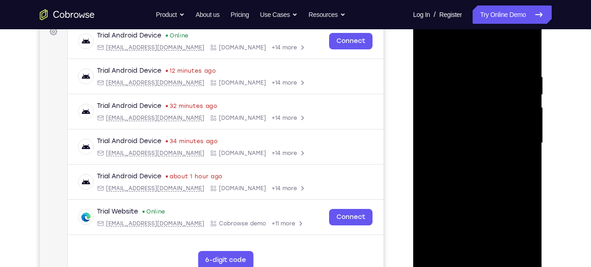
scroll to position [142, 0]
click at [428, 51] on div at bounding box center [477, 144] width 115 height 256
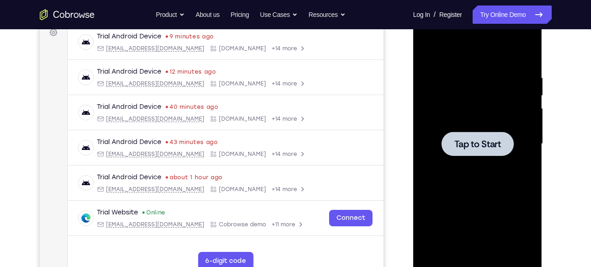
click at [450, 117] on div at bounding box center [477, 144] width 115 height 256
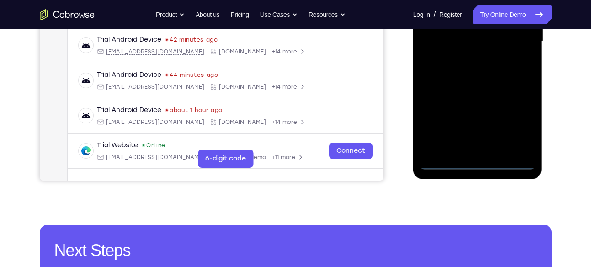
scroll to position [254, 0]
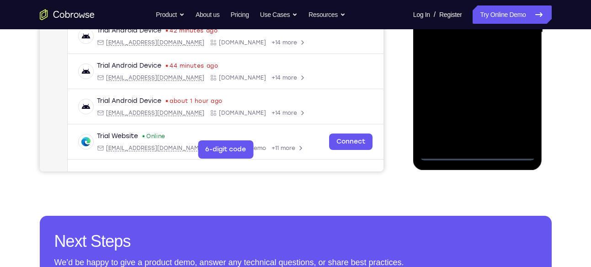
click at [474, 153] on div at bounding box center [477, 33] width 115 height 256
click at [516, 116] on div at bounding box center [477, 33] width 115 height 256
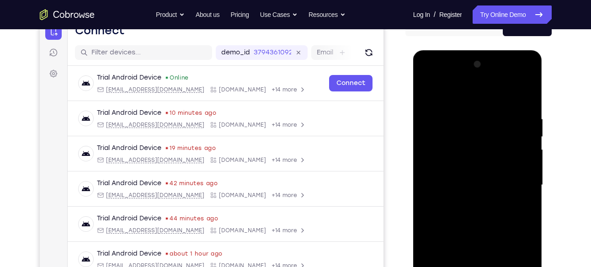
scroll to position [100, 0]
click at [470, 102] on div at bounding box center [477, 186] width 115 height 256
click at [514, 180] on div at bounding box center [477, 186] width 115 height 256
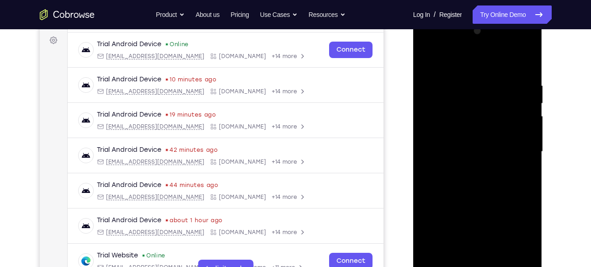
scroll to position [135, 0]
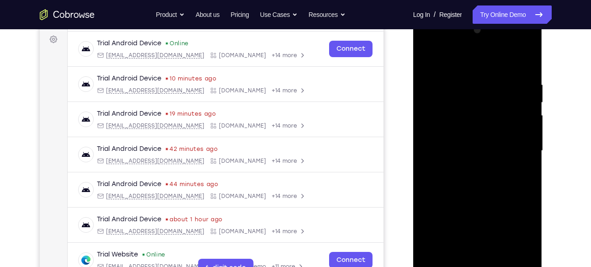
click at [464, 168] on div at bounding box center [477, 151] width 115 height 256
click at [479, 139] on div at bounding box center [477, 151] width 115 height 256
click at [474, 135] on div at bounding box center [477, 151] width 115 height 256
click at [467, 143] on div at bounding box center [477, 151] width 115 height 256
click at [466, 155] on div at bounding box center [477, 151] width 115 height 256
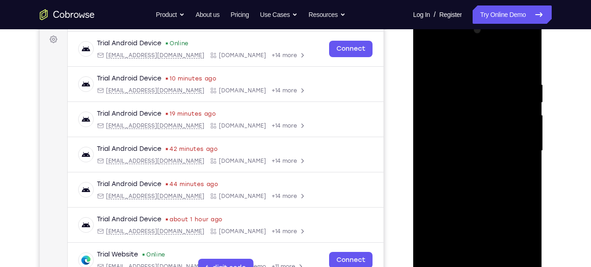
click at [463, 172] on div at bounding box center [477, 151] width 115 height 256
click at [465, 151] on div at bounding box center [477, 151] width 115 height 256
click at [465, 177] on div at bounding box center [477, 151] width 115 height 256
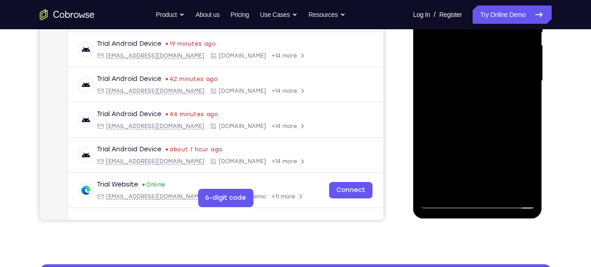
scroll to position [206, 0]
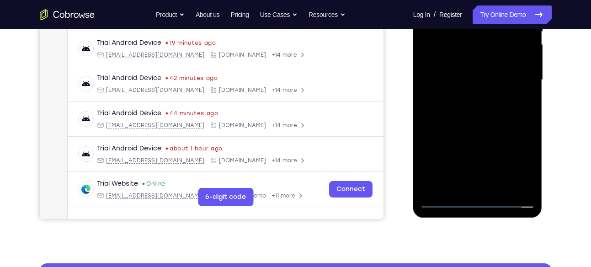
click at [506, 117] on div at bounding box center [477, 80] width 115 height 256
click at [502, 185] on div at bounding box center [477, 80] width 115 height 256
click at [483, 129] on div at bounding box center [477, 80] width 115 height 256
click at [444, 201] on div at bounding box center [477, 80] width 115 height 256
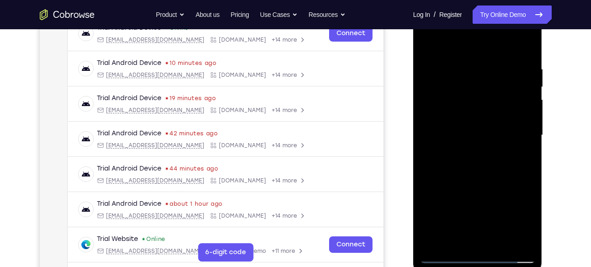
scroll to position [148, 0]
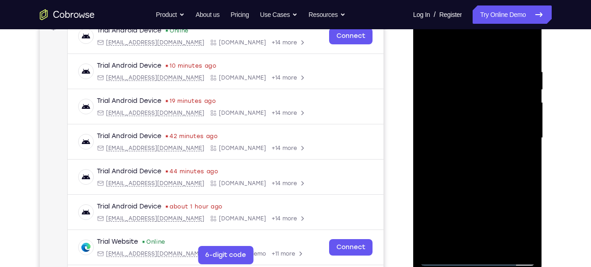
click at [511, 48] on div at bounding box center [477, 138] width 115 height 256
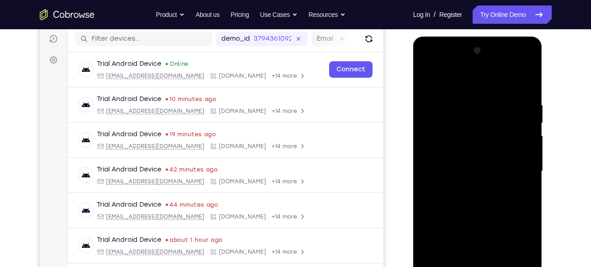
scroll to position [115, 0]
click at [472, 102] on div at bounding box center [477, 171] width 115 height 256
click at [524, 79] on div at bounding box center [477, 171] width 115 height 256
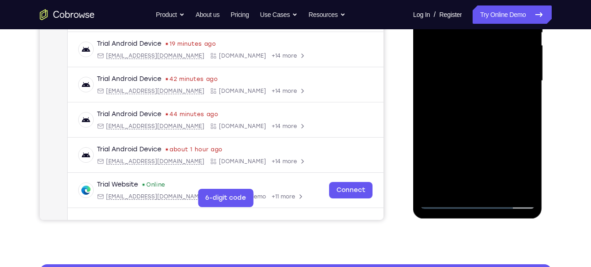
scroll to position [127, 0]
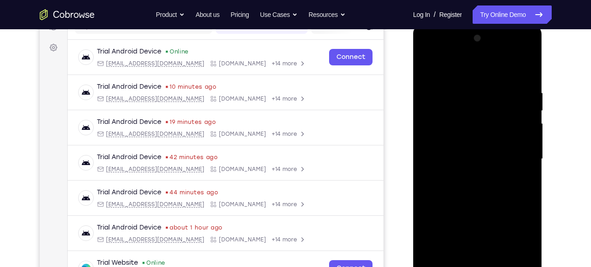
click at [460, 89] on div at bounding box center [477, 159] width 115 height 256
drag, startPoint x: 460, startPoint y: 89, endPoint x: 471, endPoint y: 152, distance: 63.9
click at [471, 152] on div at bounding box center [477, 159] width 115 height 256
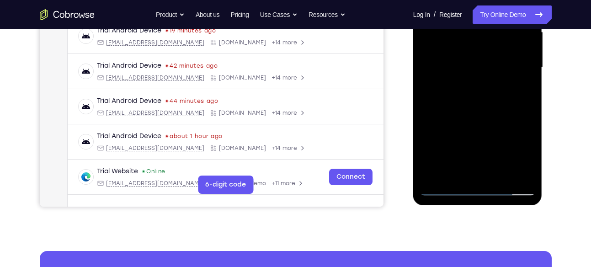
scroll to position [224, 0]
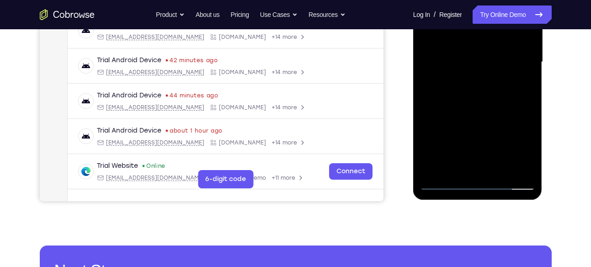
click at [509, 167] on div at bounding box center [477, 62] width 115 height 256
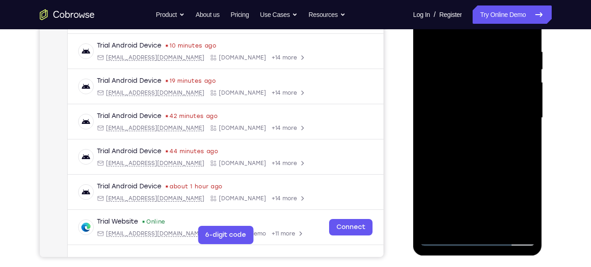
scroll to position [148, 0]
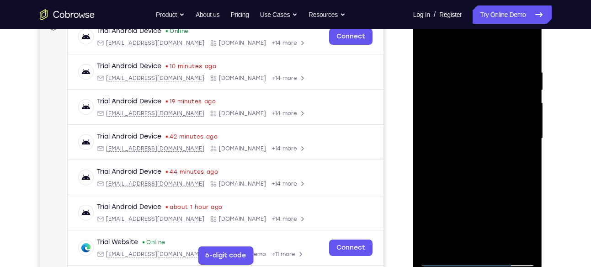
click at [486, 177] on div at bounding box center [477, 139] width 115 height 256
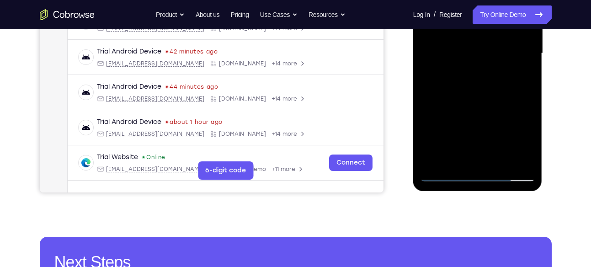
scroll to position [233, 0]
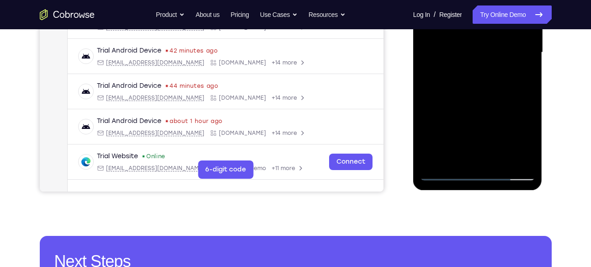
click at [513, 155] on div at bounding box center [477, 53] width 115 height 256
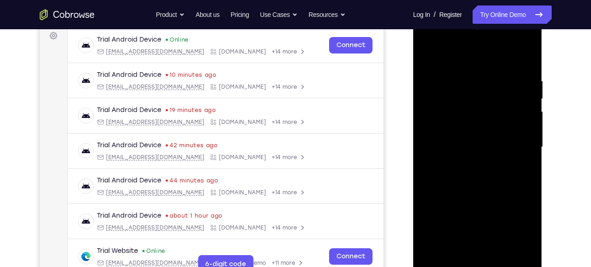
scroll to position [130, 0]
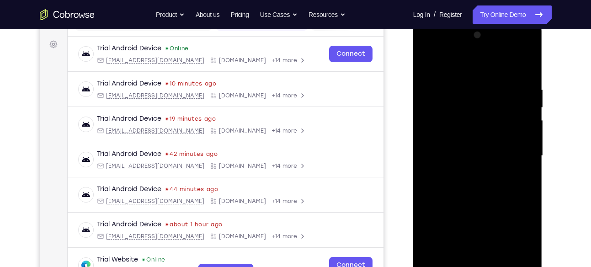
click at [525, 71] on div at bounding box center [477, 156] width 115 height 256
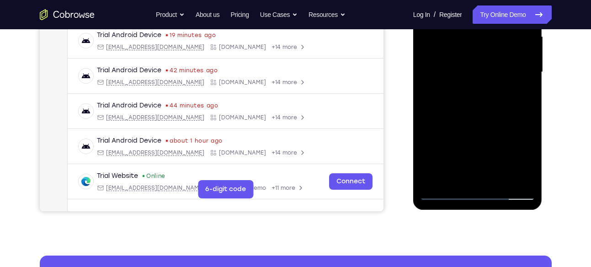
scroll to position [216, 0]
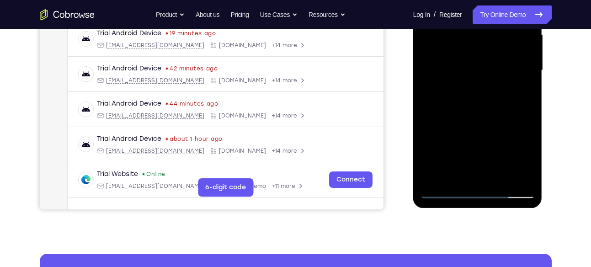
click at [459, 183] on div at bounding box center [477, 70] width 115 height 256
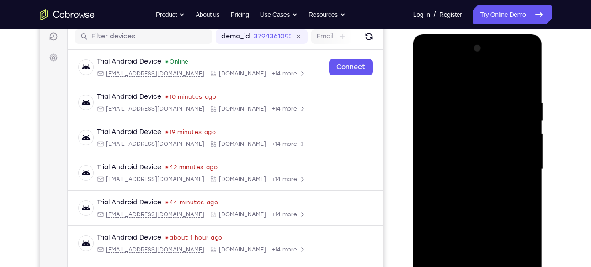
scroll to position [115, 0]
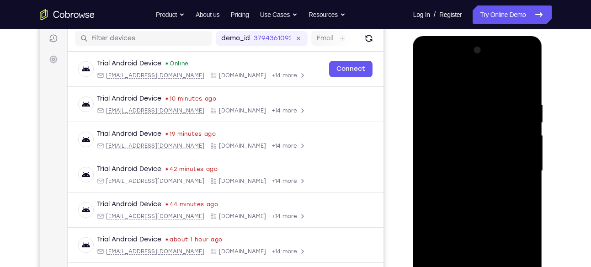
click at [481, 81] on div at bounding box center [477, 171] width 115 height 256
click at [468, 100] on div at bounding box center [477, 171] width 115 height 256
drag, startPoint x: 470, startPoint y: 190, endPoint x: 471, endPoint y: 111, distance: 79.0
click at [471, 111] on div at bounding box center [477, 171] width 115 height 256
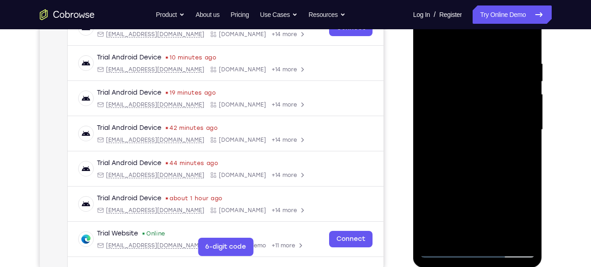
click at [528, 190] on div at bounding box center [477, 130] width 115 height 256
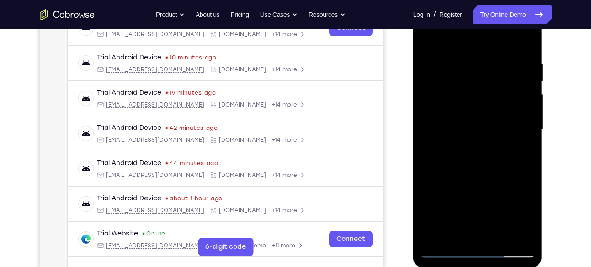
click at [528, 190] on div at bounding box center [477, 130] width 115 height 256
click at [447, 191] on div at bounding box center [477, 130] width 115 height 256
drag, startPoint x: 483, startPoint y: 178, endPoint x: 487, endPoint y: 145, distance: 33.0
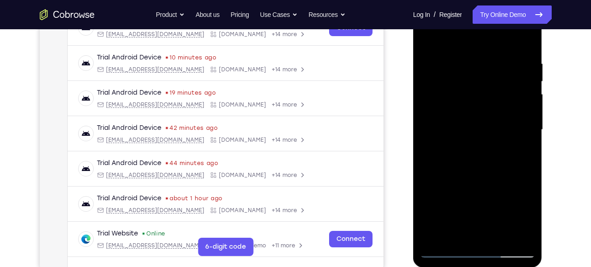
click at [487, 145] on div at bounding box center [477, 130] width 115 height 256
click at [532, 192] on div at bounding box center [477, 130] width 115 height 256
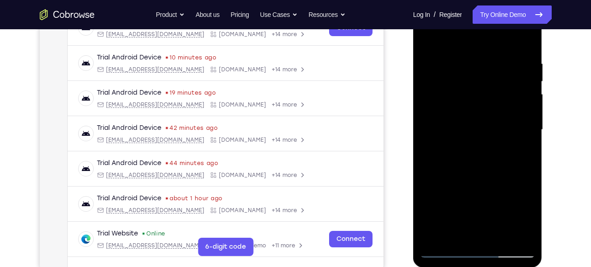
click at [532, 192] on div at bounding box center [477, 130] width 115 height 256
click at [423, 195] on div at bounding box center [477, 130] width 115 height 256
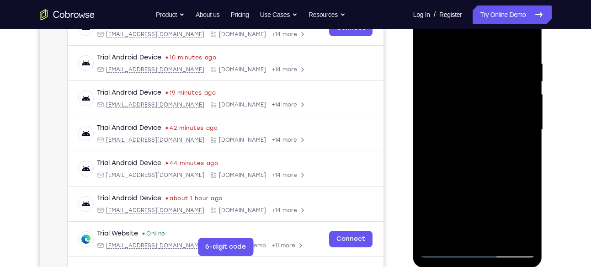
click at [525, 189] on div at bounding box center [477, 130] width 115 height 256
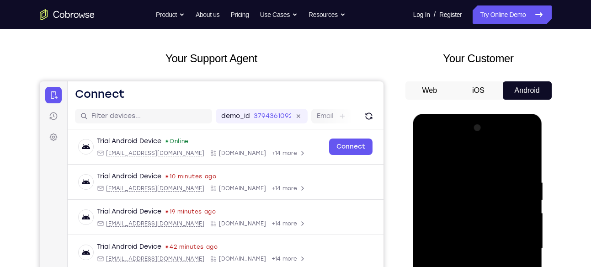
scroll to position [37, 0]
click at [427, 158] on div at bounding box center [477, 249] width 115 height 256
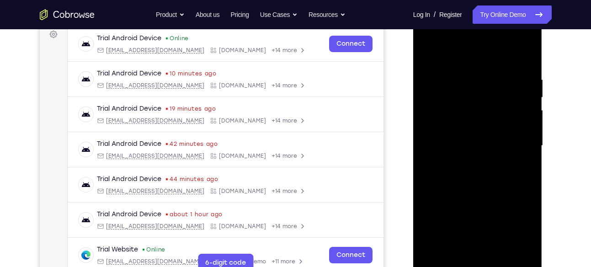
scroll to position [200, 0]
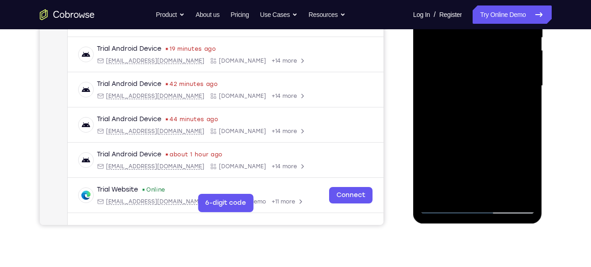
click at [526, 146] on div at bounding box center [477, 86] width 115 height 256
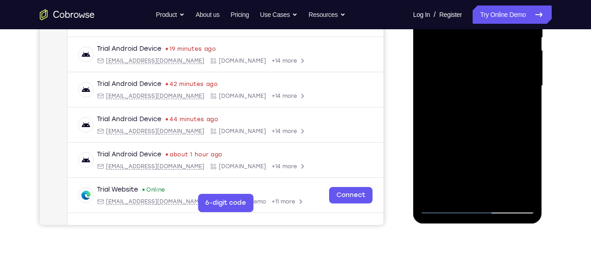
click at [526, 146] on div at bounding box center [477, 86] width 115 height 256
click at [454, 194] on div at bounding box center [477, 86] width 115 height 256
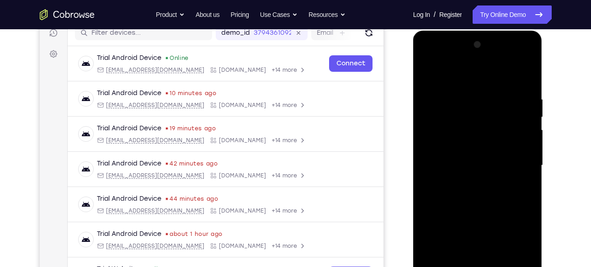
scroll to position [95, 0]
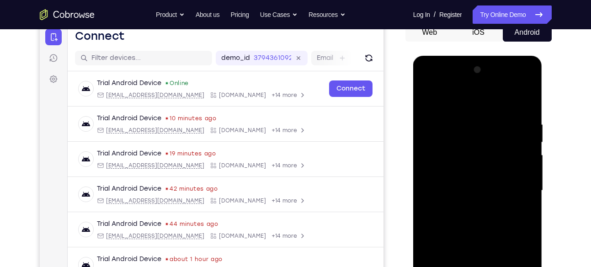
click at [477, 99] on div at bounding box center [477, 191] width 115 height 256
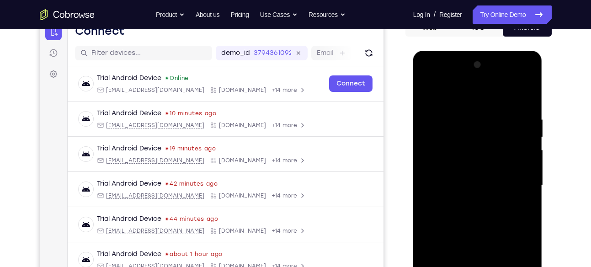
scroll to position [100, 0]
drag, startPoint x: 479, startPoint y: 123, endPoint x: 482, endPoint y: 177, distance: 54.0
click at [482, 177] on div at bounding box center [477, 186] width 115 height 256
click at [484, 113] on div at bounding box center [477, 186] width 115 height 256
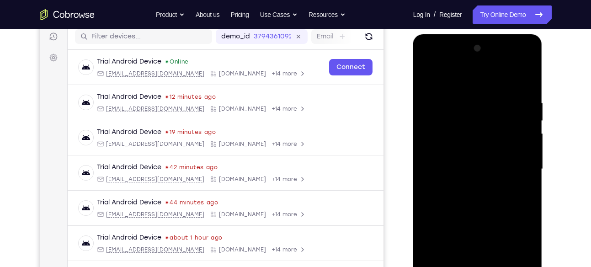
scroll to position [117, 0]
click at [463, 131] on div at bounding box center [477, 169] width 115 height 256
click at [430, 80] on div at bounding box center [477, 169] width 115 height 256
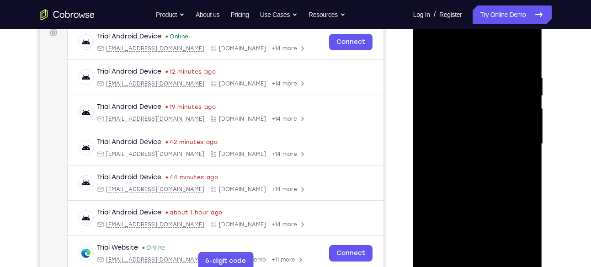
scroll to position [142, 0]
click at [449, 111] on div at bounding box center [477, 144] width 115 height 256
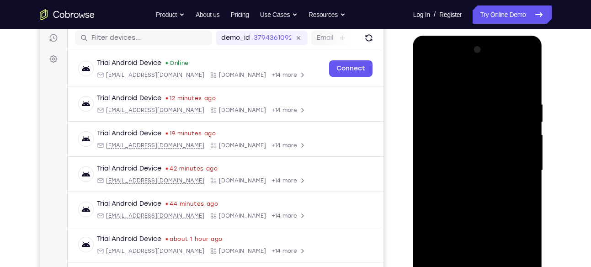
scroll to position [115, 0]
click at [426, 74] on div at bounding box center [477, 171] width 115 height 256
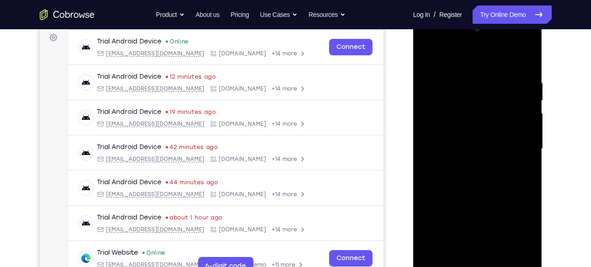
scroll to position [135, 0]
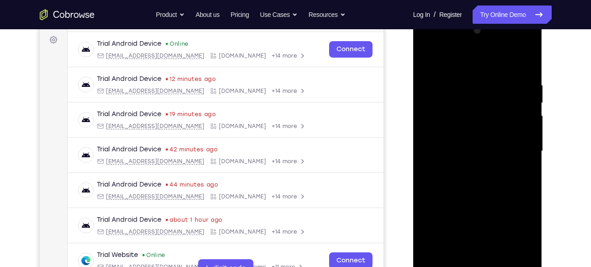
click at [438, 98] on div at bounding box center [477, 151] width 115 height 256
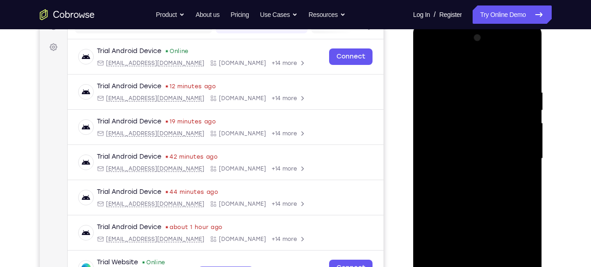
drag, startPoint x: 446, startPoint y: 148, endPoint x: 446, endPoint y: 132, distance: 16.9
click at [446, 132] on div at bounding box center [477, 159] width 115 height 256
click at [461, 131] on div at bounding box center [477, 159] width 115 height 256
drag, startPoint x: 441, startPoint y: 100, endPoint x: 444, endPoint y: 152, distance: 52.1
click at [444, 152] on div at bounding box center [477, 159] width 115 height 256
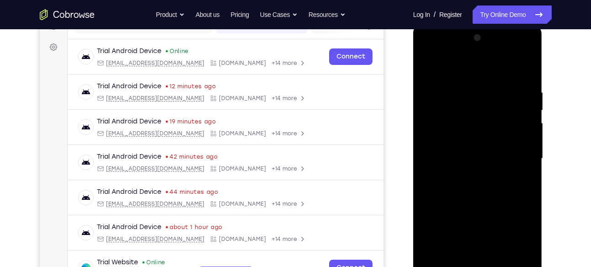
click at [428, 65] on div at bounding box center [477, 159] width 115 height 256
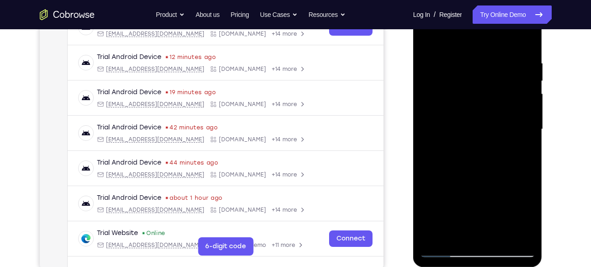
scroll to position [157, 0]
drag, startPoint x: 436, startPoint y: 139, endPoint x: 438, endPoint y: 74, distance: 64.9
click at [438, 74] on div at bounding box center [477, 129] width 115 height 256
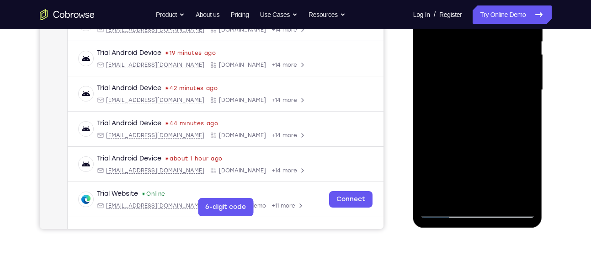
scroll to position [199, 0]
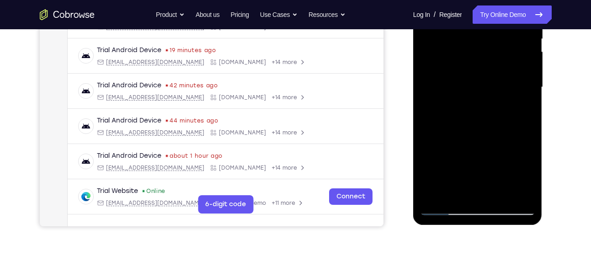
click at [529, 148] on div at bounding box center [477, 87] width 115 height 256
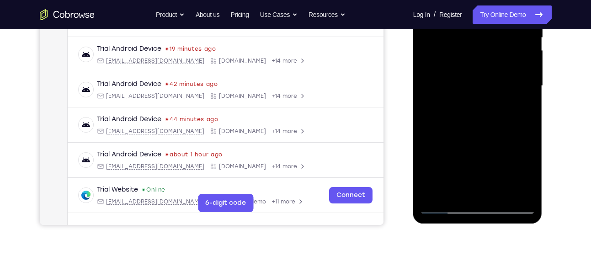
scroll to position [201, 0]
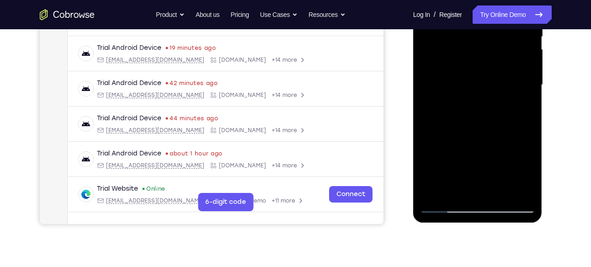
click at [527, 147] on div at bounding box center [477, 85] width 115 height 256
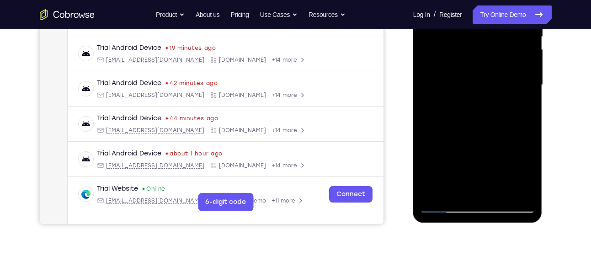
scroll to position [219, 0]
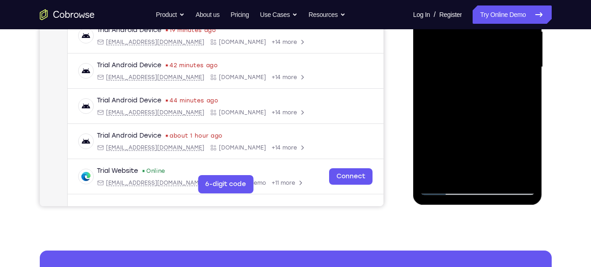
click at [479, 116] on div at bounding box center [477, 67] width 115 height 256
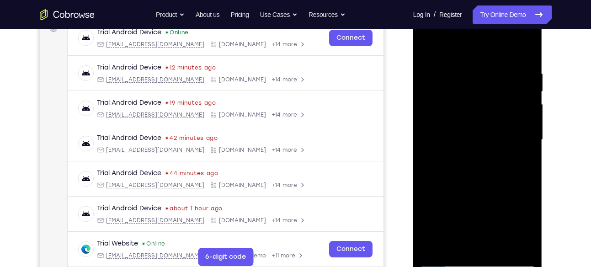
scroll to position [146, 0]
click at [477, 100] on div at bounding box center [477, 140] width 115 height 256
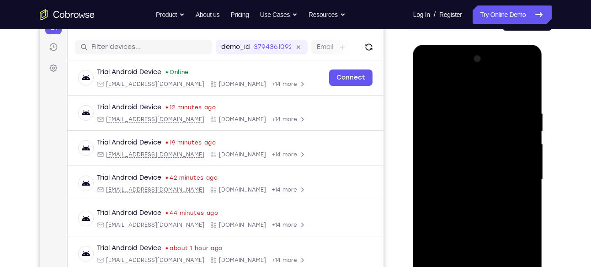
drag, startPoint x: 468, startPoint y: 116, endPoint x: 467, endPoint y: 151, distance: 35.2
click at [467, 151] on div at bounding box center [477, 180] width 115 height 256
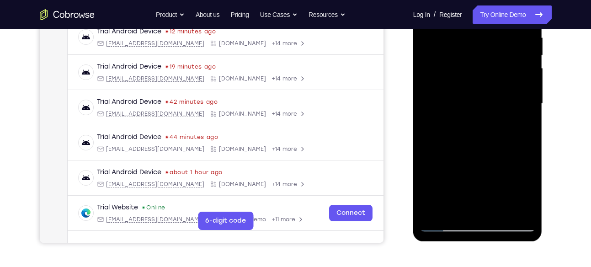
scroll to position [218, 0]
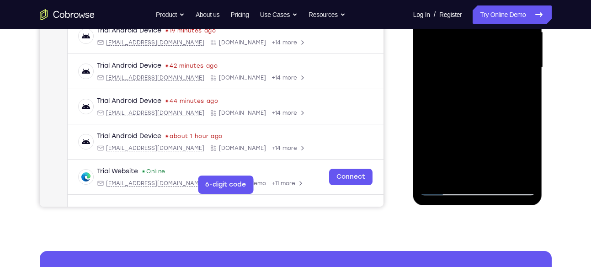
click at [458, 171] on div at bounding box center [477, 68] width 115 height 256
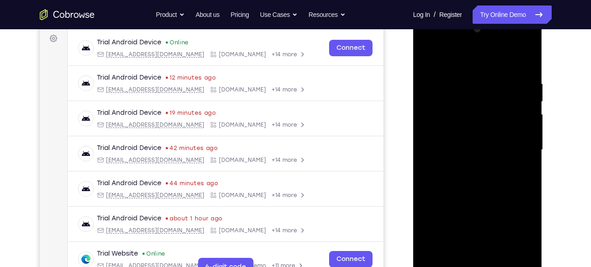
scroll to position [134, 0]
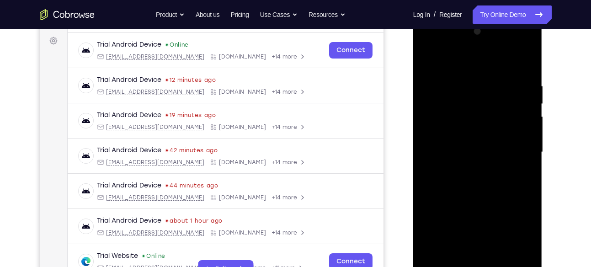
click at [430, 57] on div at bounding box center [477, 152] width 115 height 256
click at [428, 61] on div at bounding box center [477, 152] width 115 height 256
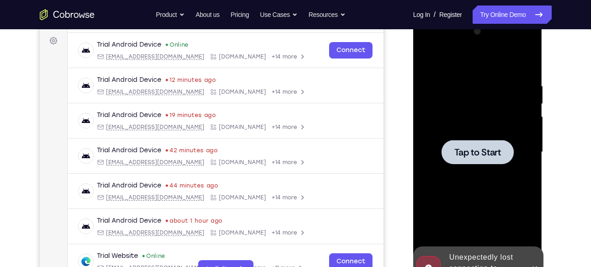
click at [429, 17] on div "Tap to Start" at bounding box center [477, 17] width 129 height 0
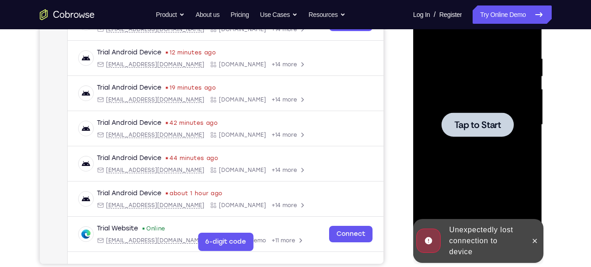
scroll to position [162, 0]
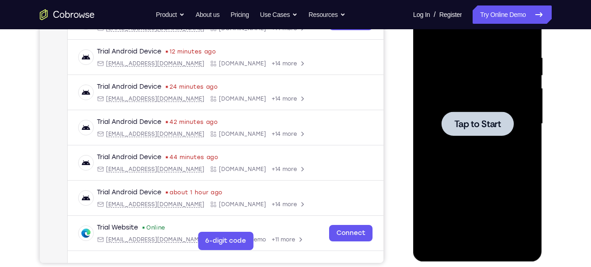
click at [440, 82] on div at bounding box center [477, 124] width 115 height 256
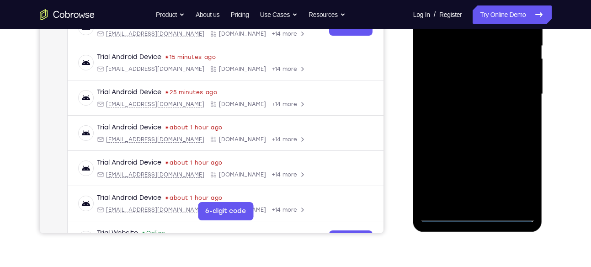
scroll to position [208, 0]
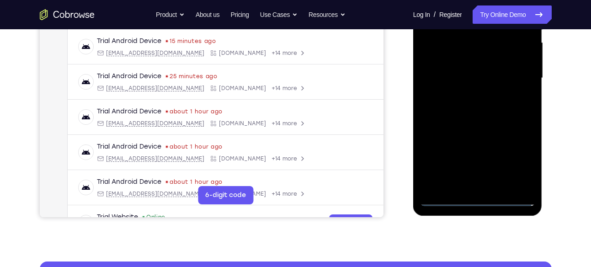
click at [478, 199] on div at bounding box center [477, 78] width 115 height 256
click at [523, 162] on div at bounding box center [477, 78] width 115 height 256
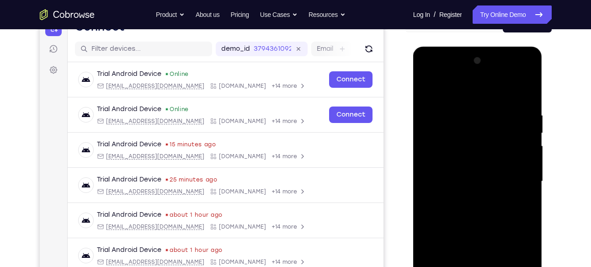
scroll to position [101, 0]
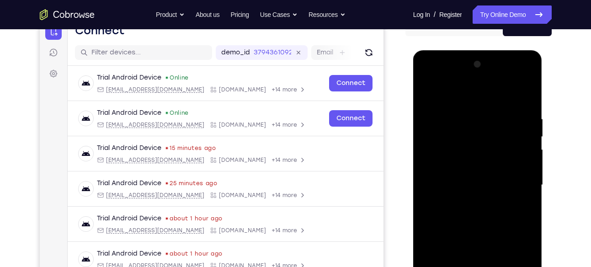
click at [478, 105] on div at bounding box center [477, 185] width 115 height 256
click at [482, 100] on div at bounding box center [477, 185] width 115 height 256
click at [520, 180] on div at bounding box center [477, 185] width 115 height 256
click at [467, 201] on div at bounding box center [477, 185] width 115 height 256
click at [476, 174] on div at bounding box center [477, 185] width 115 height 256
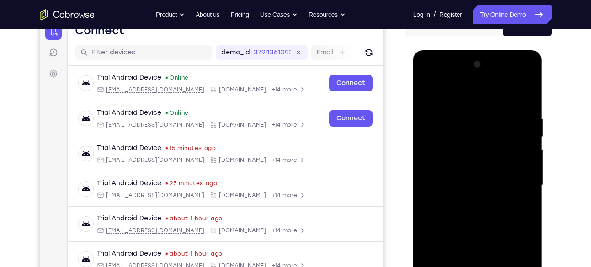
click at [475, 174] on div at bounding box center [477, 185] width 115 height 256
click at [469, 180] on div at bounding box center [477, 185] width 115 height 256
click at [469, 187] on div at bounding box center [477, 185] width 115 height 256
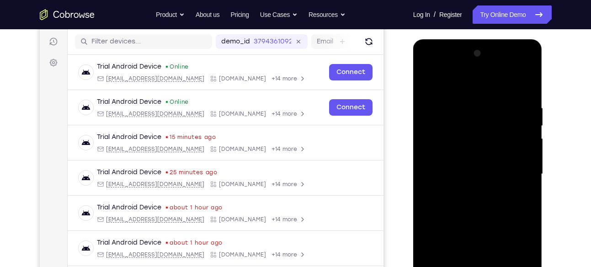
scroll to position [113, 0]
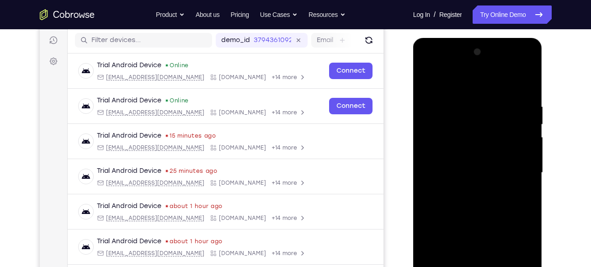
click at [476, 174] on div at bounding box center [477, 173] width 115 height 256
click at [474, 191] on div at bounding box center [477, 173] width 115 height 256
click at [473, 197] on div at bounding box center [477, 173] width 115 height 256
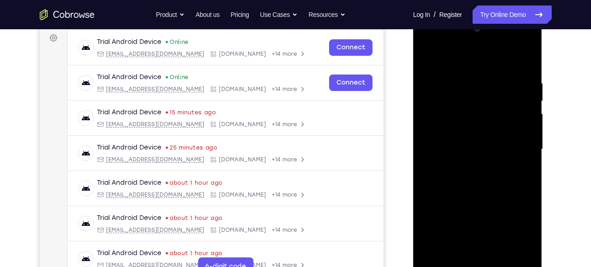
scroll to position [137, 0]
click at [475, 195] on div at bounding box center [477, 149] width 115 height 256
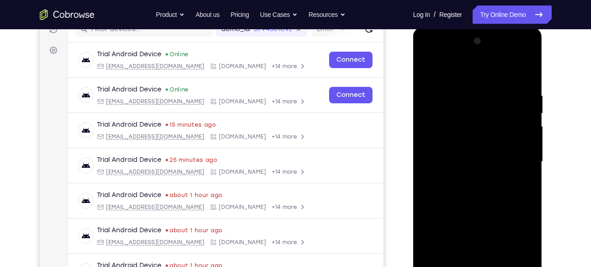
scroll to position [124, 0]
click at [518, 76] on div at bounding box center [477, 162] width 115 height 256
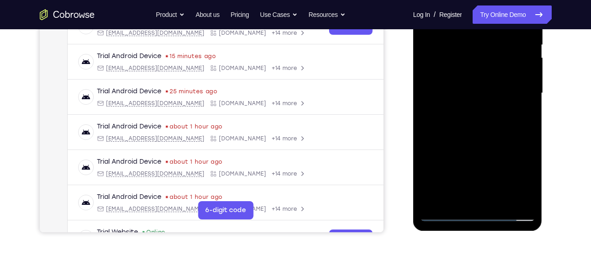
scroll to position [193, 0]
click at [497, 198] on div at bounding box center [477, 93] width 115 height 256
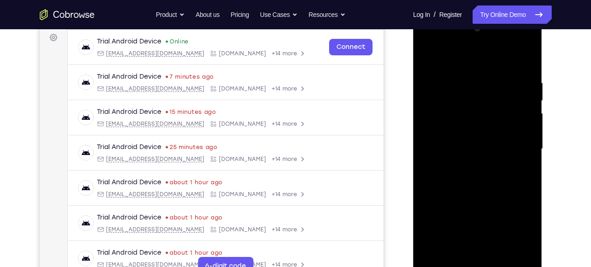
scroll to position [137, 0]
click at [476, 194] on div at bounding box center [477, 149] width 115 height 256
click at [440, 141] on div at bounding box center [477, 149] width 115 height 256
click at [425, 191] on div at bounding box center [477, 149] width 115 height 256
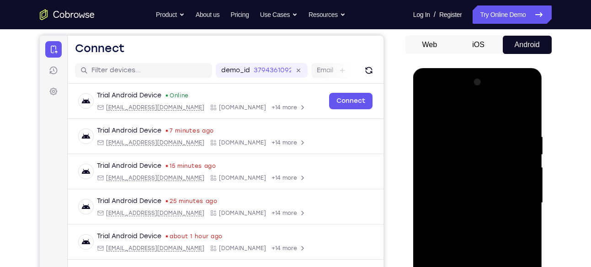
scroll to position [82, 0]
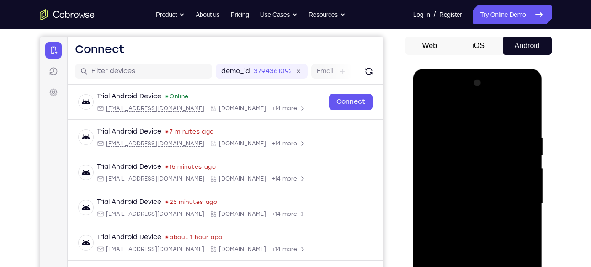
click at [429, 118] on div at bounding box center [477, 204] width 115 height 256
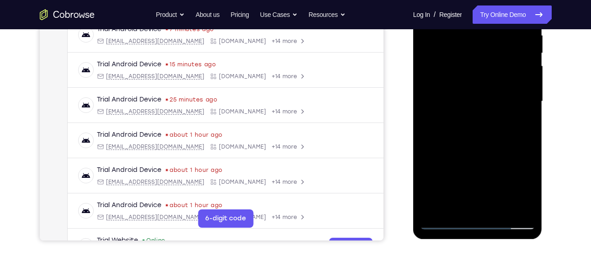
scroll to position [210, 0]
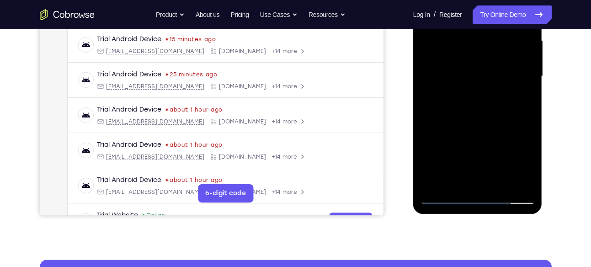
click at [449, 177] on div at bounding box center [477, 76] width 115 height 256
click at [523, 167] on div at bounding box center [477, 76] width 115 height 256
click at [522, 99] on div at bounding box center [477, 76] width 115 height 256
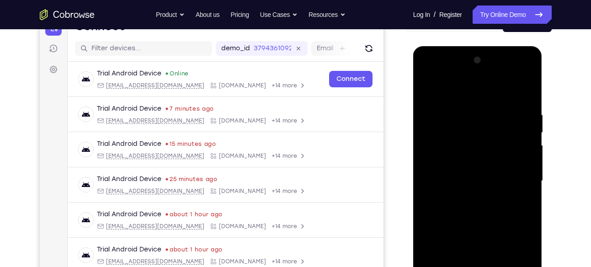
scroll to position [100, 0]
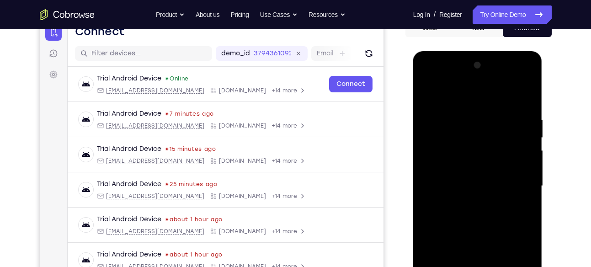
click at [469, 164] on div at bounding box center [477, 186] width 115 height 256
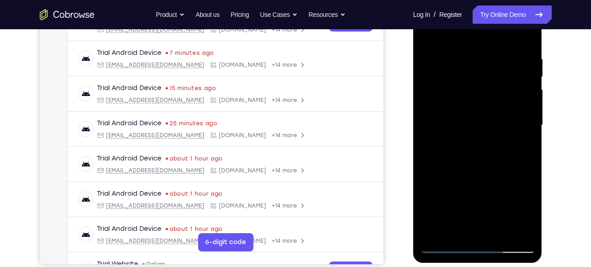
scroll to position [196, 0]
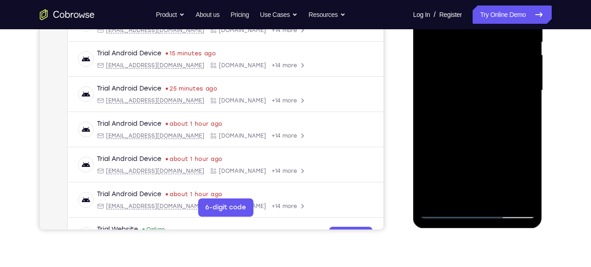
click at [489, 154] on div at bounding box center [477, 91] width 115 height 256
click at [455, 145] on div at bounding box center [477, 91] width 115 height 256
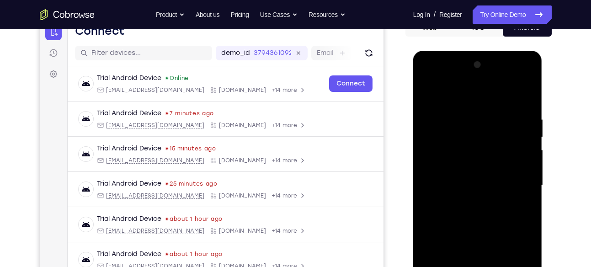
scroll to position [98, 0]
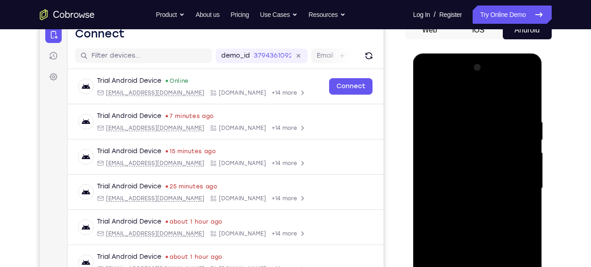
click at [427, 97] on div at bounding box center [477, 188] width 115 height 256
drag, startPoint x: 503, startPoint y: 126, endPoint x: 456, endPoint y: 134, distance: 47.8
click at [456, 134] on div at bounding box center [477, 188] width 115 height 256
click at [490, 119] on div at bounding box center [477, 188] width 115 height 256
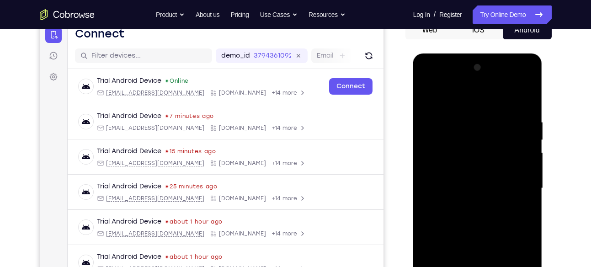
drag, startPoint x: 490, startPoint y: 119, endPoint x: 448, endPoint y: 135, distance: 45.1
click at [448, 135] on div at bounding box center [477, 188] width 115 height 256
click at [504, 134] on div at bounding box center [477, 188] width 115 height 256
drag, startPoint x: 434, startPoint y: 146, endPoint x: 526, endPoint y: 137, distance: 92.7
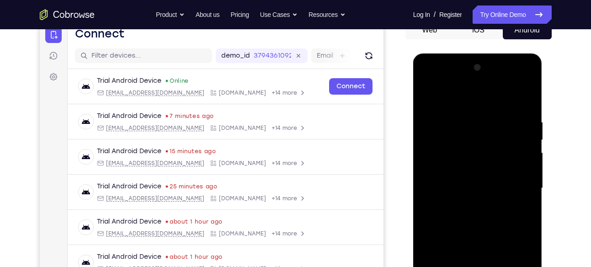
click at [526, 137] on div at bounding box center [477, 188] width 115 height 256
drag, startPoint x: 442, startPoint y: 148, endPoint x: 530, endPoint y: 134, distance: 89.2
click at [530, 134] on div at bounding box center [477, 188] width 115 height 256
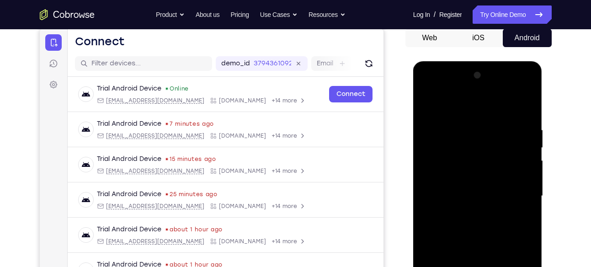
scroll to position [86, 0]
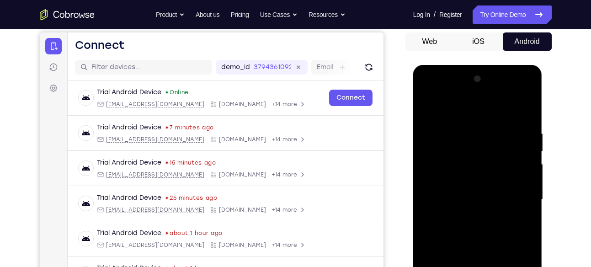
click at [432, 111] on div at bounding box center [477, 200] width 115 height 256
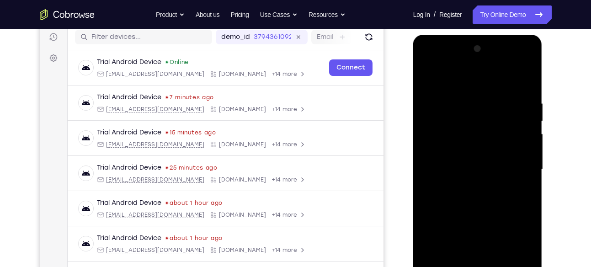
scroll to position [119, 0]
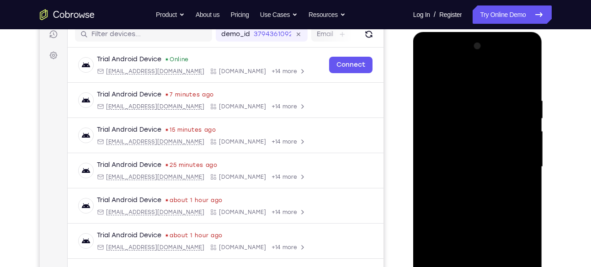
drag, startPoint x: 469, startPoint y: 165, endPoint x: 464, endPoint y: 118, distance: 46.8
click at [464, 118] on div at bounding box center [477, 167] width 115 height 256
drag, startPoint x: 465, startPoint y: 152, endPoint x: 465, endPoint y: 98, distance: 54.4
click at [465, 98] on div at bounding box center [477, 167] width 115 height 256
drag, startPoint x: 461, startPoint y: 176, endPoint x: 462, endPoint y: 121, distance: 55.7
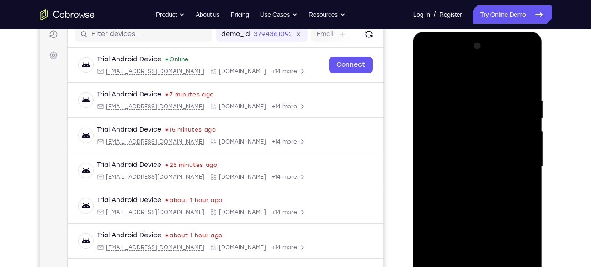
click at [462, 121] on div at bounding box center [477, 167] width 115 height 256
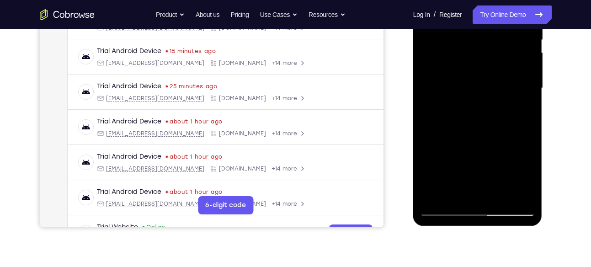
scroll to position [198, 0]
drag, startPoint x: 465, startPoint y: 76, endPoint x: 449, endPoint y: 184, distance: 109.0
click at [449, 184] on div at bounding box center [477, 88] width 115 height 256
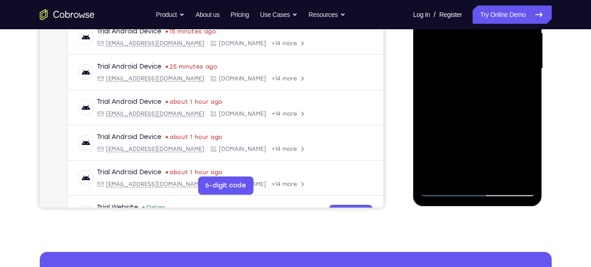
scroll to position [218, 0]
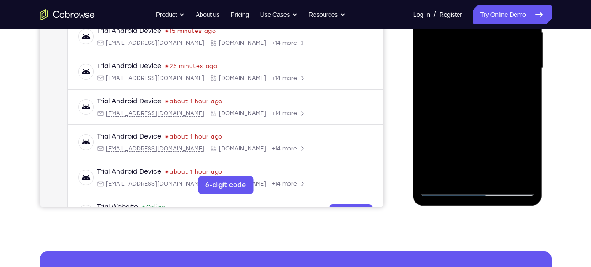
click at [434, 176] on div at bounding box center [477, 68] width 115 height 256
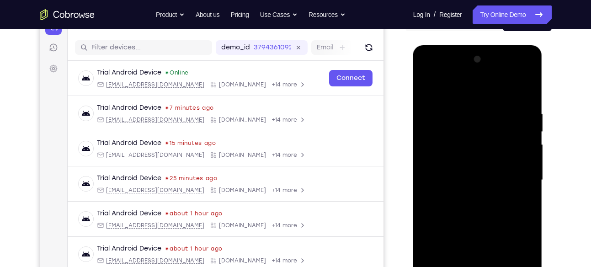
scroll to position [103, 0]
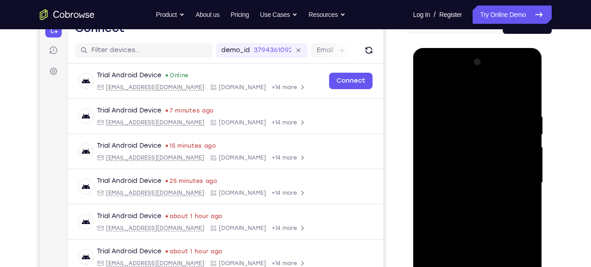
click at [497, 109] on div at bounding box center [477, 183] width 115 height 256
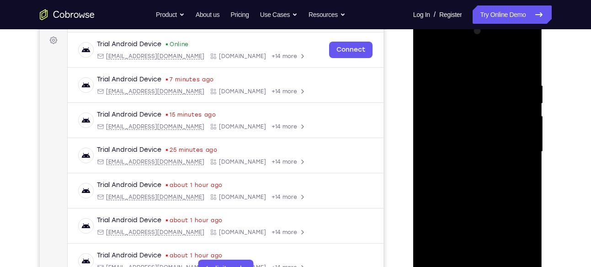
scroll to position [136, 0]
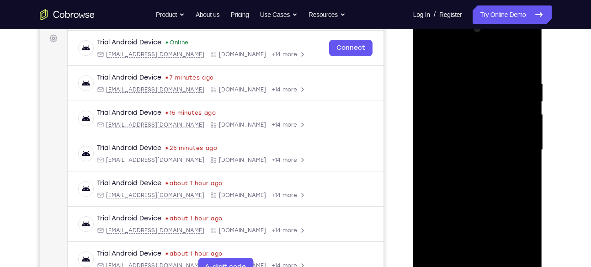
click at [517, 149] on div at bounding box center [477, 150] width 115 height 256
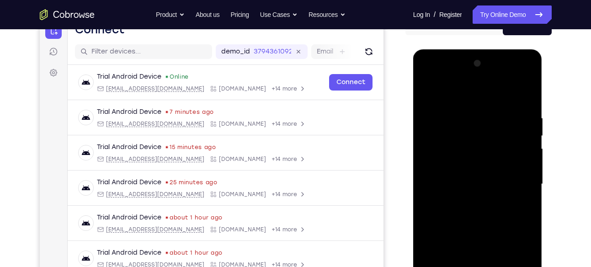
scroll to position [100, 0]
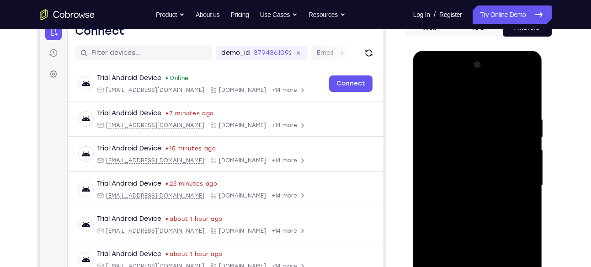
click at [525, 99] on div at bounding box center [477, 186] width 115 height 256
drag, startPoint x: 514, startPoint y: 125, endPoint x: 428, endPoint y: 161, distance: 93.2
click at [428, 161] on div at bounding box center [477, 186] width 115 height 256
drag, startPoint x: 500, startPoint y: 118, endPoint x: 429, endPoint y: 147, distance: 76.2
click at [429, 147] on div at bounding box center [477, 186] width 115 height 256
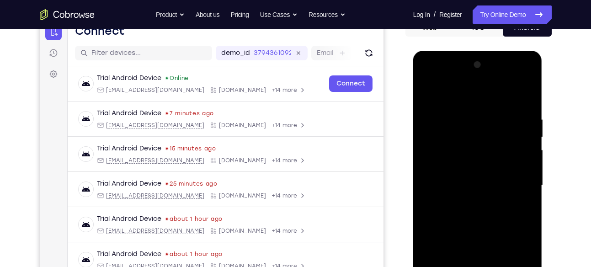
drag, startPoint x: 497, startPoint y: 114, endPoint x: 448, endPoint y: 123, distance: 49.7
click at [448, 123] on div at bounding box center [477, 186] width 115 height 256
drag, startPoint x: 490, startPoint y: 116, endPoint x: 433, endPoint y: 136, distance: 60.4
click at [433, 136] on div at bounding box center [477, 186] width 115 height 256
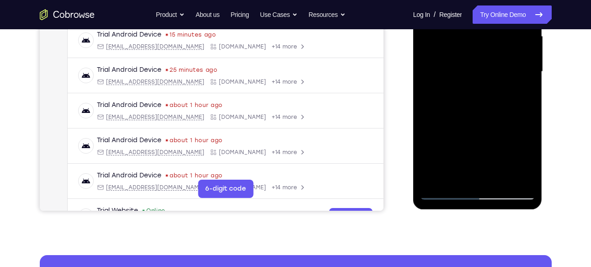
scroll to position [215, 0]
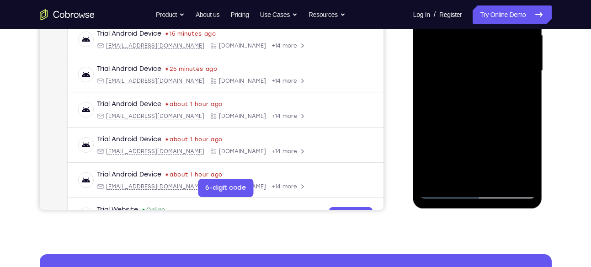
click at [505, 183] on div at bounding box center [477, 71] width 115 height 256
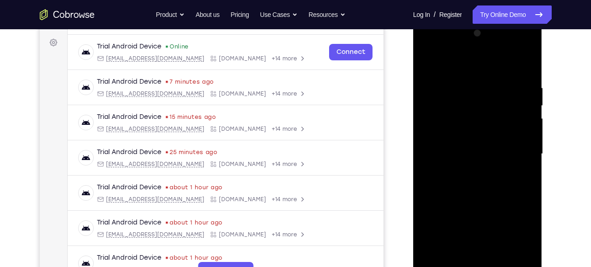
scroll to position [121, 0]
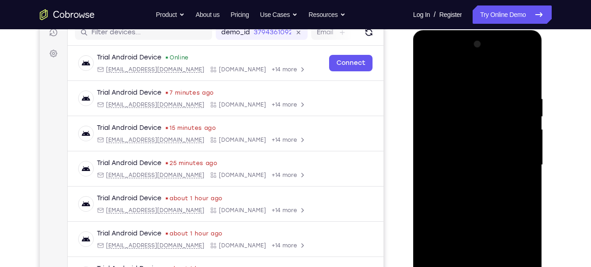
drag, startPoint x: 516, startPoint y: 120, endPoint x: 450, endPoint y: 135, distance: 67.5
click at [450, 135] on div at bounding box center [477, 165] width 115 height 256
drag, startPoint x: 479, startPoint y: 116, endPoint x: 431, endPoint y: 136, distance: 51.6
click at [431, 136] on div at bounding box center [477, 165] width 115 height 256
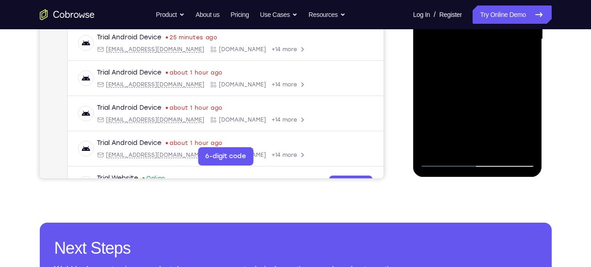
scroll to position [251, 0]
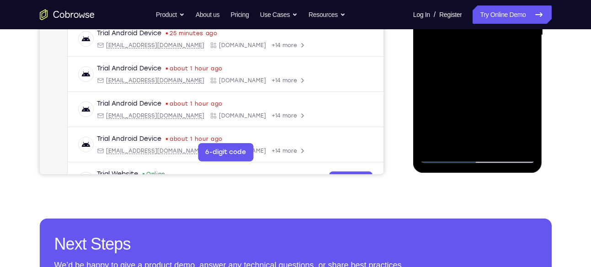
click at [447, 161] on div at bounding box center [477, 35] width 115 height 256
click at [458, 144] on div at bounding box center [477, 35] width 115 height 256
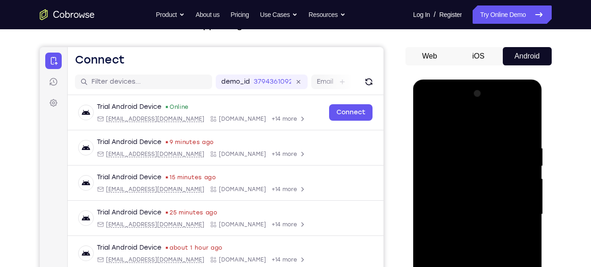
scroll to position [71, 0]
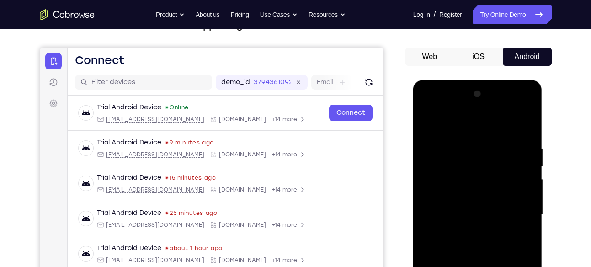
click at [464, 122] on div at bounding box center [477, 215] width 115 height 256
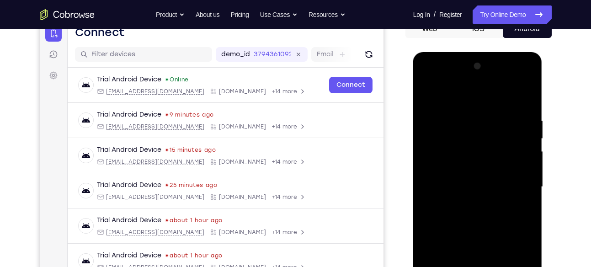
scroll to position [100, 0]
click at [471, 145] on div at bounding box center [477, 186] width 115 height 256
click at [475, 157] on div at bounding box center [477, 186] width 115 height 256
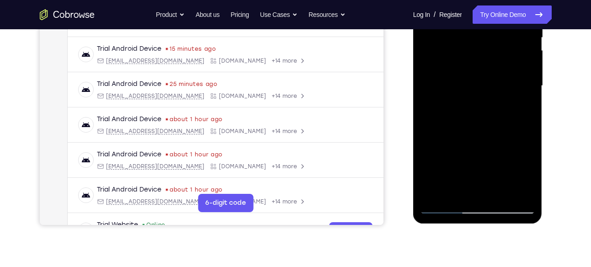
click at [493, 190] on div at bounding box center [477, 86] width 115 height 256
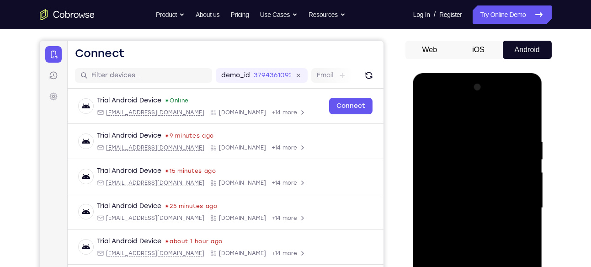
scroll to position [76, 0]
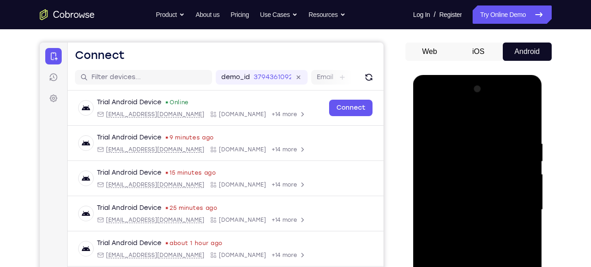
click at [431, 116] on div at bounding box center [477, 210] width 115 height 256
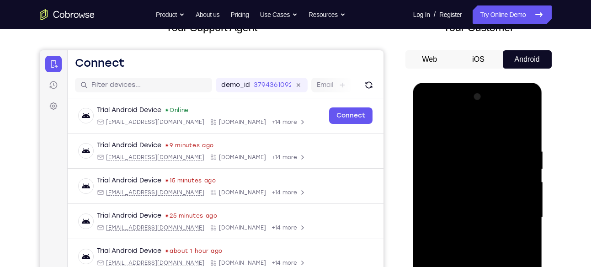
scroll to position [68, 0]
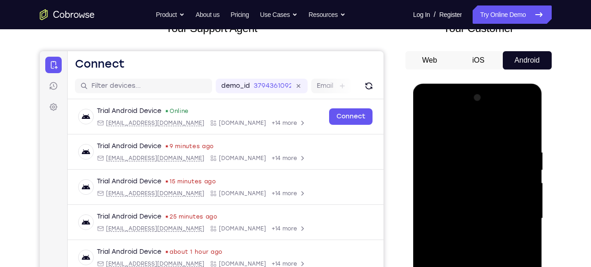
drag, startPoint x: 530, startPoint y: 106, endPoint x: 528, endPoint y: 115, distance: 9.9
click at [528, 115] on div at bounding box center [477, 218] width 115 height 256
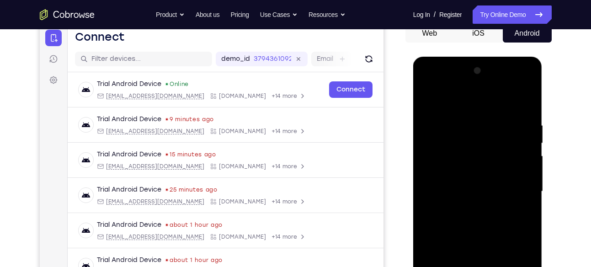
scroll to position [94, 0]
click at [470, 115] on div at bounding box center [477, 192] width 115 height 256
click at [518, 152] on div at bounding box center [477, 192] width 115 height 256
click at [519, 141] on div at bounding box center [477, 192] width 115 height 256
click at [522, 108] on div at bounding box center [477, 192] width 115 height 256
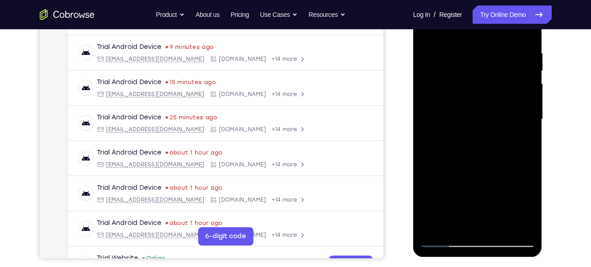
scroll to position [166, 0]
drag, startPoint x: 517, startPoint y: 71, endPoint x: 509, endPoint y: 55, distance: 18.0
click at [509, 55] on div at bounding box center [477, 120] width 115 height 256
drag, startPoint x: 508, startPoint y: 161, endPoint x: 503, endPoint y: 80, distance: 81.4
click at [503, 80] on div at bounding box center [477, 120] width 115 height 256
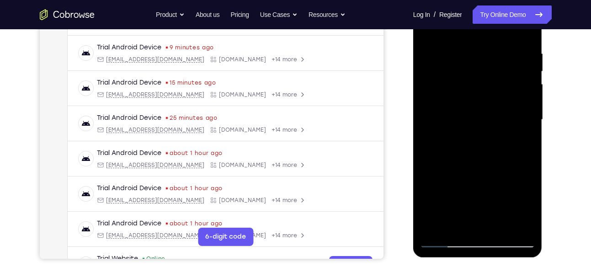
drag, startPoint x: 494, startPoint y: 171, endPoint x: 499, endPoint y: 83, distance: 88.3
click at [499, 83] on div at bounding box center [477, 120] width 115 height 256
drag, startPoint x: 492, startPoint y: 182, endPoint x: 495, endPoint y: 97, distance: 84.6
click at [495, 97] on div at bounding box center [477, 120] width 115 height 256
drag, startPoint x: 482, startPoint y: 179, endPoint x: 487, endPoint y: 103, distance: 75.5
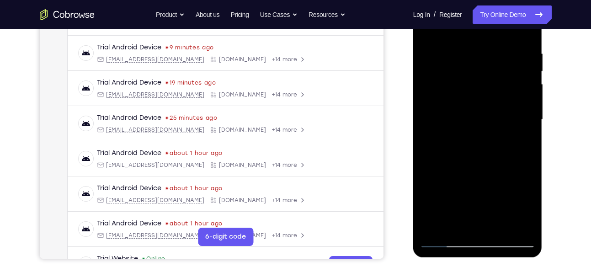
click at [487, 103] on div at bounding box center [477, 120] width 115 height 256
click at [530, 168] on div at bounding box center [477, 120] width 115 height 256
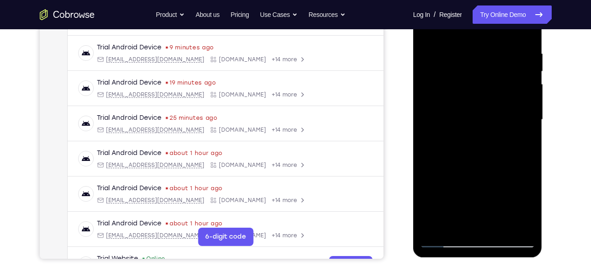
drag, startPoint x: 479, startPoint y: 200, endPoint x: 482, endPoint y: 177, distance: 22.7
click at [482, 177] on div at bounding box center [477, 120] width 115 height 256
click at [428, 152] on div at bounding box center [477, 120] width 115 height 256
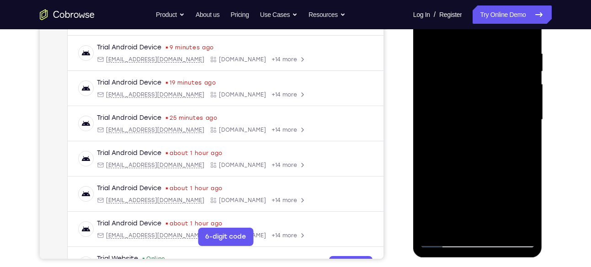
click at [428, 152] on div at bounding box center [477, 120] width 115 height 256
drag, startPoint x: 458, startPoint y: 173, endPoint x: 458, endPoint y: 143, distance: 30.2
click at [458, 143] on div at bounding box center [477, 120] width 115 height 256
drag, startPoint x: 464, startPoint y: 168, endPoint x: 465, endPoint y: 160, distance: 8.3
click at [465, 160] on div at bounding box center [477, 120] width 115 height 256
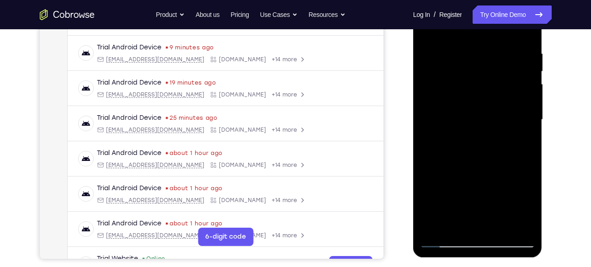
drag, startPoint x: 476, startPoint y: 185, endPoint x: 476, endPoint y: 175, distance: 9.6
click at [476, 175] on div at bounding box center [477, 120] width 115 height 256
drag, startPoint x: 476, startPoint y: 184, endPoint x: 480, endPoint y: 134, distance: 50.4
click at [480, 134] on div at bounding box center [477, 120] width 115 height 256
drag, startPoint x: 477, startPoint y: 168, endPoint x: 488, endPoint y: 89, distance: 80.2
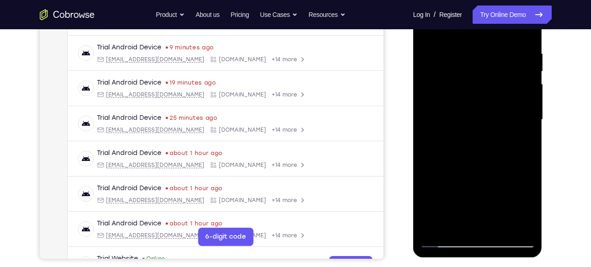
click at [488, 89] on div at bounding box center [477, 120] width 115 height 256
drag, startPoint x: 481, startPoint y: 171, endPoint x: 483, endPoint y: 100, distance: 70.4
click at [483, 100] on div at bounding box center [477, 120] width 115 height 256
drag, startPoint x: 476, startPoint y: 162, endPoint x: 479, endPoint y: 100, distance: 61.8
click at [479, 100] on div at bounding box center [477, 120] width 115 height 256
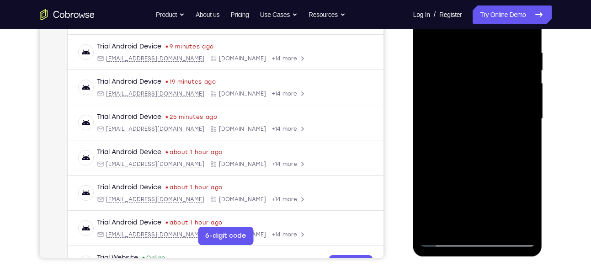
scroll to position [165, 0]
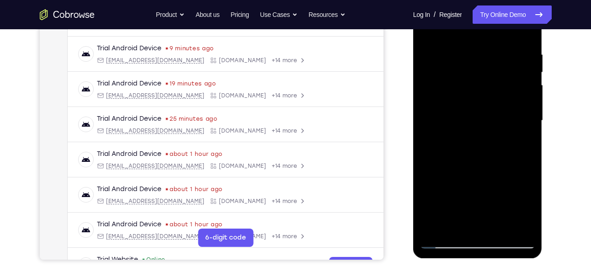
drag, startPoint x: 493, startPoint y: 121, endPoint x: 490, endPoint y: 172, distance: 51.3
click at [490, 172] on div at bounding box center [477, 121] width 115 height 256
click at [528, 118] on div at bounding box center [477, 121] width 115 height 256
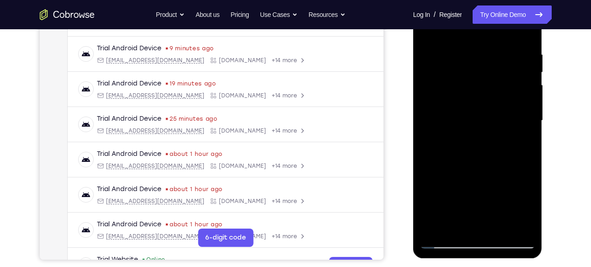
drag, startPoint x: 500, startPoint y: 105, endPoint x: 499, endPoint y: 162, distance: 57.1
click at [499, 162] on div at bounding box center [477, 121] width 115 height 256
click at [444, 93] on div at bounding box center [477, 121] width 115 height 256
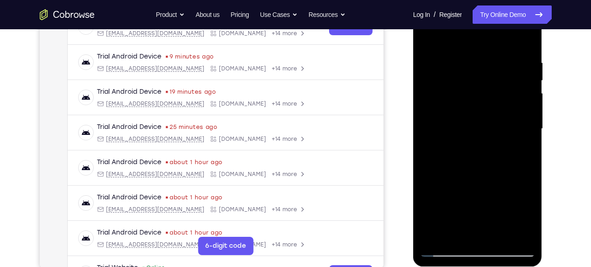
scroll to position [153, 0]
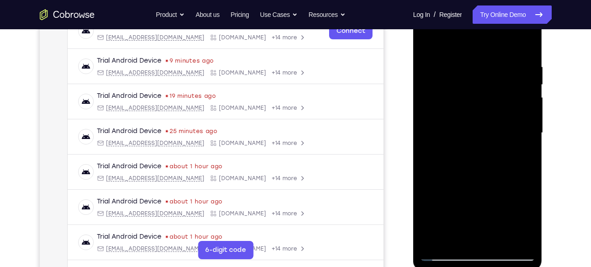
drag, startPoint x: 498, startPoint y: 108, endPoint x: 497, endPoint y: 216, distance: 108.3
click at [497, 216] on div at bounding box center [477, 133] width 115 height 256
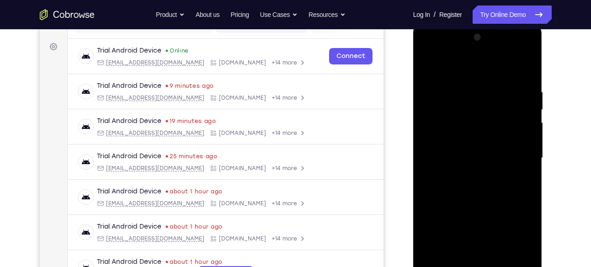
scroll to position [127, 0]
drag, startPoint x: 510, startPoint y: 117, endPoint x: 507, endPoint y: 207, distance: 90.0
click at [507, 207] on div at bounding box center [477, 159] width 115 height 256
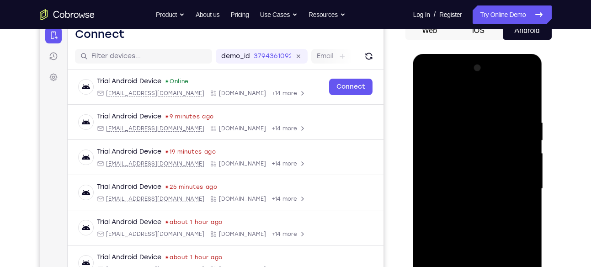
scroll to position [97, 0]
drag, startPoint x: 515, startPoint y: 131, endPoint x: 517, endPoint y: 191, distance: 60.8
click at [517, 191] on div at bounding box center [477, 189] width 115 height 256
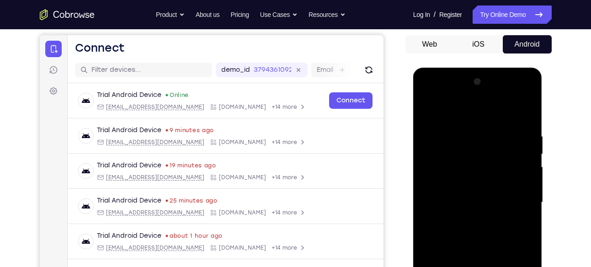
scroll to position [83, 0]
drag, startPoint x: 518, startPoint y: 155, endPoint x: 518, endPoint y: 184, distance: 28.8
click at [518, 184] on div at bounding box center [477, 203] width 115 height 256
click at [516, 187] on div at bounding box center [477, 203] width 115 height 256
drag, startPoint x: 482, startPoint y: 153, endPoint x: 481, endPoint y: 212, distance: 59.0
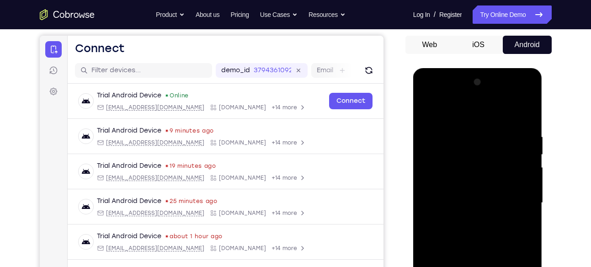
click at [481, 212] on div at bounding box center [477, 203] width 115 height 256
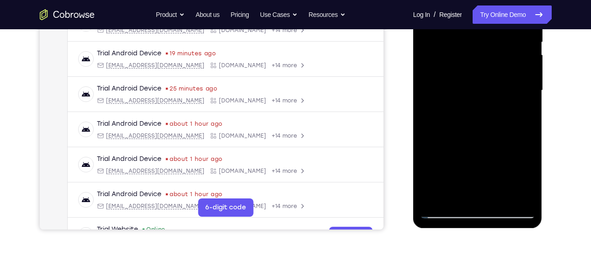
scroll to position [196, 0]
drag, startPoint x: 454, startPoint y: 179, endPoint x: 459, endPoint y: 157, distance: 22.1
click at [459, 157] on div at bounding box center [477, 90] width 115 height 256
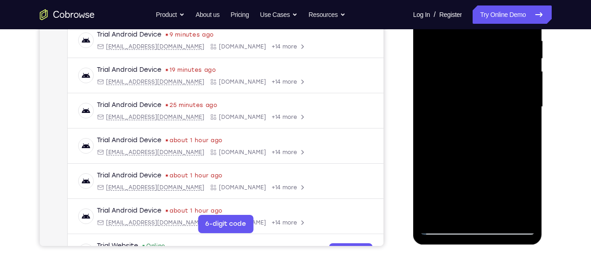
scroll to position [179, 0]
drag, startPoint x: 476, startPoint y: 103, endPoint x: 477, endPoint y: 190, distance: 87.3
click at [477, 190] on div at bounding box center [477, 107] width 115 height 256
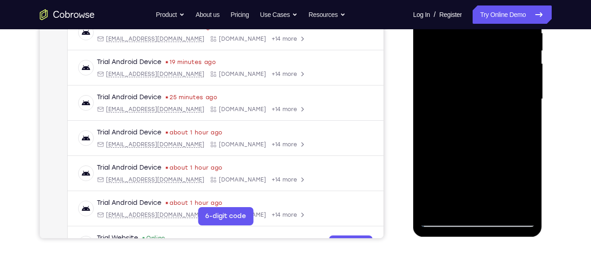
scroll to position [195, 0]
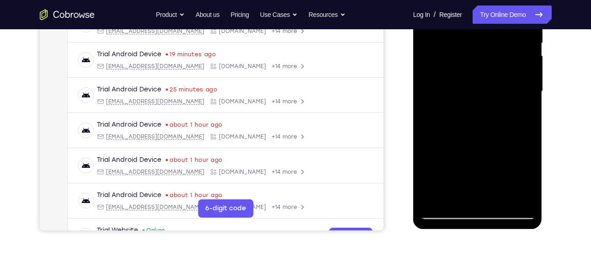
click at [440, 199] on div at bounding box center [477, 91] width 115 height 256
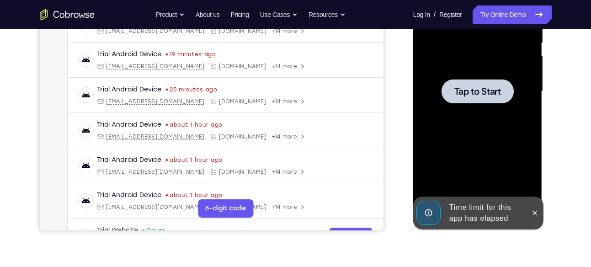
click at [434, 206] on div at bounding box center [428, 213] width 24 height 24
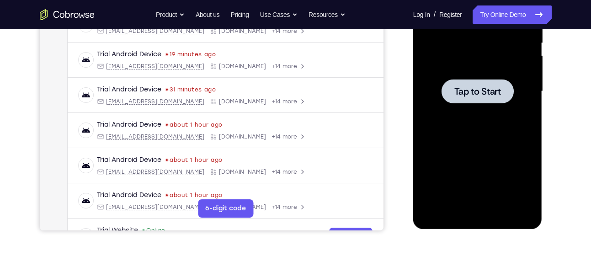
click at [447, 116] on div at bounding box center [477, 91] width 115 height 256
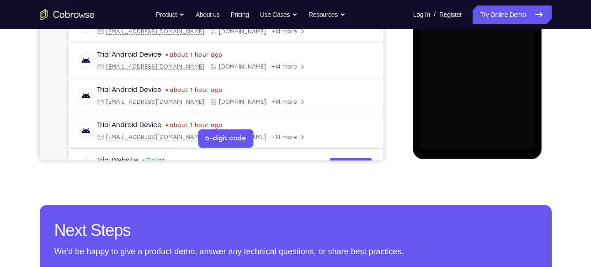
scroll to position [265, 0]
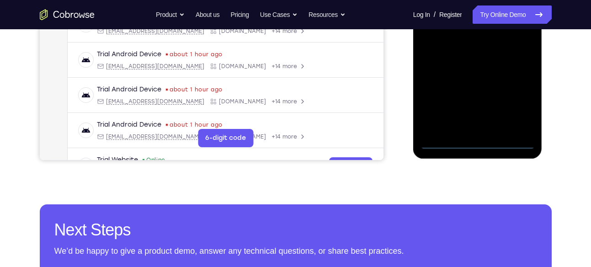
click at [471, 145] on div at bounding box center [477, 21] width 115 height 256
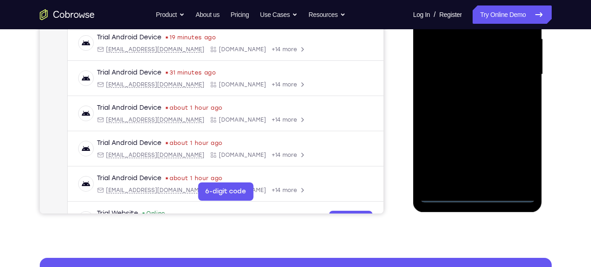
scroll to position [211, 0]
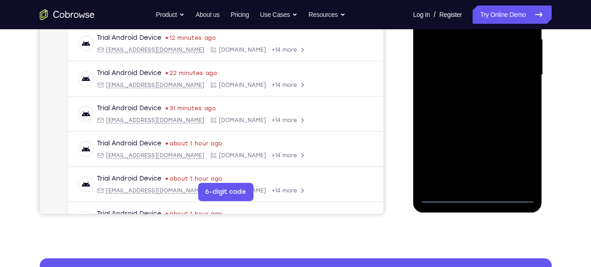
click at [515, 159] on div at bounding box center [477, 75] width 115 height 256
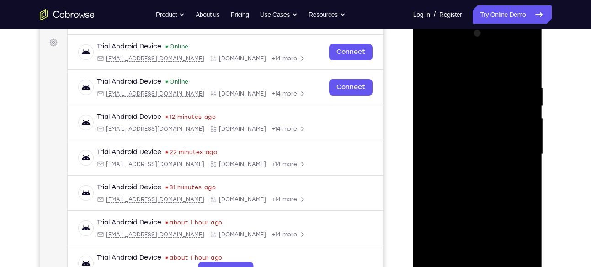
scroll to position [117, 0]
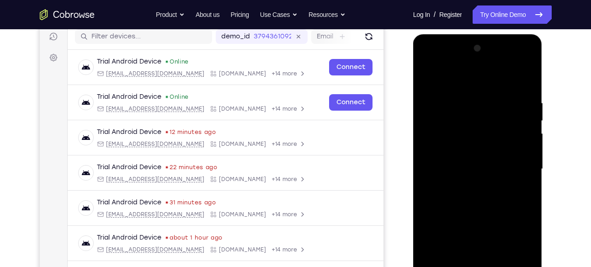
click at [480, 86] on div at bounding box center [477, 169] width 115 height 256
click at [515, 154] on div at bounding box center [477, 169] width 115 height 256
click at [515, 163] on div at bounding box center [477, 169] width 115 height 256
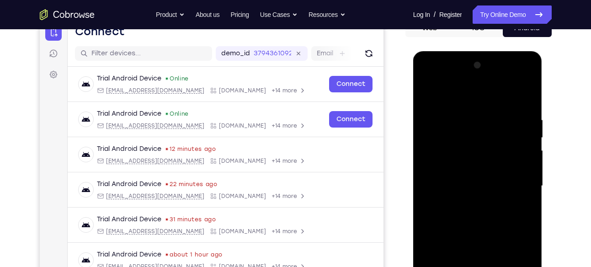
scroll to position [106, 0]
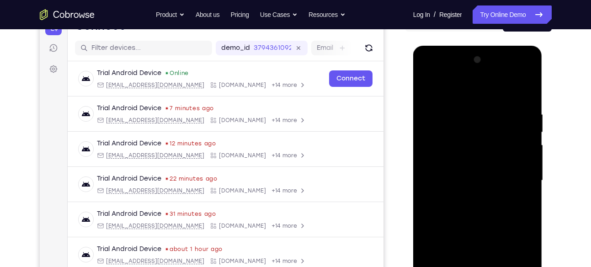
click at [443, 77] on div at bounding box center [477, 181] width 115 height 256
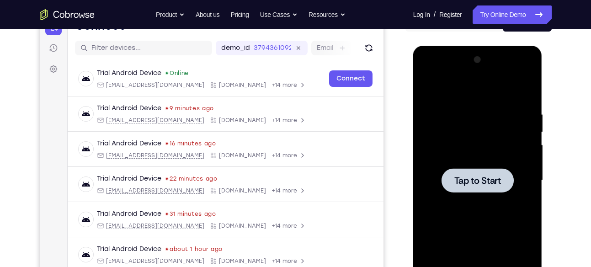
click at [432, 130] on div at bounding box center [477, 181] width 115 height 256
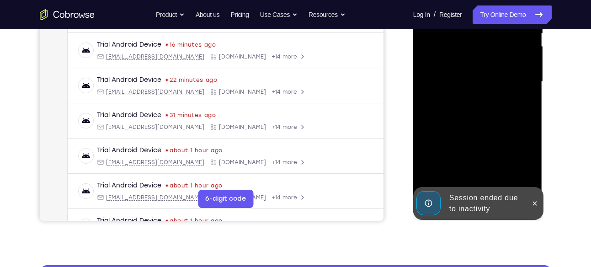
scroll to position [218, 0]
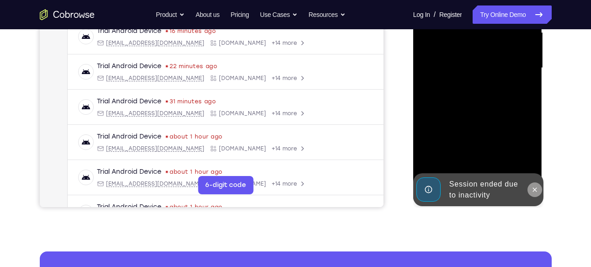
click at [534, 186] on icon at bounding box center [534, 189] width 7 height 7
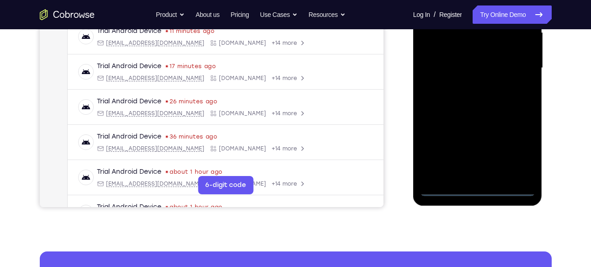
click at [483, 189] on div at bounding box center [477, 68] width 115 height 256
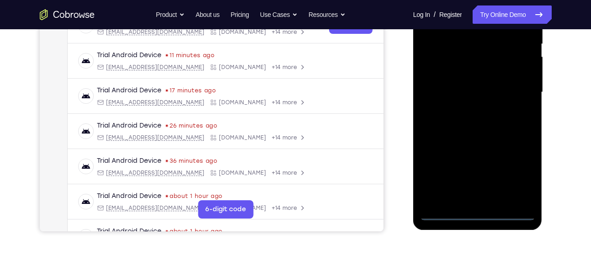
scroll to position [194, 0]
click at [513, 174] on div at bounding box center [477, 92] width 115 height 256
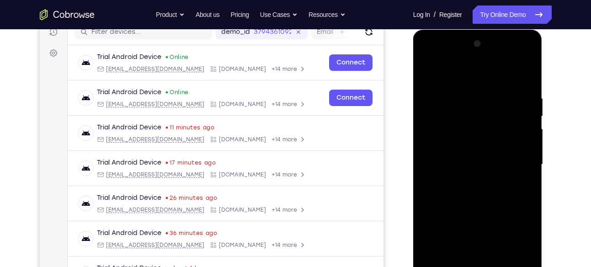
scroll to position [104, 0]
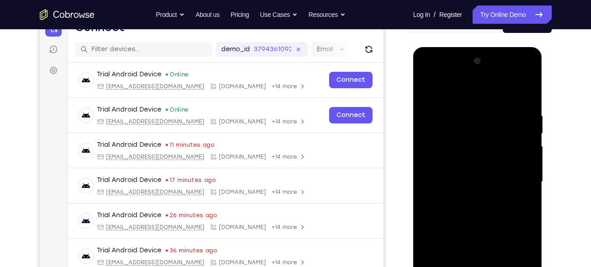
click at [493, 97] on div at bounding box center [477, 182] width 115 height 256
click at [516, 178] on div at bounding box center [477, 182] width 115 height 256
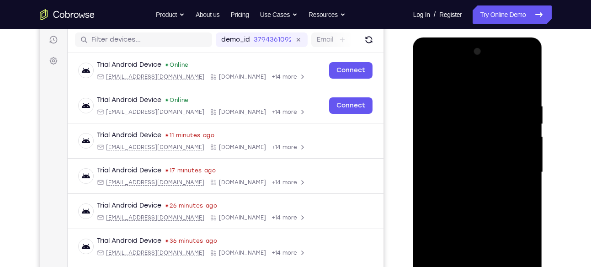
scroll to position [115, 0]
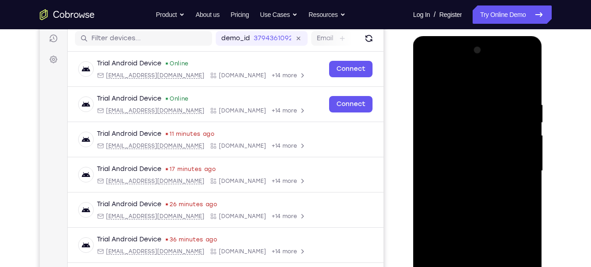
click at [467, 184] on div at bounding box center [477, 171] width 115 height 256
click at [465, 161] on div at bounding box center [477, 171] width 115 height 256
click at [460, 154] on div at bounding box center [477, 171] width 115 height 256
click at [488, 137] on div at bounding box center [477, 171] width 115 height 256
click at [466, 151] on div at bounding box center [477, 171] width 115 height 256
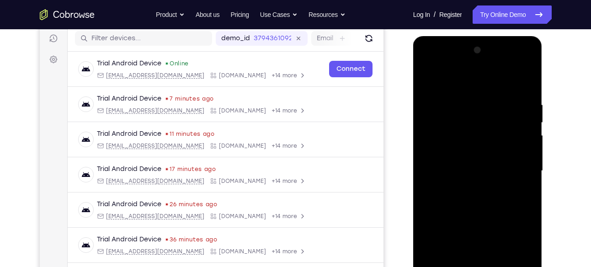
click at [454, 171] on div at bounding box center [477, 171] width 115 height 256
click at [446, 204] on div at bounding box center [477, 171] width 115 height 256
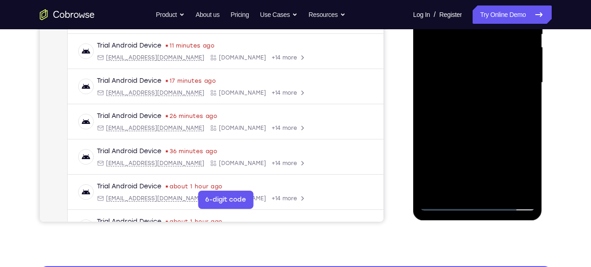
scroll to position [207, 0]
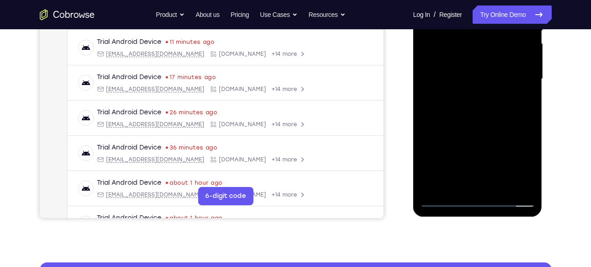
click at [490, 126] on div at bounding box center [477, 79] width 115 height 256
click at [497, 187] on div at bounding box center [477, 79] width 115 height 256
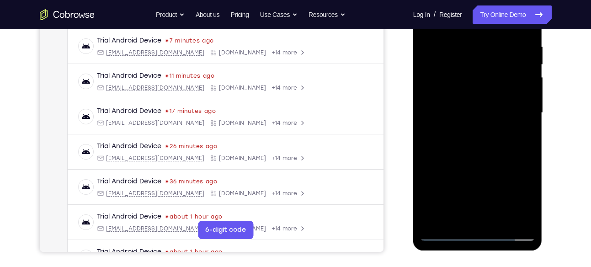
scroll to position [173, 0]
click at [495, 163] on div at bounding box center [477, 113] width 115 height 256
click at [503, 106] on div at bounding box center [477, 113] width 115 height 256
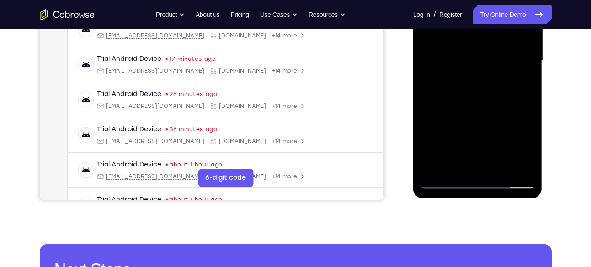
scroll to position [226, 0]
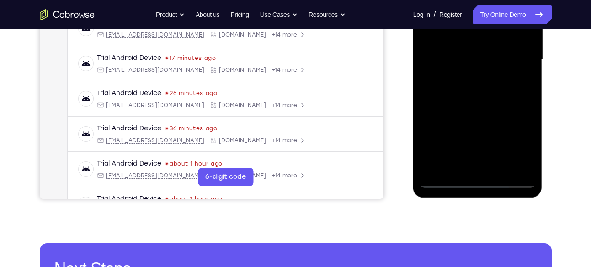
click at [470, 165] on div at bounding box center [477, 60] width 115 height 256
click at [526, 148] on div at bounding box center [477, 60] width 115 height 256
click at [524, 149] on div at bounding box center [477, 60] width 115 height 256
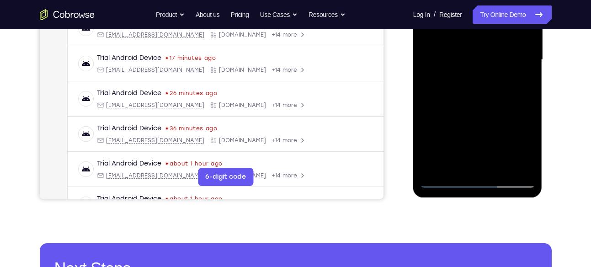
click at [524, 149] on div at bounding box center [477, 60] width 115 height 256
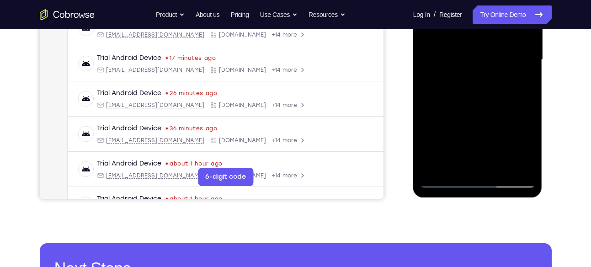
click at [524, 149] on div at bounding box center [477, 60] width 115 height 256
click at [522, 84] on div at bounding box center [477, 60] width 115 height 256
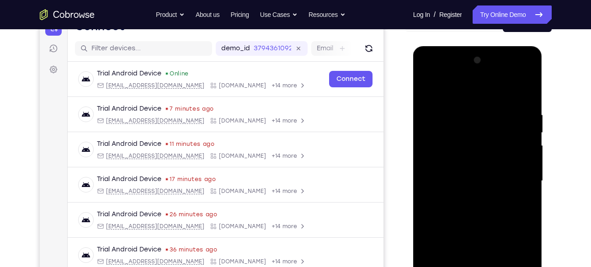
scroll to position [99, 0]
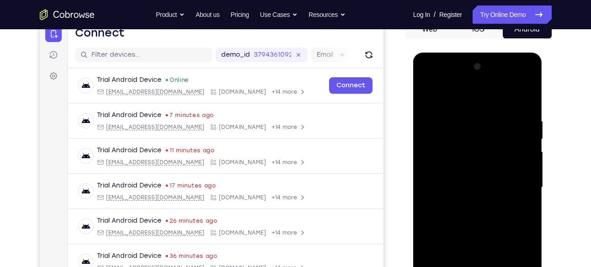
click at [430, 97] on div at bounding box center [477, 187] width 115 height 256
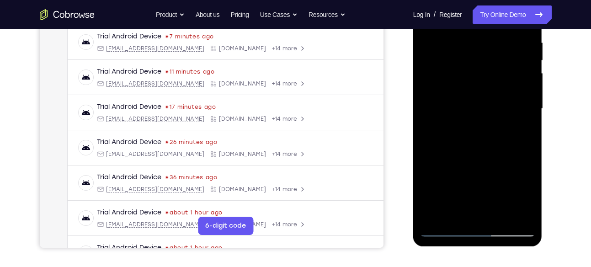
scroll to position [184, 0]
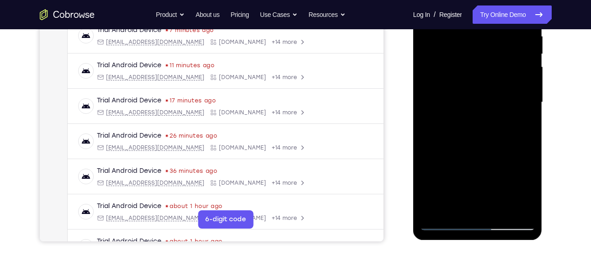
click at [498, 205] on div at bounding box center [477, 102] width 115 height 256
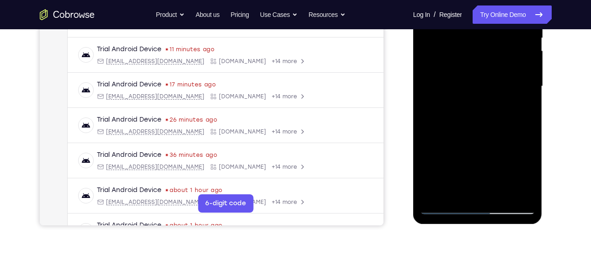
scroll to position [198, 0]
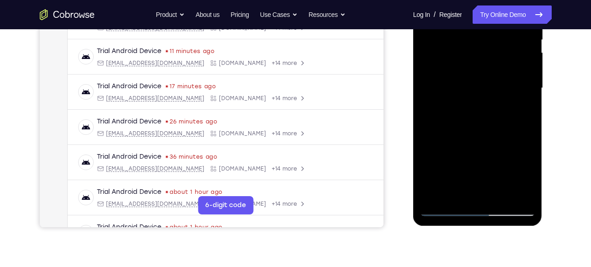
click at [444, 210] on div at bounding box center [477, 88] width 115 height 256
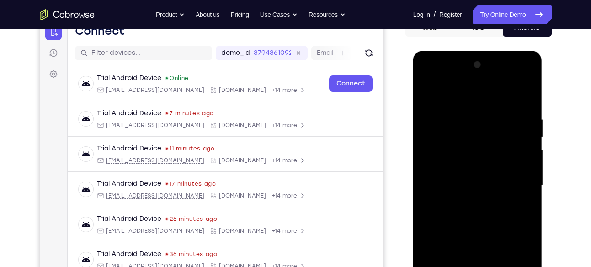
scroll to position [95, 0]
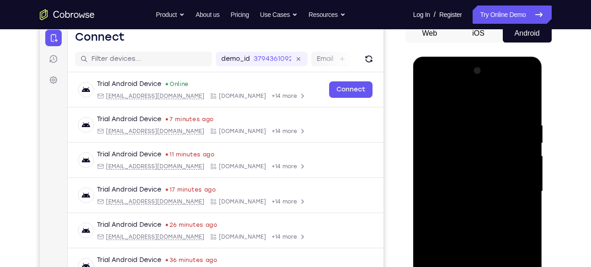
click at [465, 123] on div at bounding box center [477, 191] width 115 height 256
click at [526, 133] on div at bounding box center [477, 191] width 115 height 256
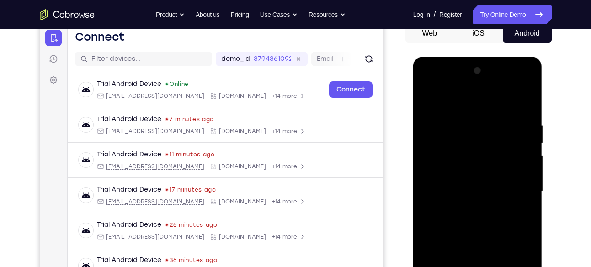
click at [526, 133] on div at bounding box center [477, 191] width 115 height 256
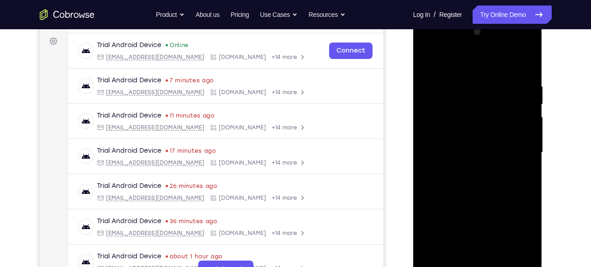
scroll to position [134, 0]
click at [439, 152] on div at bounding box center [477, 152] width 115 height 256
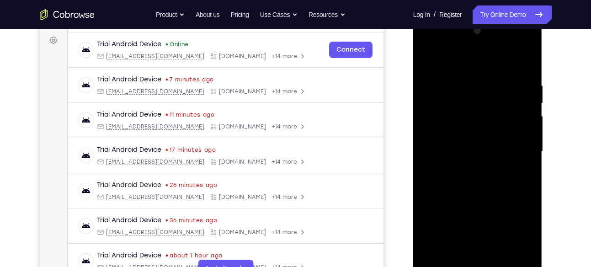
click at [439, 152] on div at bounding box center [477, 152] width 115 height 256
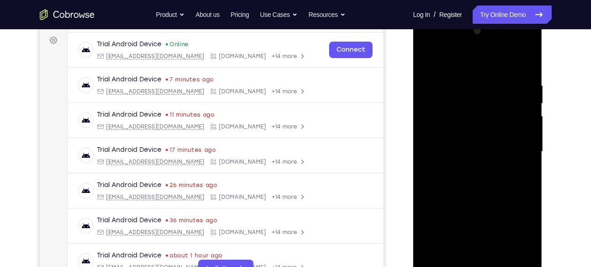
click at [439, 152] on div at bounding box center [477, 152] width 115 height 256
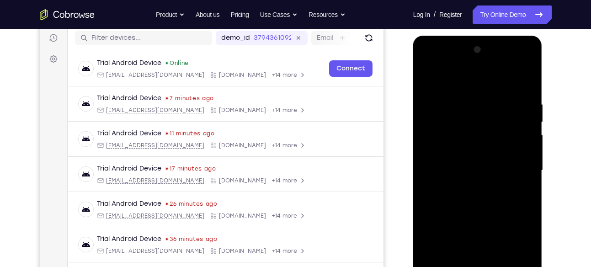
scroll to position [115, 0]
click at [439, 152] on div at bounding box center [477, 171] width 115 height 256
drag, startPoint x: 439, startPoint y: 171, endPoint x: 439, endPoint y: 152, distance: 19.2
click at [439, 152] on div at bounding box center [477, 171] width 115 height 256
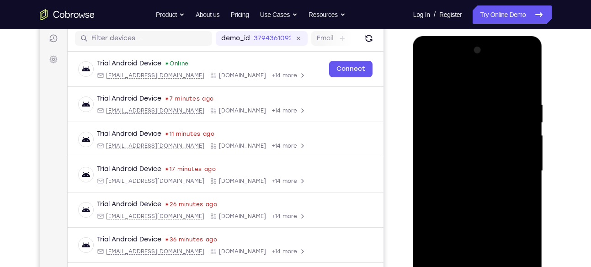
click at [439, 152] on div at bounding box center [477, 171] width 115 height 256
click at [434, 159] on div at bounding box center [477, 171] width 115 height 256
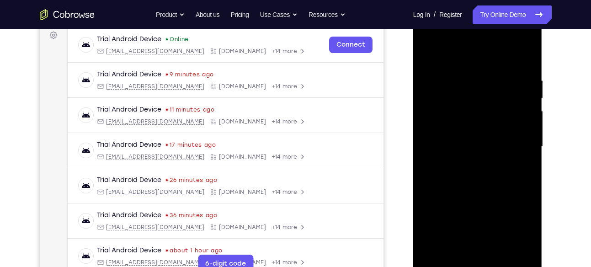
click at [509, 158] on div at bounding box center [477, 147] width 115 height 256
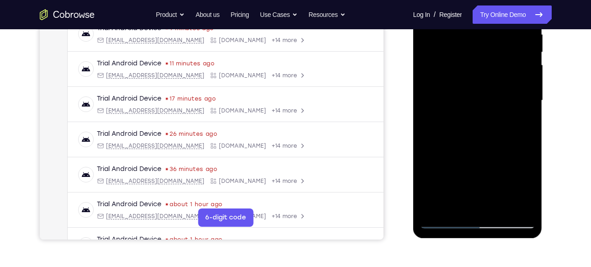
scroll to position [186, 0]
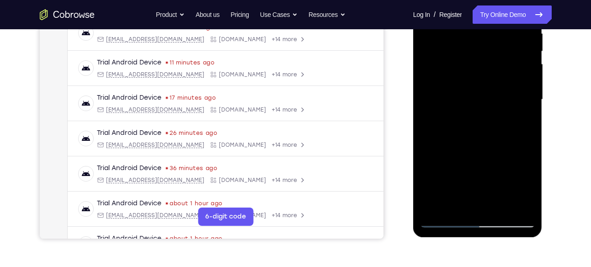
click at [472, 200] on div at bounding box center [477, 100] width 115 height 256
click at [449, 143] on div at bounding box center [477, 100] width 115 height 256
click at [476, 142] on div at bounding box center [477, 100] width 115 height 256
click at [478, 140] on div at bounding box center [477, 100] width 115 height 256
click at [454, 206] on div at bounding box center [477, 100] width 115 height 256
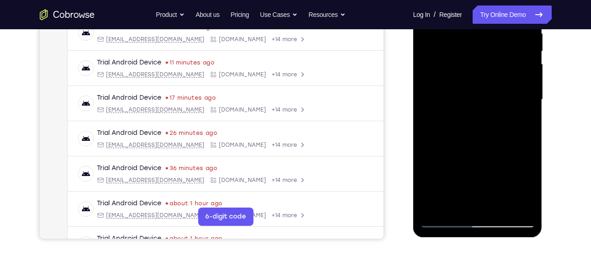
click at [491, 165] on div at bounding box center [477, 100] width 115 height 256
click at [524, 166] on div at bounding box center [477, 100] width 115 height 256
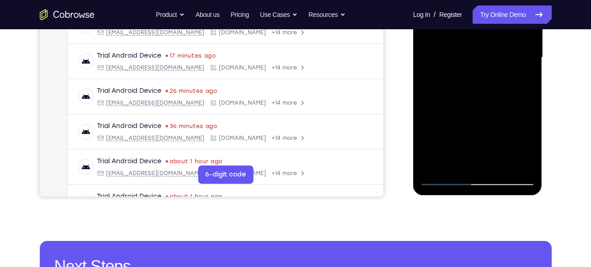
scroll to position [231, 0]
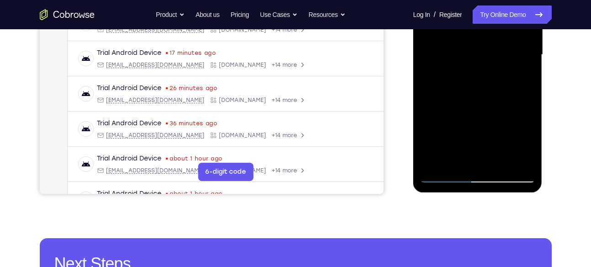
click at [443, 176] on div at bounding box center [477, 55] width 115 height 256
click at [520, 160] on div at bounding box center [477, 55] width 115 height 256
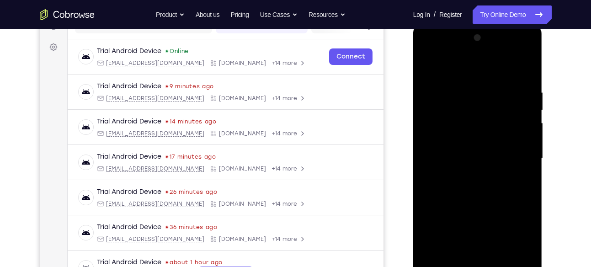
scroll to position [128, 0]
click at [527, 71] on div at bounding box center [477, 158] width 115 height 256
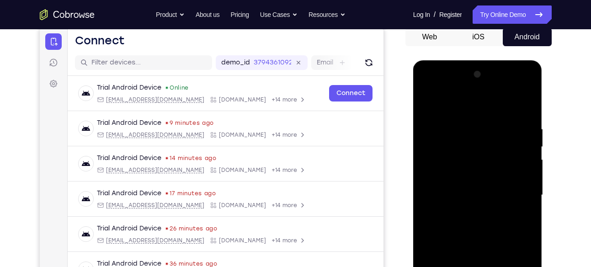
scroll to position [79, 0]
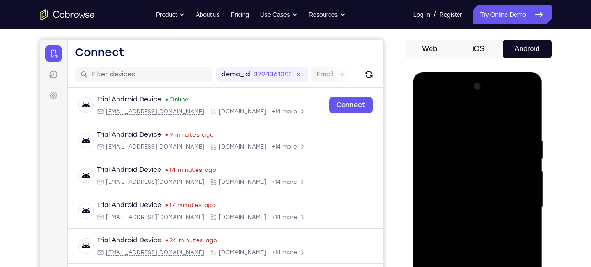
click at [528, 100] on div at bounding box center [477, 207] width 115 height 256
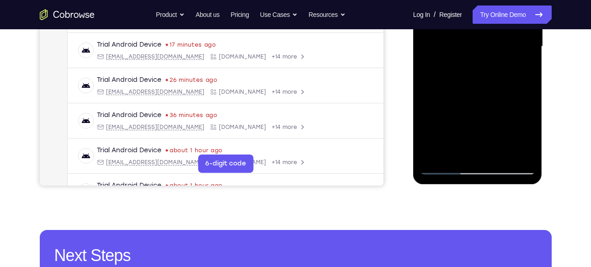
scroll to position [243, 0]
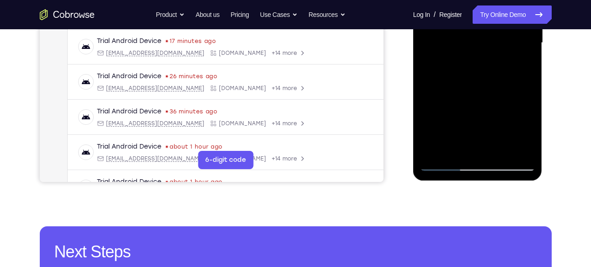
click at [501, 153] on div at bounding box center [477, 43] width 115 height 256
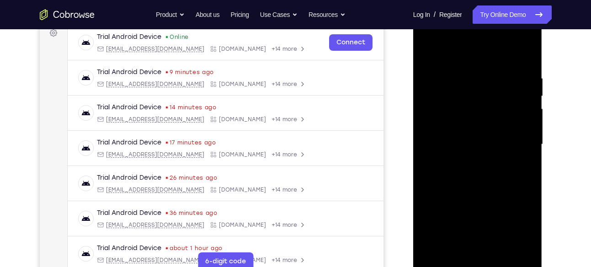
scroll to position [141, 0]
click at [439, 94] on div at bounding box center [477, 145] width 115 height 256
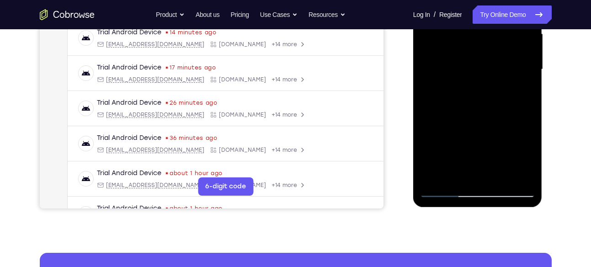
scroll to position [218, 0]
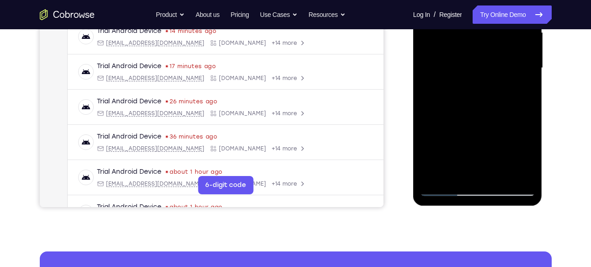
click at [477, 96] on div at bounding box center [477, 68] width 115 height 256
click at [445, 192] on div at bounding box center [477, 68] width 115 height 256
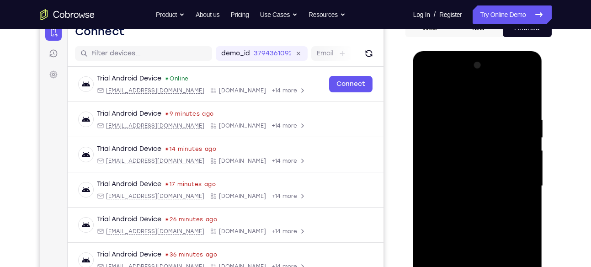
scroll to position [97, 0]
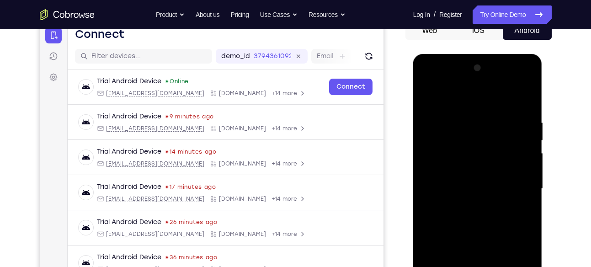
click at [462, 124] on div at bounding box center [477, 189] width 115 height 256
click at [525, 95] on div at bounding box center [477, 189] width 115 height 256
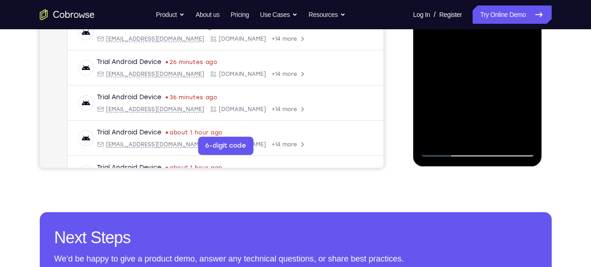
scroll to position [255, 0]
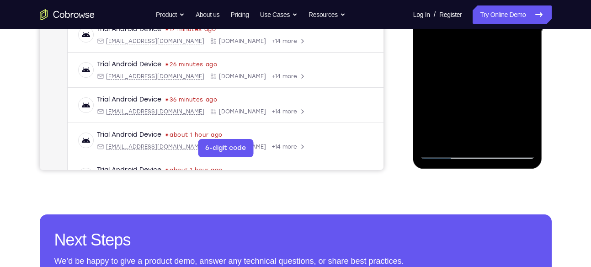
click at [514, 142] on div at bounding box center [477, 31] width 115 height 256
click at [519, 138] on div at bounding box center [477, 31] width 115 height 256
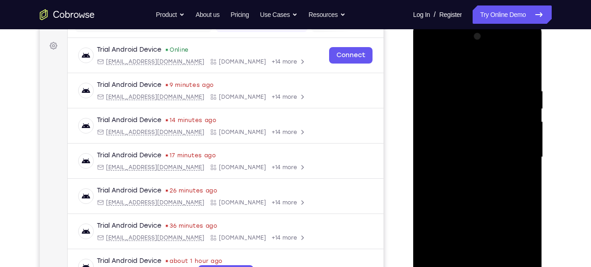
scroll to position [127, 0]
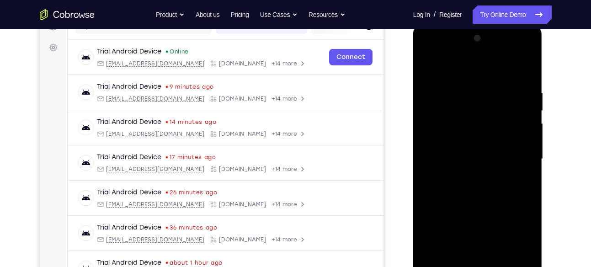
drag, startPoint x: 503, startPoint y: 164, endPoint x: 507, endPoint y: 85, distance: 78.7
click at [507, 85] on div at bounding box center [477, 159] width 115 height 256
drag, startPoint x: 487, startPoint y: 175, endPoint x: 490, endPoint y: 224, distance: 48.5
click at [490, 224] on div at bounding box center [477, 159] width 115 height 256
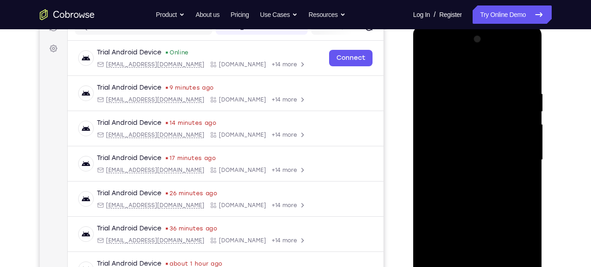
click at [454, 138] on div at bounding box center [477, 160] width 115 height 256
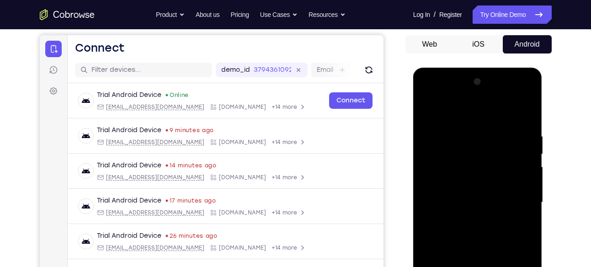
scroll to position [83, 0]
click at [518, 159] on div at bounding box center [477, 203] width 115 height 256
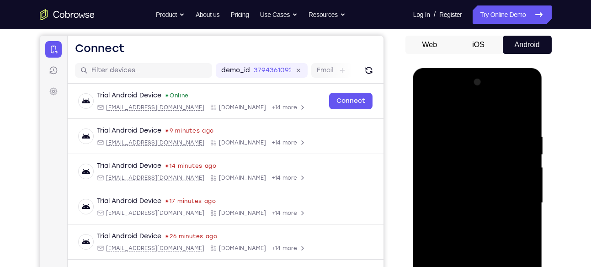
click at [518, 159] on div at bounding box center [477, 203] width 115 height 256
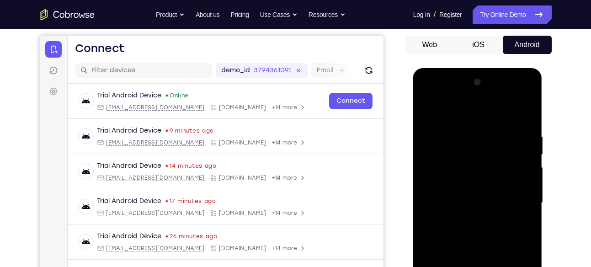
click at [518, 159] on div at bounding box center [477, 203] width 115 height 256
click at [428, 190] on div at bounding box center [477, 203] width 115 height 256
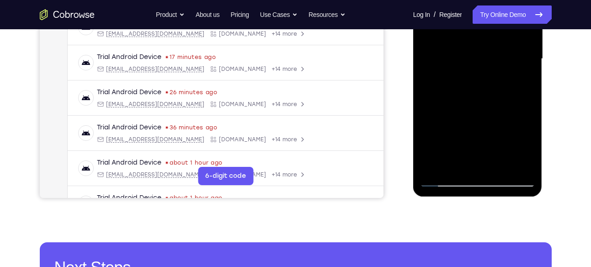
scroll to position [227, 0]
click at [443, 180] on div at bounding box center [477, 59] width 115 height 256
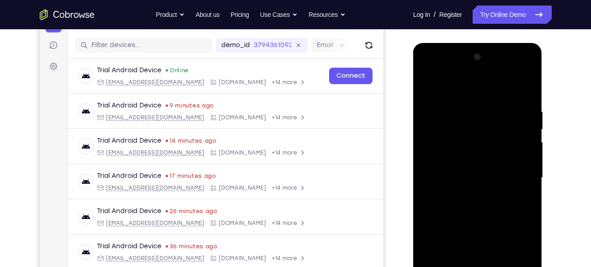
scroll to position [108, 0]
click at [526, 60] on div at bounding box center [477, 178] width 115 height 256
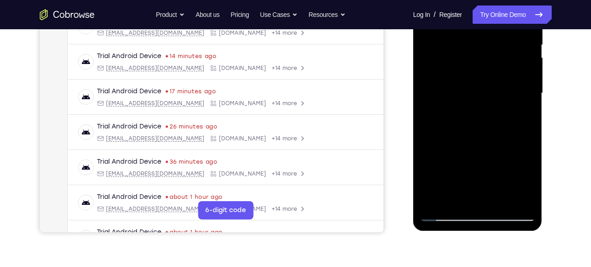
scroll to position [195, 0]
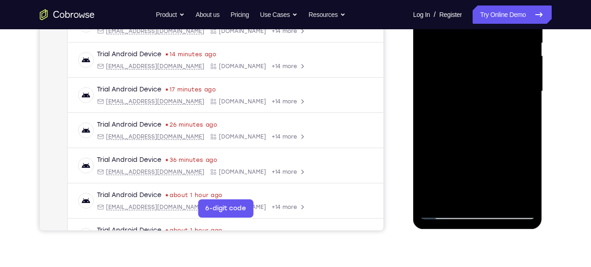
drag, startPoint x: 520, startPoint y: 104, endPoint x: 477, endPoint y: 112, distance: 43.2
click at [477, 112] on div at bounding box center [477, 91] width 115 height 256
click at [434, 200] on div at bounding box center [477, 91] width 115 height 256
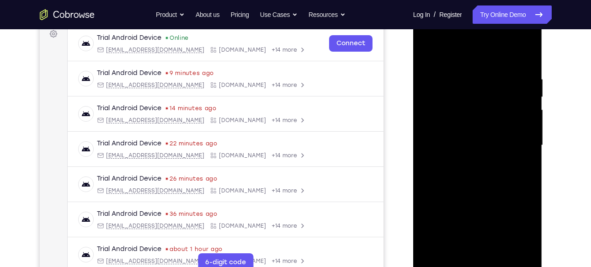
scroll to position [139, 0]
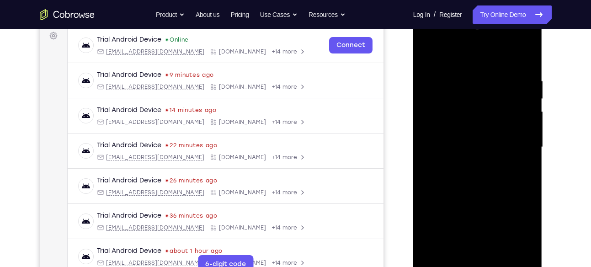
click at [527, 43] on div at bounding box center [477, 147] width 115 height 256
click at [527, 187] on div at bounding box center [477, 147] width 115 height 256
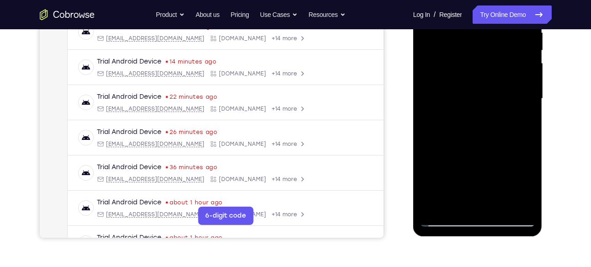
scroll to position [185, 0]
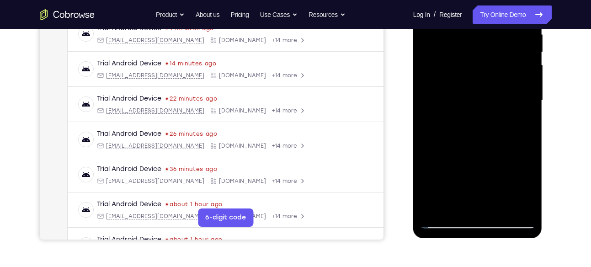
click at [528, 149] on div at bounding box center [477, 101] width 115 height 256
drag, startPoint x: 504, startPoint y: 169, endPoint x: 509, endPoint y: 127, distance: 41.5
click at [509, 127] on div at bounding box center [477, 101] width 115 height 256
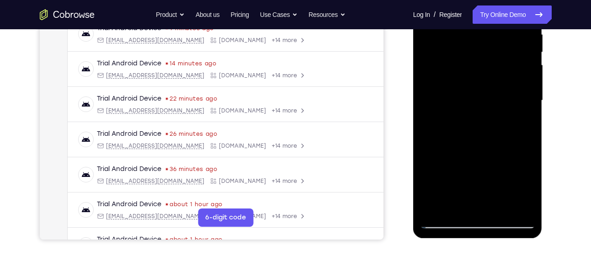
click at [528, 105] on div at bounding box center [477, 101] width 115 height 256
drag, startPoint x: 509, startPoint y: 146, endPoint x: 516, endPoint y: 41, distance: 105.7
click at [516, 41] on div at bounding box center [477, 101] width 115 height 256
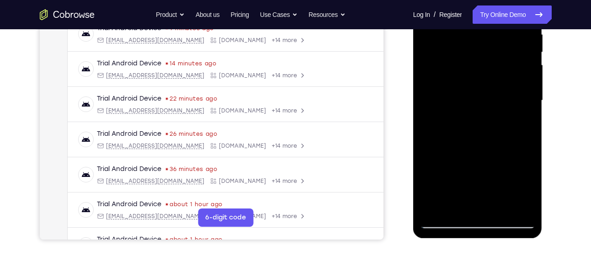
drag, startPoint x: 502, startPoint y: 142, endPoint x: 505, endPoint y: 13, distance: 128.8
click at [505, 13] on div at bounding box center [477, 101] width 115 height 256
click at [502, 211] on div at bounding box center [477, 101] width 115 height 256
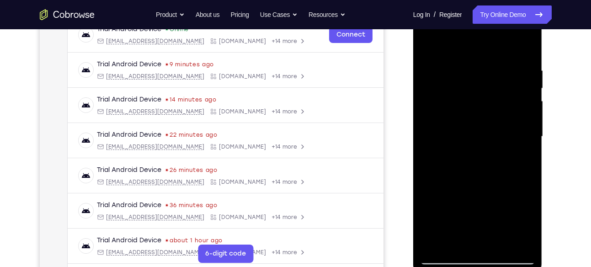
scroll to position [149, 0]
